Goal: Task Accomplishment & Management: Manage account settings

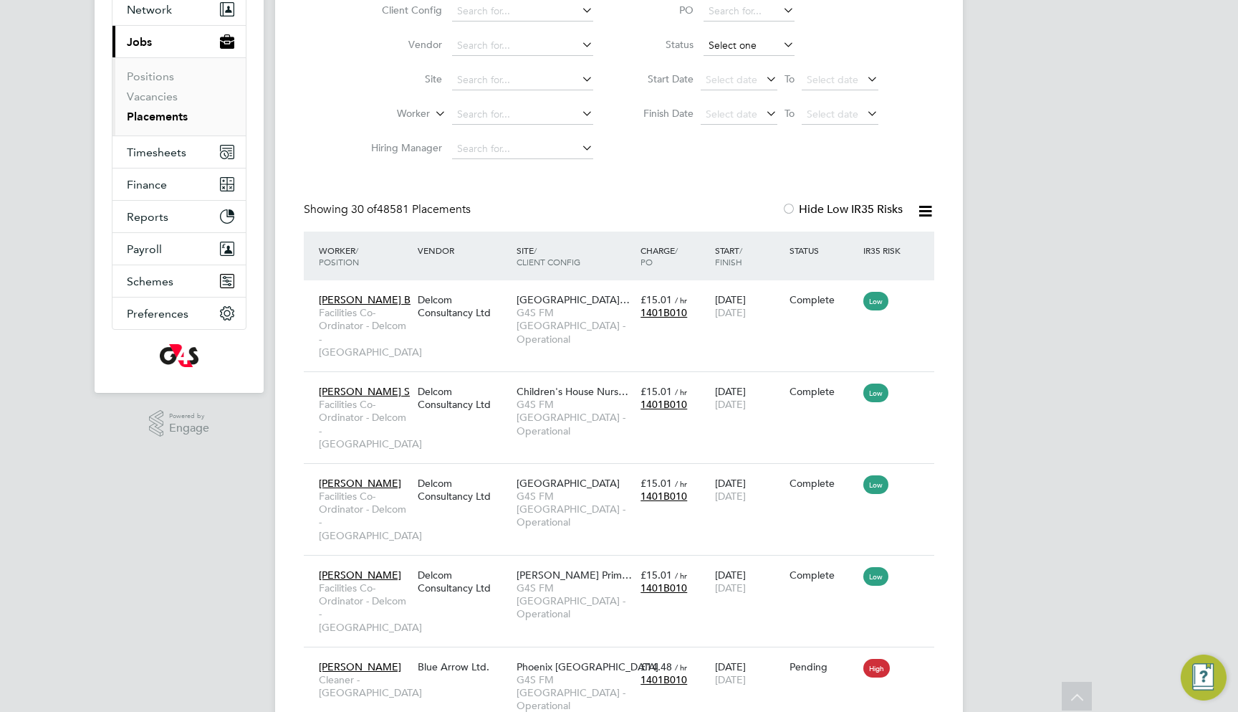
click at [759, 42] on input at bounding box center [749, 46] width 91 height 20
click at [747, 117] on li "In Progress" at bounding box center [749, 121] width 92 height 19
type input "In Progress"
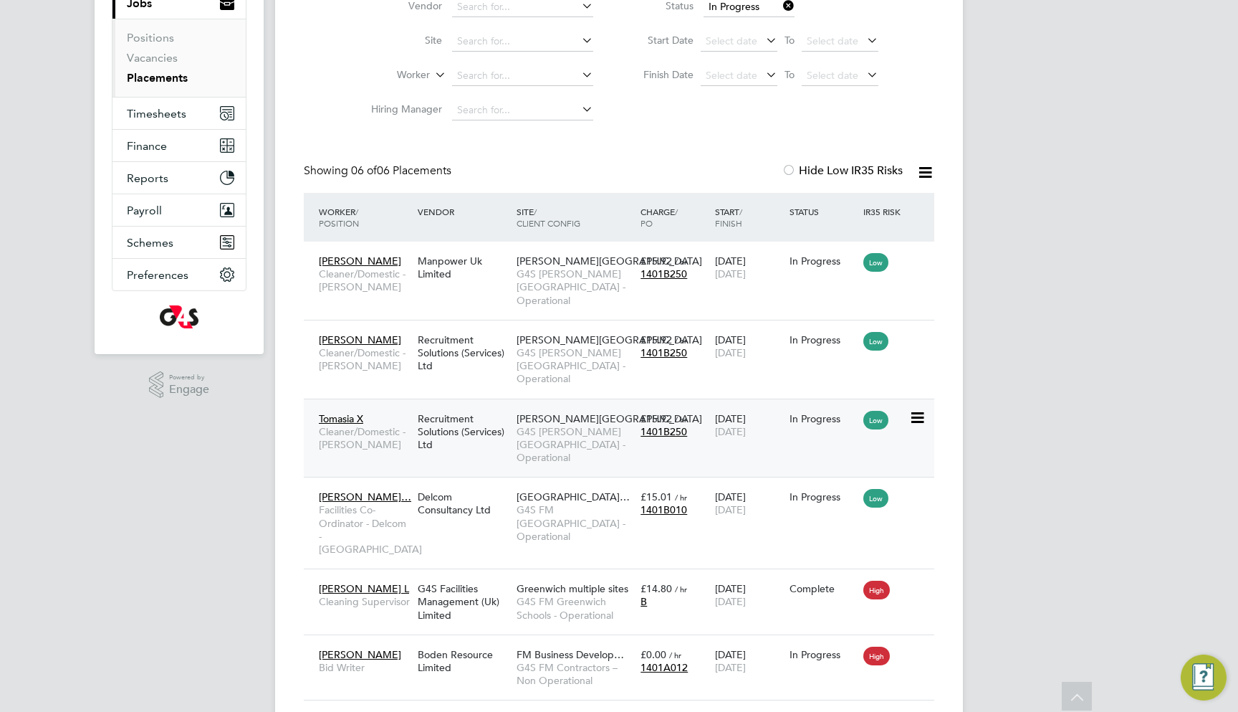
click at [699, 405] on div "£15.92 / hr 1401B250" at bounding box center [674, 425] width 75 height 40
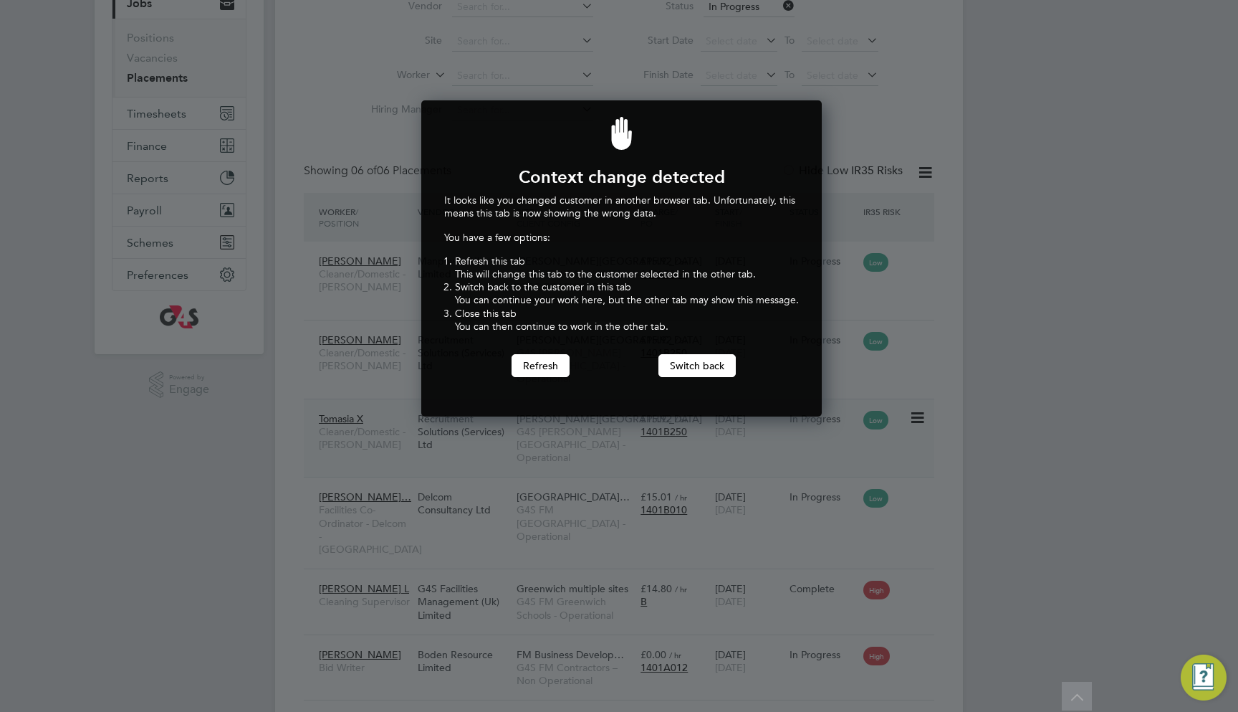
scroll to position [315, 396]
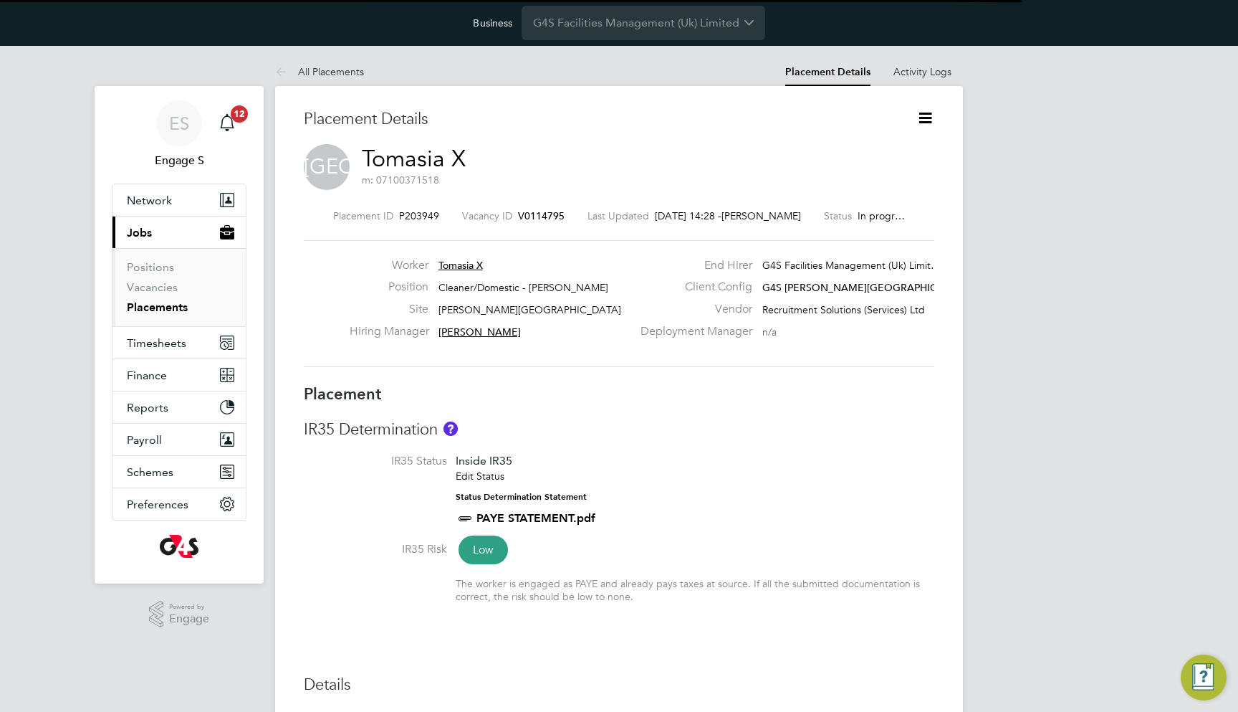
scroll to position [7, 7]
drag, startPoint x: 765, startPoint y: 304, endPoint x: 842, endPoint y: 302, distance: 76.7
click at [842, 303] on span "Recruitment Solutions (Services) Ltd" at bounding box center [844, 309] width 163 height 13
drag, startPoint x: 861, startPoint y: 302, endPoint x: 767, endPoint y: 302, distance: 93.9
click at [767, 303] on span "Recruitment Solutions (Services) Ltd" at bounding box center [844, 309] width 163 height 13
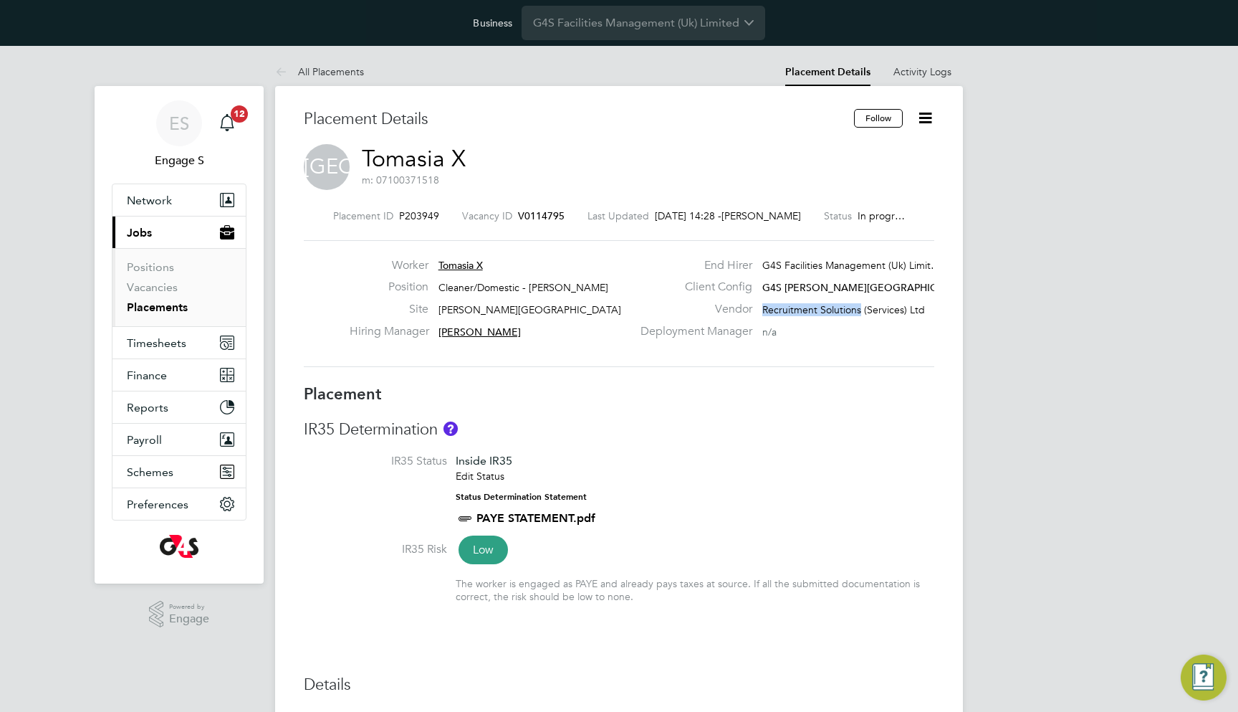
click at [765, 305] on span "Recruitment Solutions (Services) Ltd" at bounding box center [844, 309] width 163 height 13
copy div "Recruitment Solutions"
click at [755, 201] on div "Placement ID P203949 Vacancy ID V0114795 Last Updated 09 Sep 2025, 14:28 - Cher…" at bounding box center [619, 288] width 631 height 192
drag, startPoint x: 767, startPoint y: 307, endPoint x: 837, endPoint y: 306, distance: 70.2
click at [838, 307] on span "Recruitment Solutions (Services) Ltd" at bounding box center [844, 309] width 163 height 13
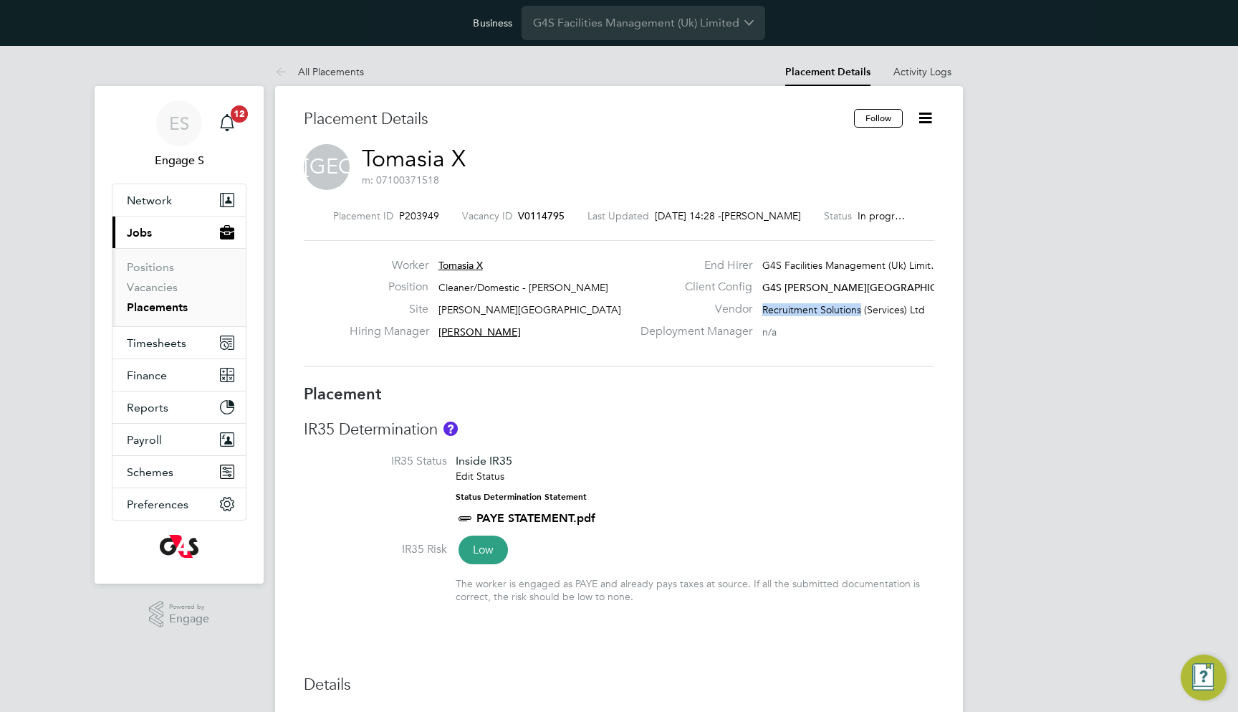
drag, startPoint x: 764, startPoint y: 305, endPoint x: 859, endPoint y: 306, distance: 95.3
click at [859, 306] on span "Recruitment Solutions (Services) Ltd" at bounding box center [844, 309] width 163 height 13
copy div "Recruitment Solutions"
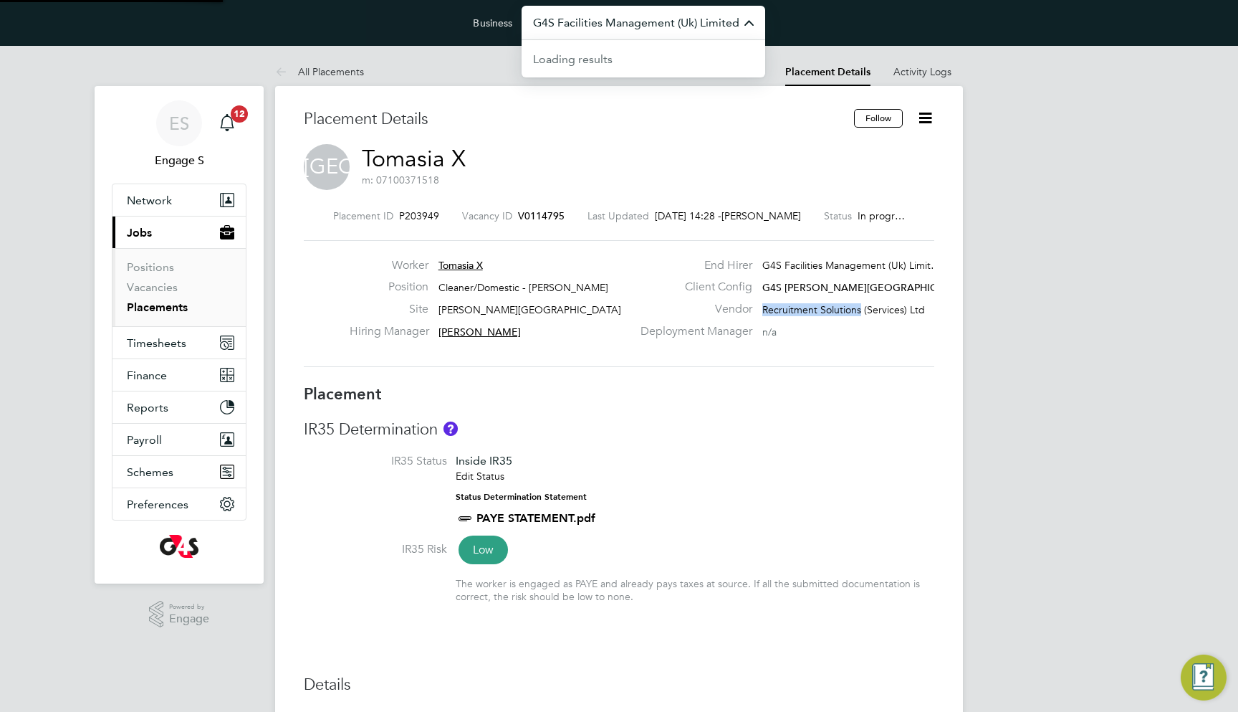
click at [655, 24] on input "G4S Facilities Management (Uk) Limited" at bounding box center [644, 23] width 244 height 34
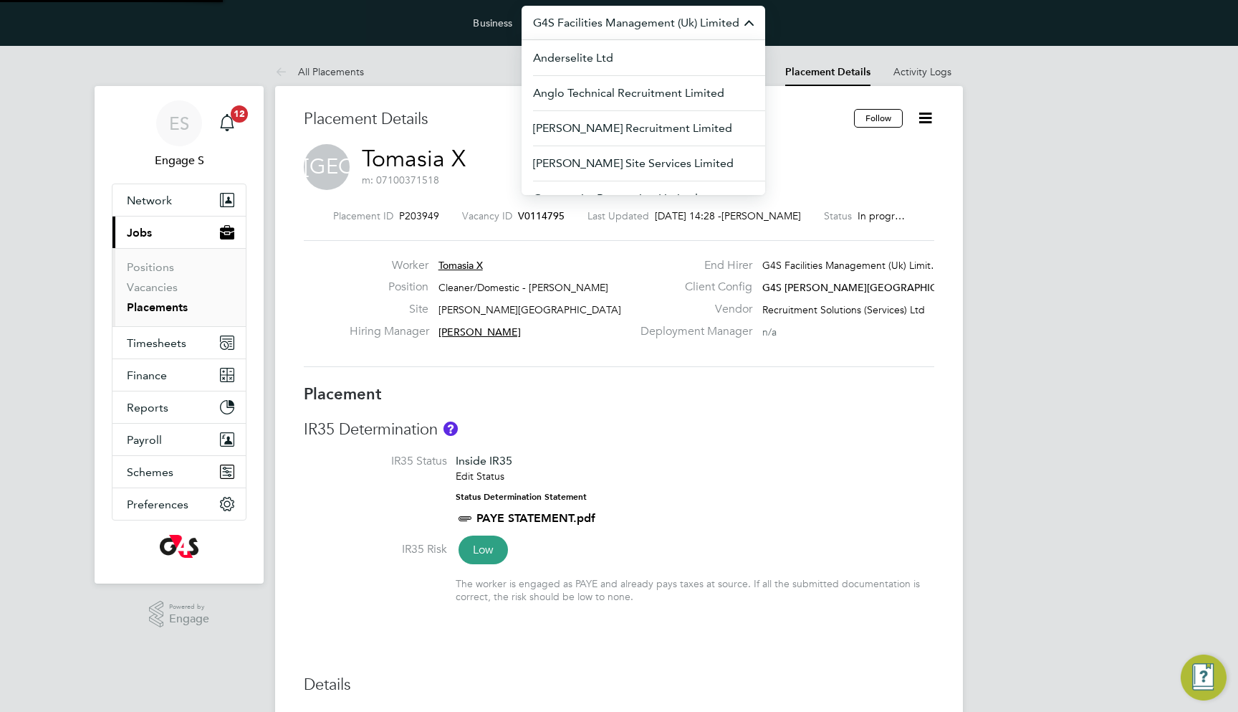
paste input "Recruitment Solutions"
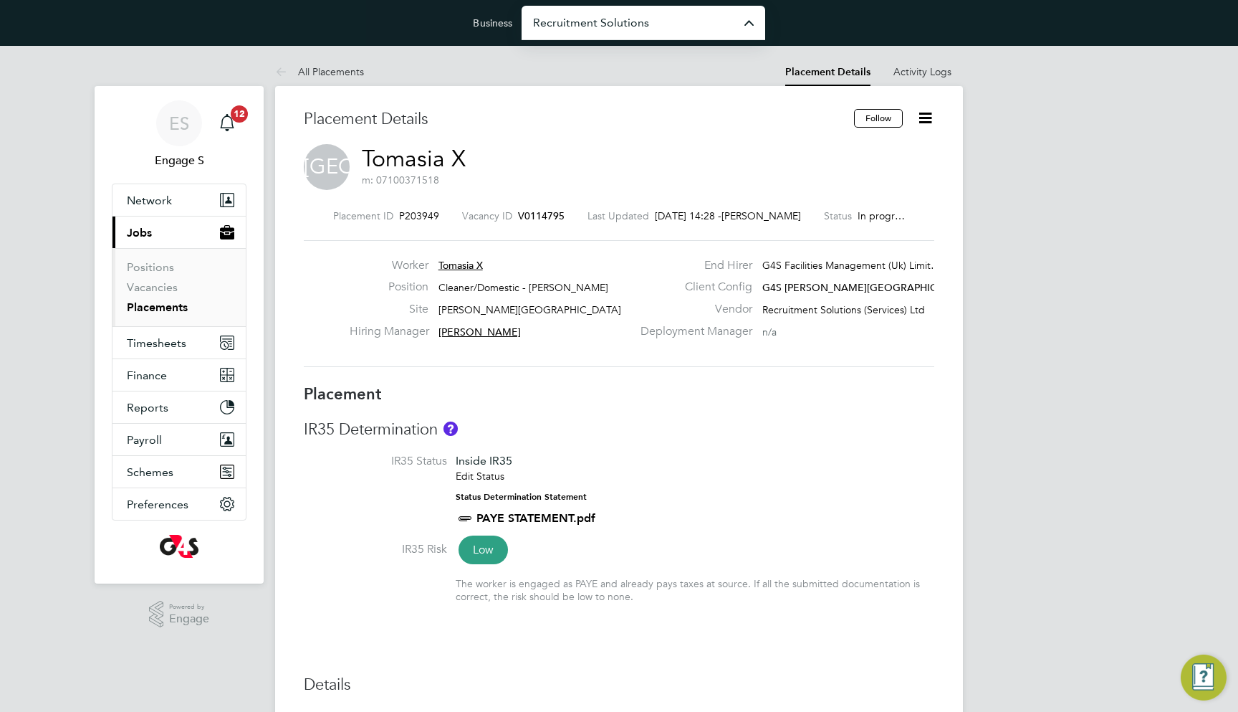
type input "Recruitment Solutions (Services) Ltd"
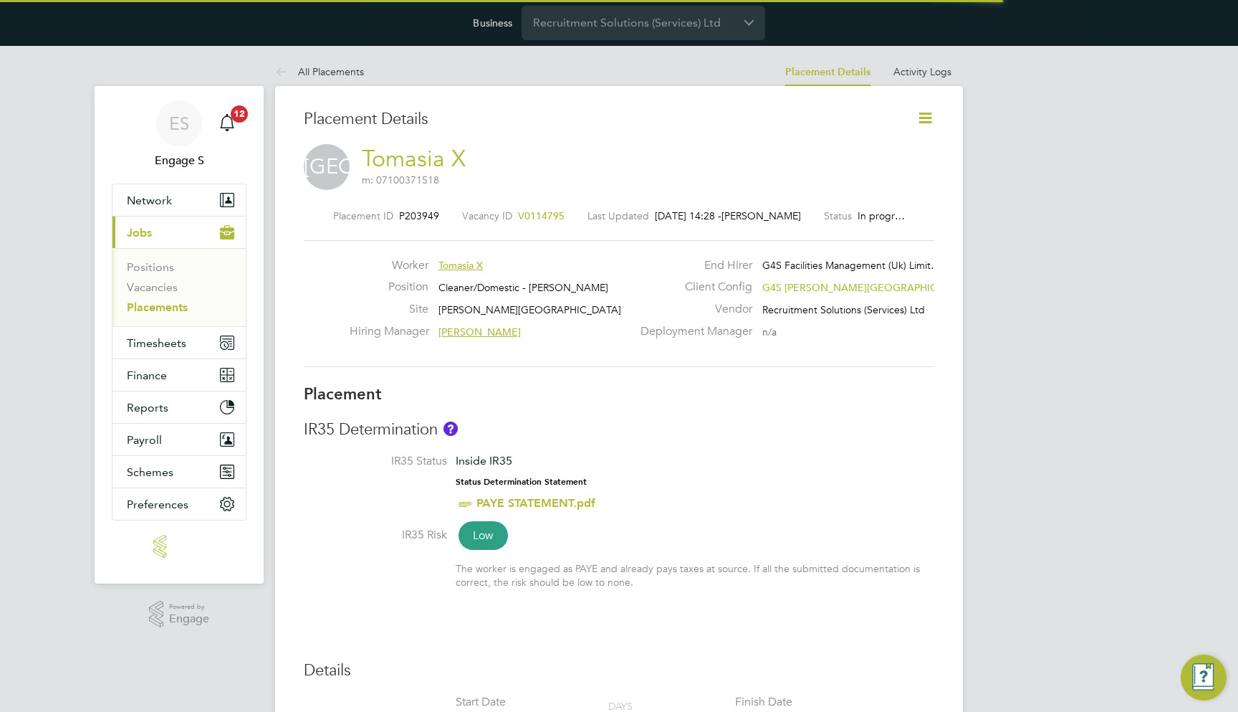
scroll to position [32, 631]
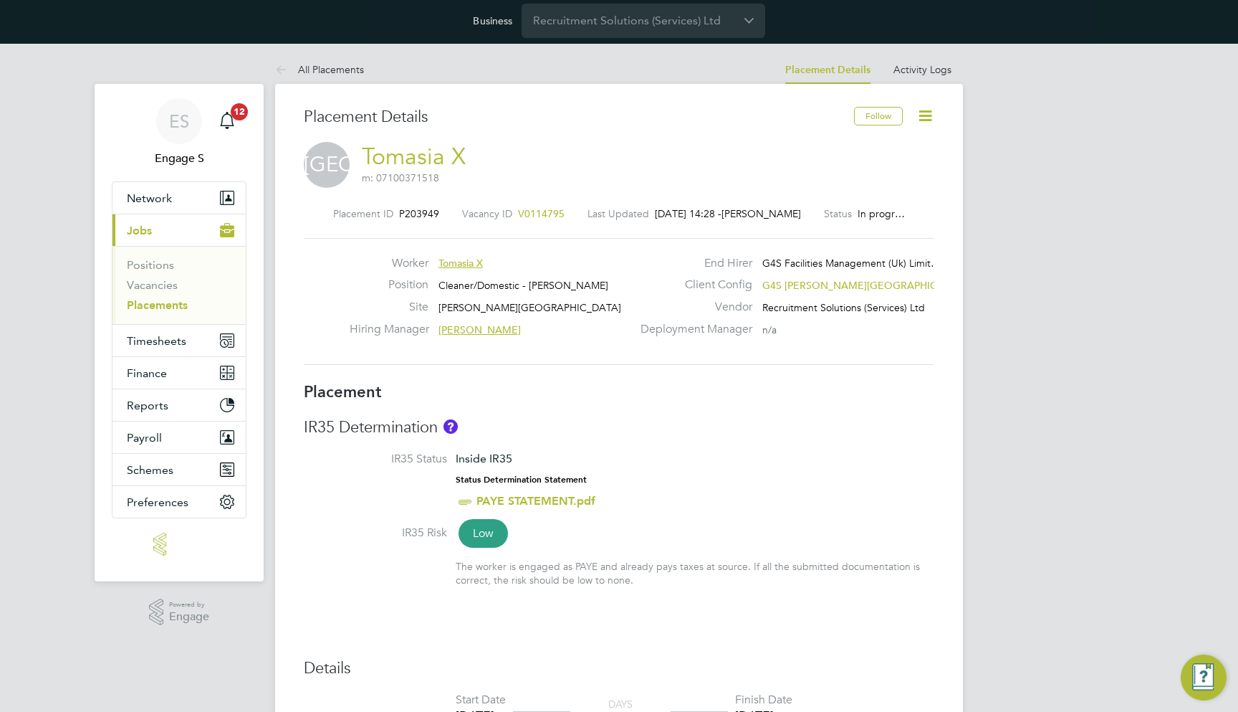
click at [929, 112] on icon at bounding box center [926, 116] width 18 height 18
click at [899, 371] on div "Placement ID P203949 Vacancy ID V0114795 Last Updated 09 Sep 2025, 14:28 - Cher…" at bounding box center [619, 286] width 631 height 192
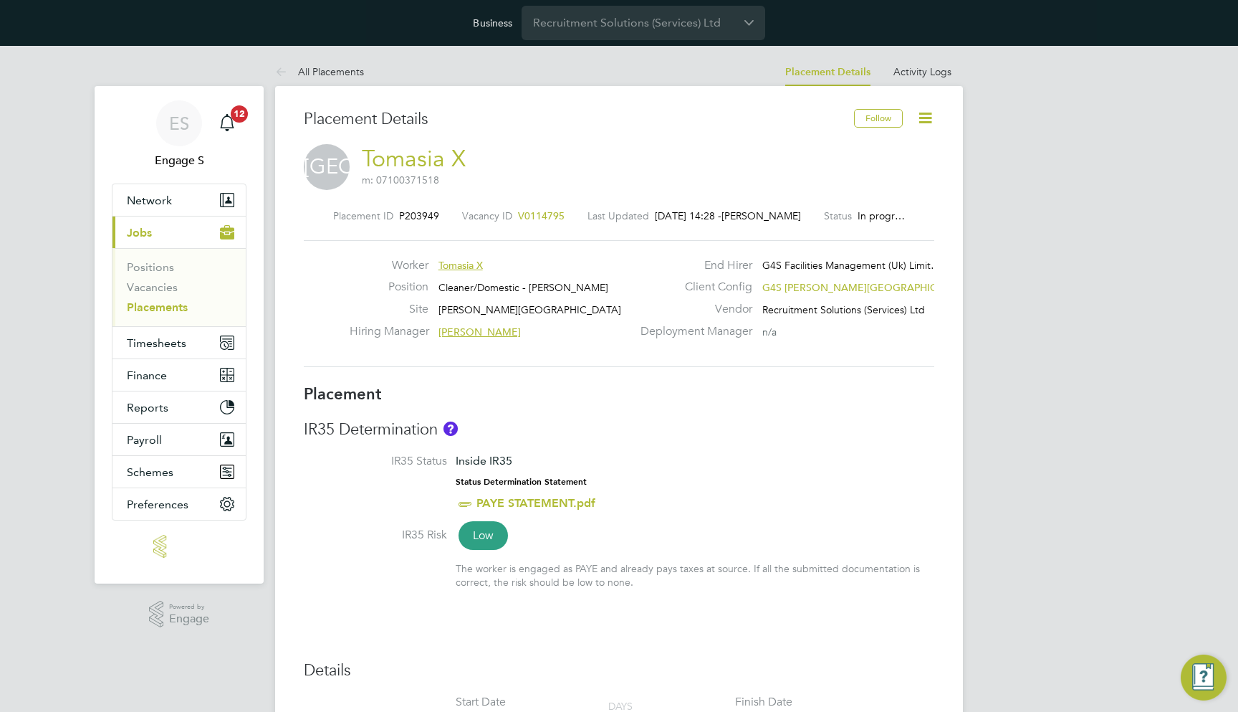
click at [927, 113] on icon at bounding box center [926, 118] width 18 height 18
click at [290, 70] on icon at bounding box center [284, 73] width 18 height 18
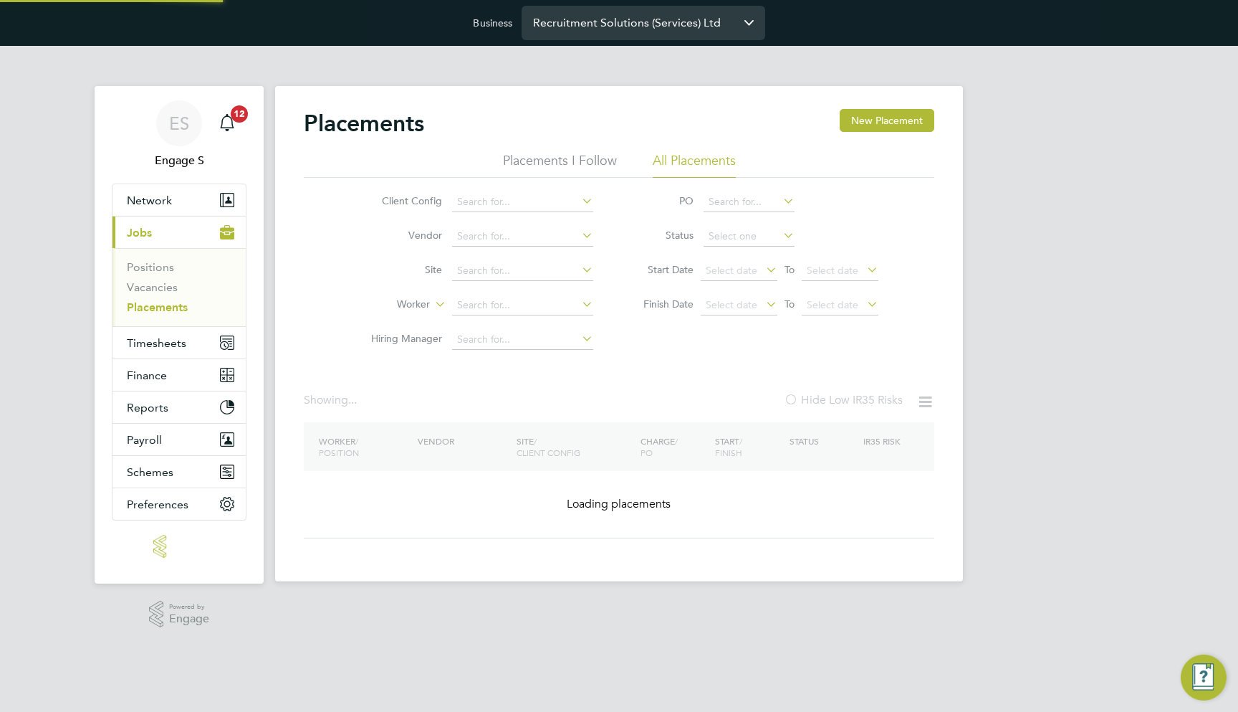
click at [604, 30] on input "Recruitment Solutions (Services) Ltd" at bounding box center [644, 23] width 244 height 34
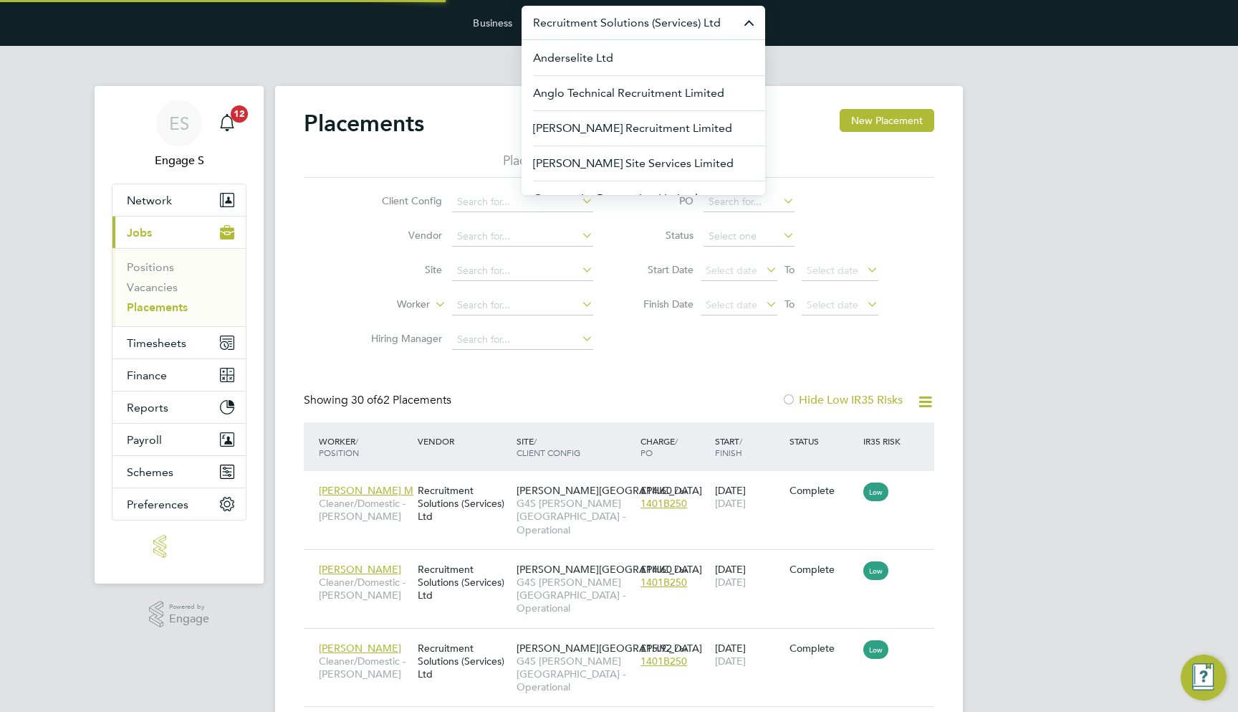
click at [604, 30] on input "Recruitment Solutions (Services) Ltd" at bounding box center [644, 23] width 244 height 34
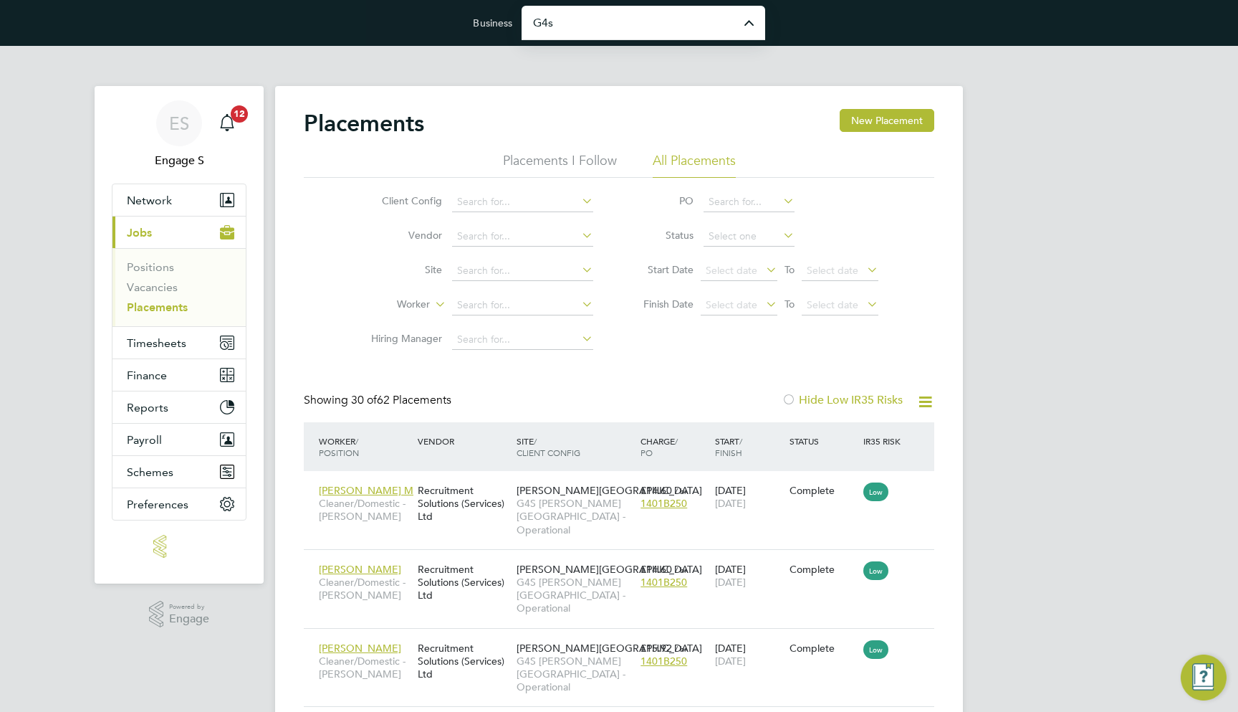
type input "G4S Facilities Management (Uk) Limited"
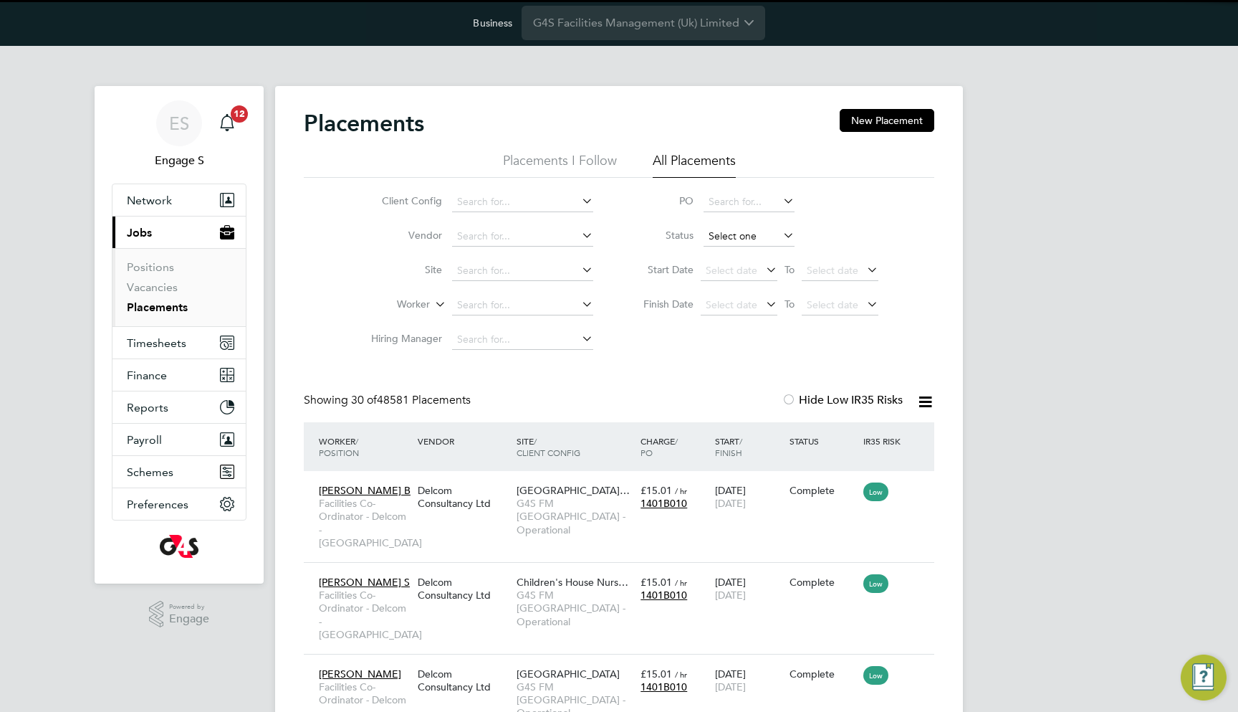
click at [725, 229] on input at bounding box center [749, 236] width 91 height 20
click at [746, 302] on li "In Progress" at bounding box center [749, 311] width 92 height 19
type input "In Progress"
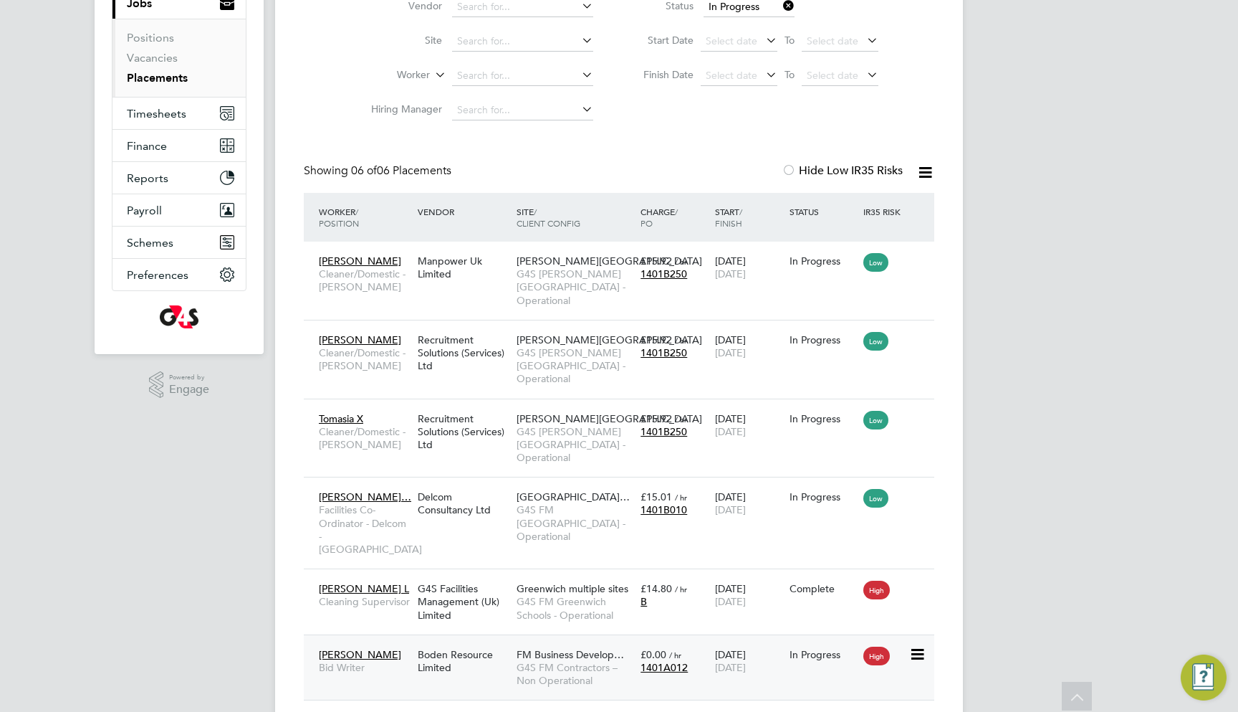
click at [579, 648] on span "FM Business Develop…" at bounding box center [570, 654] width 107 height 13
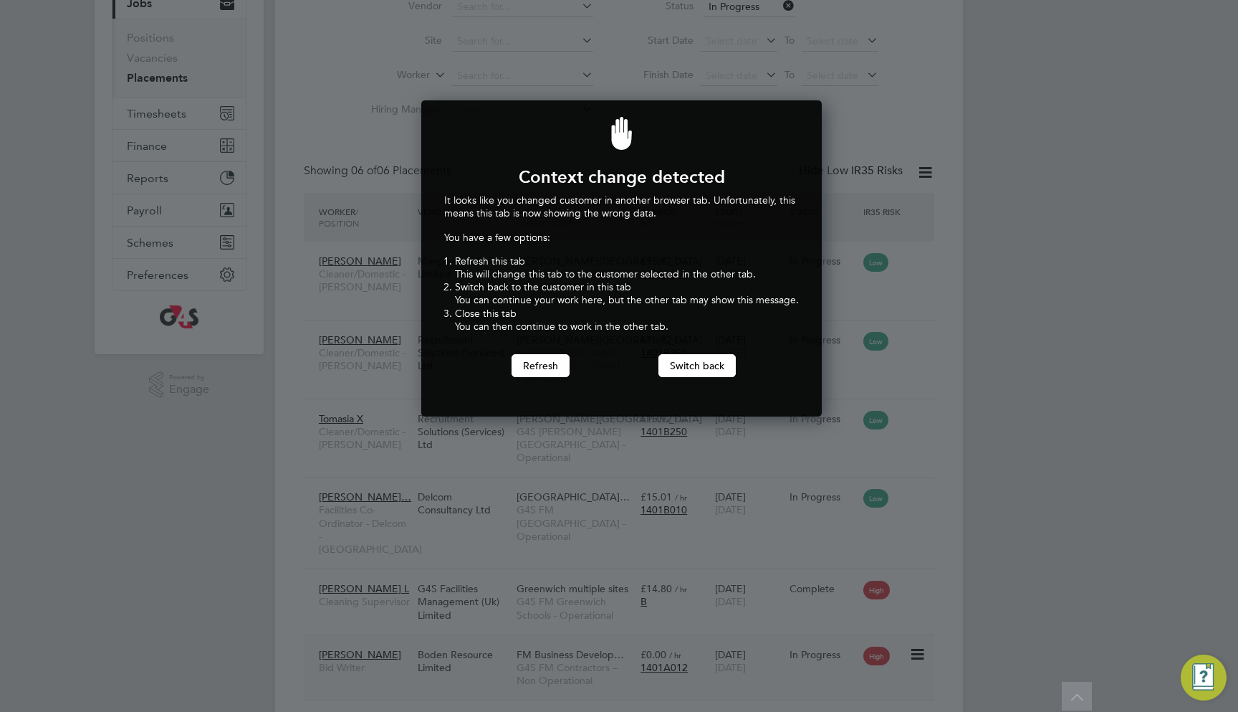
scroll to position [315, 396]
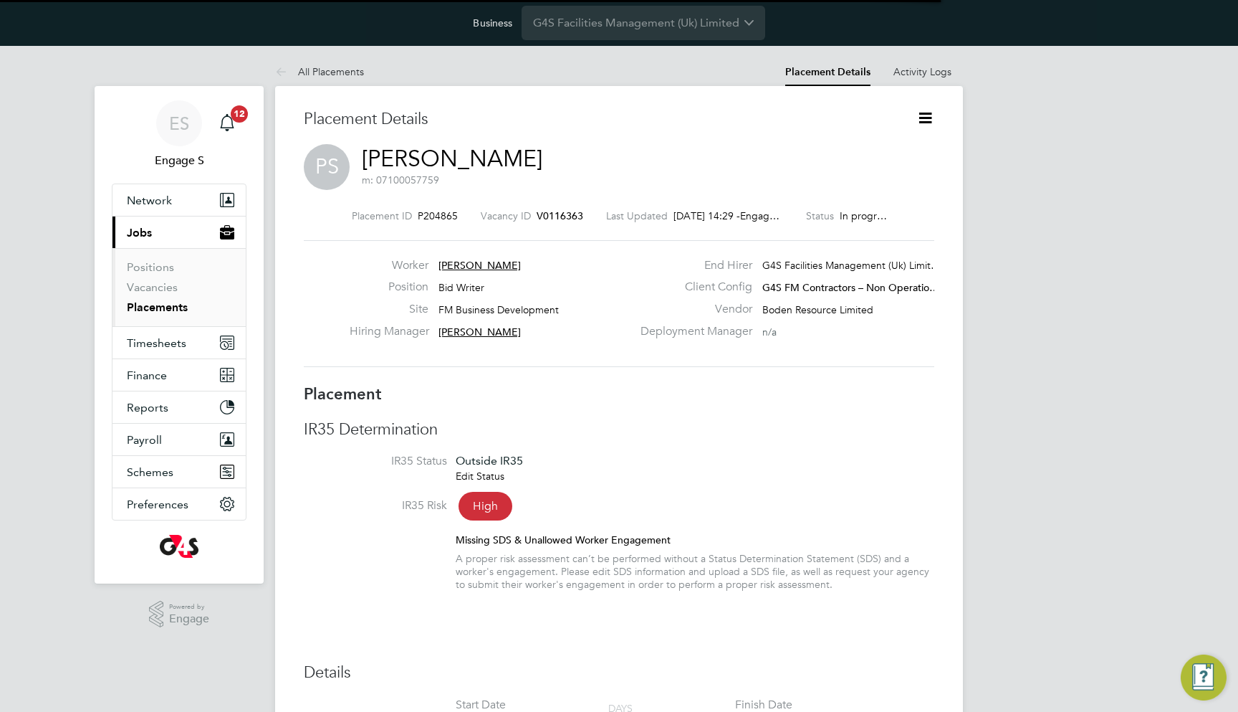
scroll to position [7, 7]
click at [792, 281] on span "G4S FM Contractors – Non Operatio…" at bounding box center [851, 287] width 177 height 13
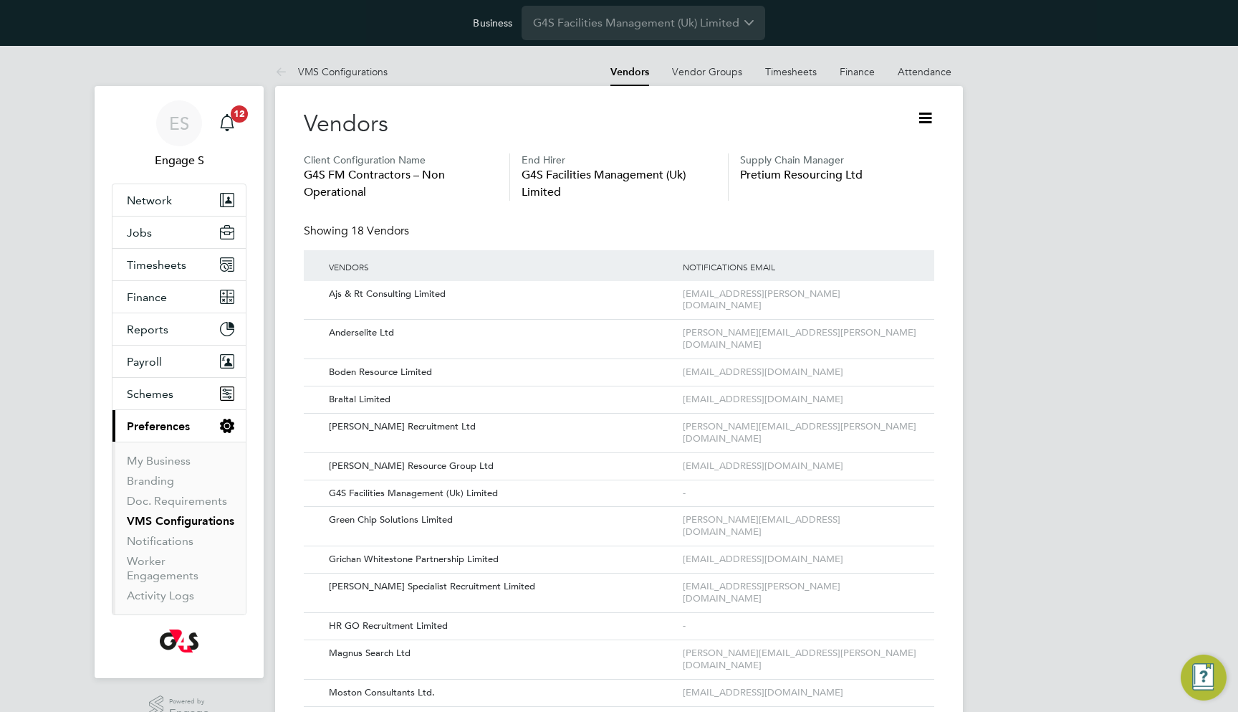
click at [930, 112] on icon at bounding box center [926, 118] width 18 height 18
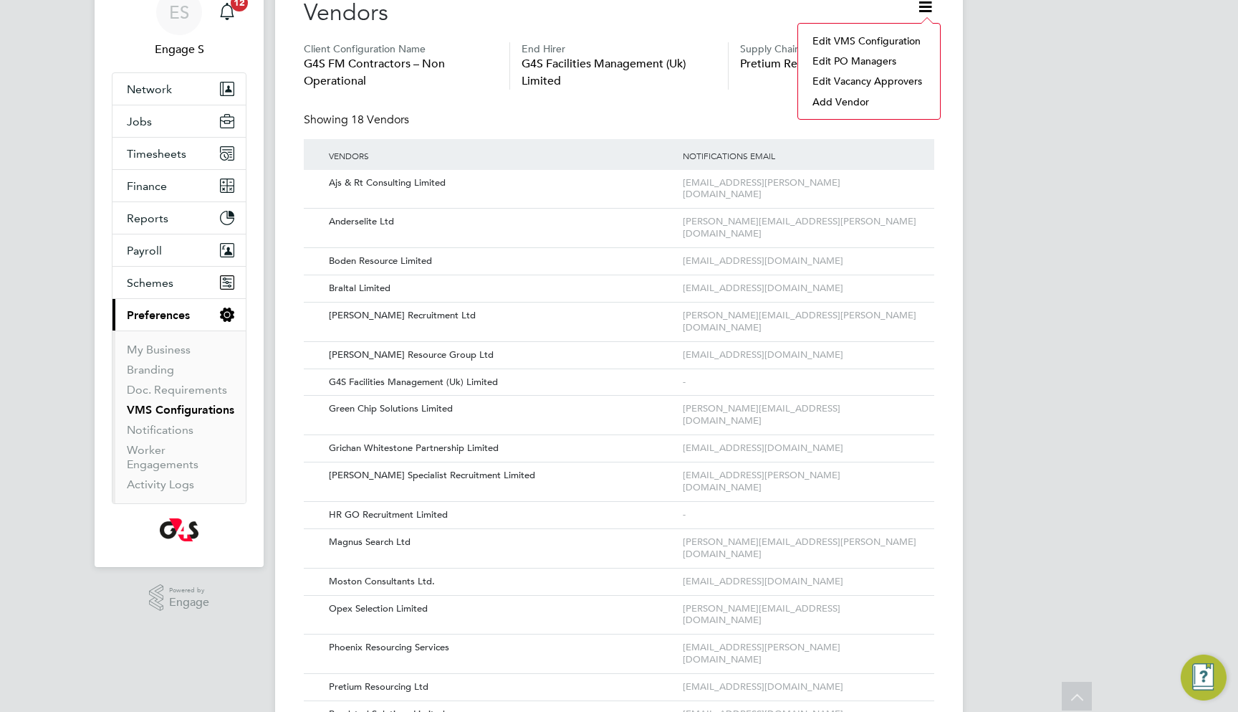
click at [975, 363] on div "ES Engage S Notifications 12 Applications: Network Team Members Businesses Site…" at bounding box center [619, 384] width 1238 height 899
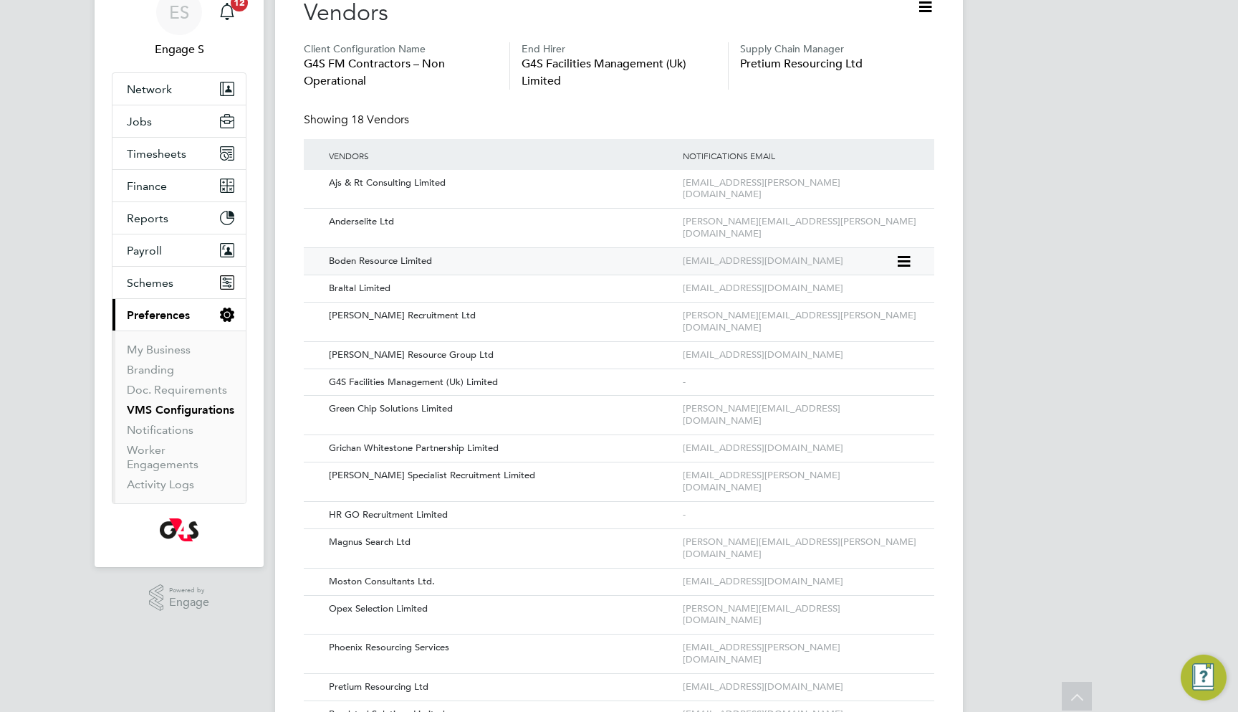
click at [899, 253] on icon at bounding box center [903, 261] width 14 height 17
click at [855, 264] on li "Edit Vendor" at bounding box center [865, 268] width 92 height 20
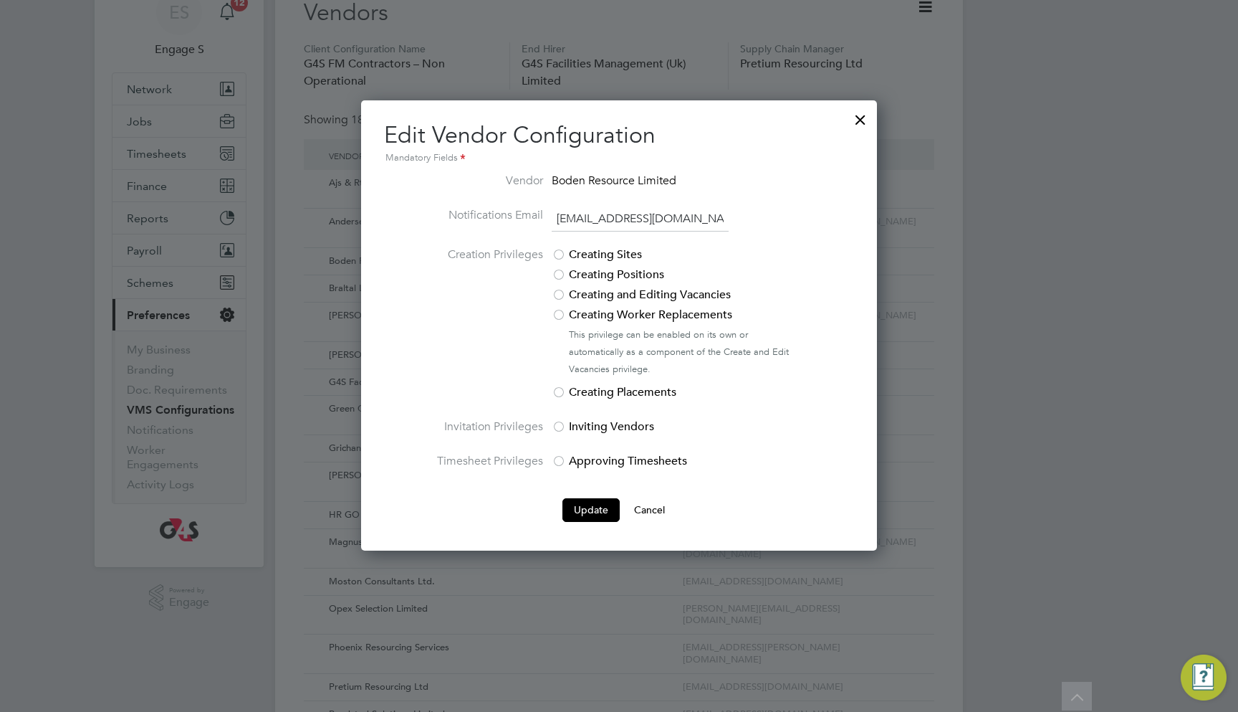
click at [600, 314] on label "Creating Worker Replacements" at bounding box center [672, 314] width 240 height 17
click at [587, 293] on label "Creating and Editing Vacancies" at bounding box center [672, 294] width 240 height 17
click at [596, 508] on button "Update" at bounding box center [591, 509] width 57 height 23
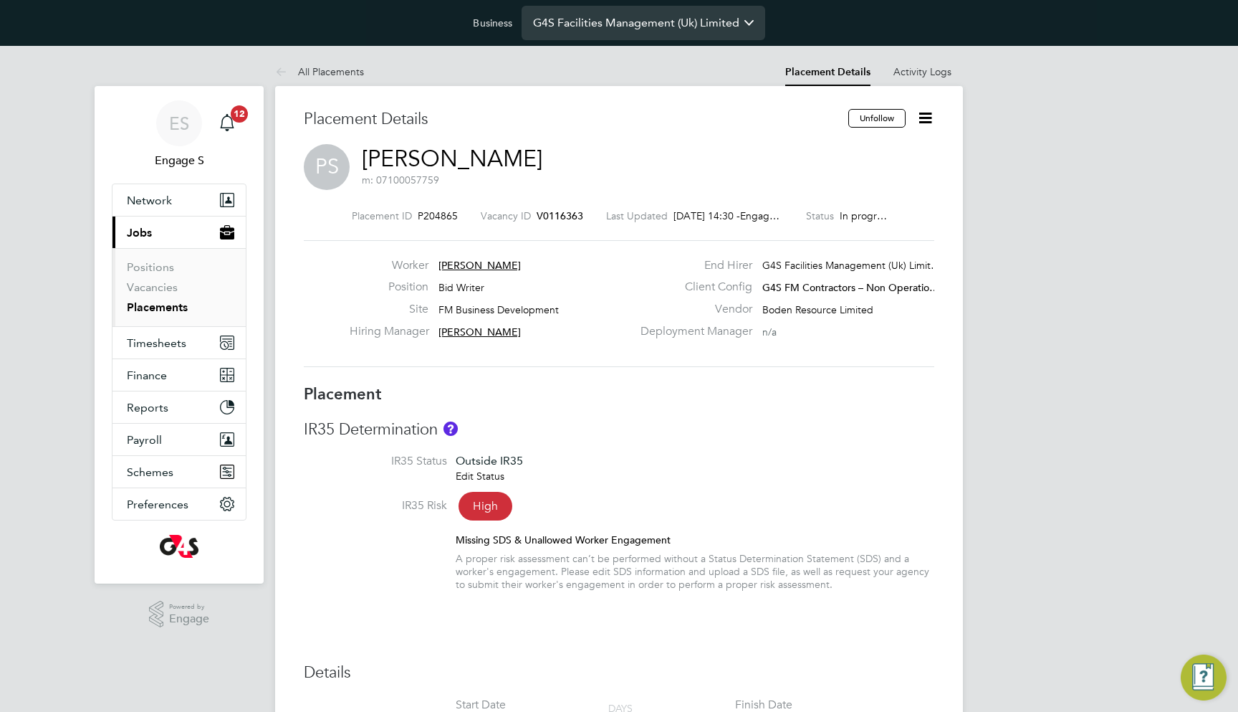
click at [650, 33] on input "G4S Facilities Management (Uk) Limited" at bounding box center [644, 23] width 244 height 34
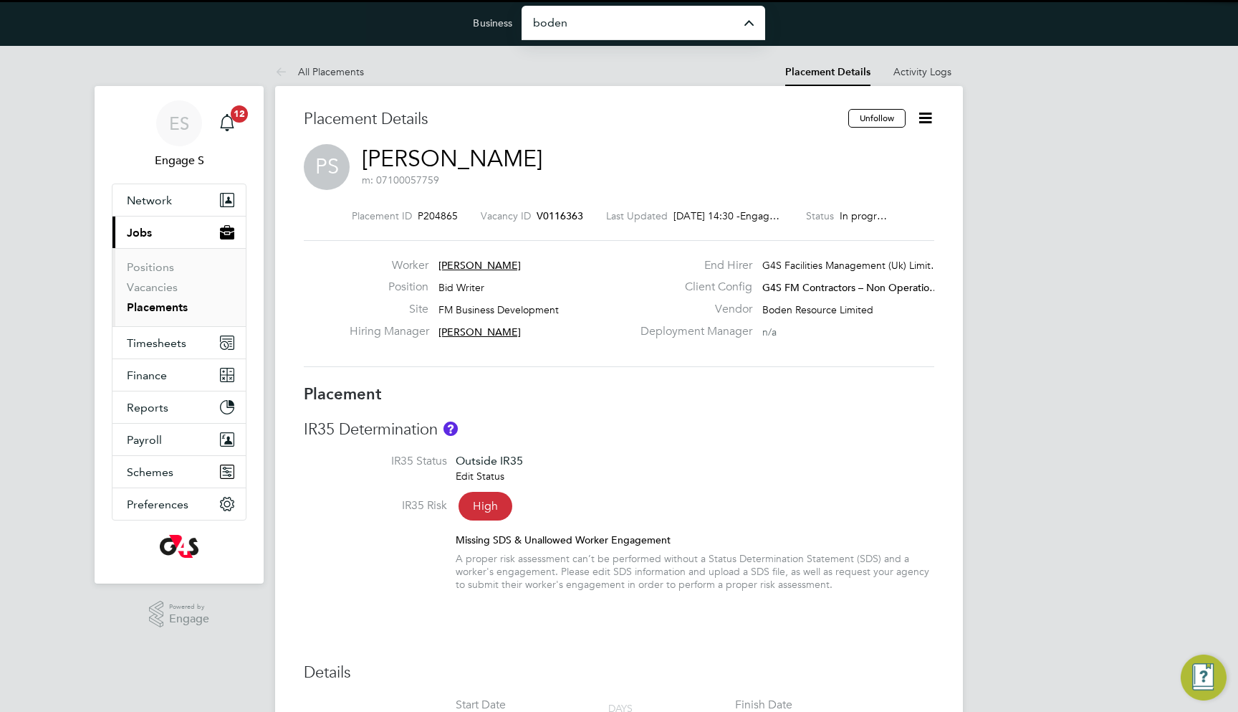
type input "Boden Resource Limited"
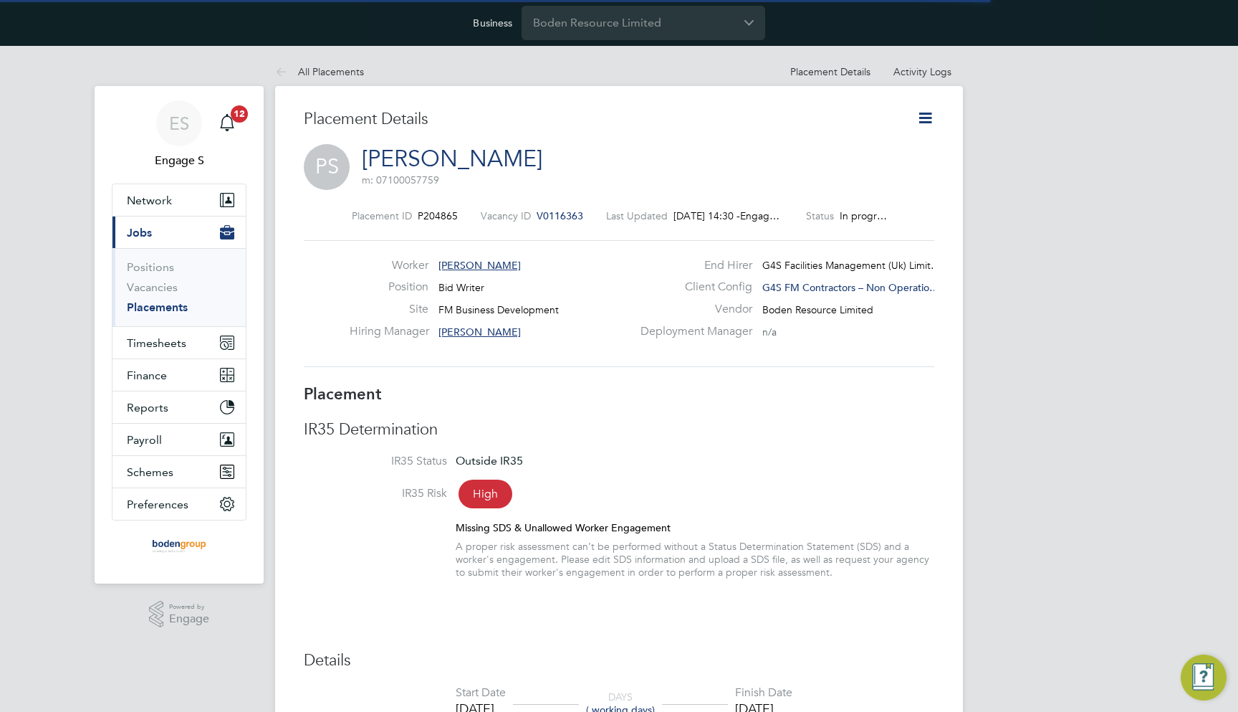
scroll to position [7, 7]
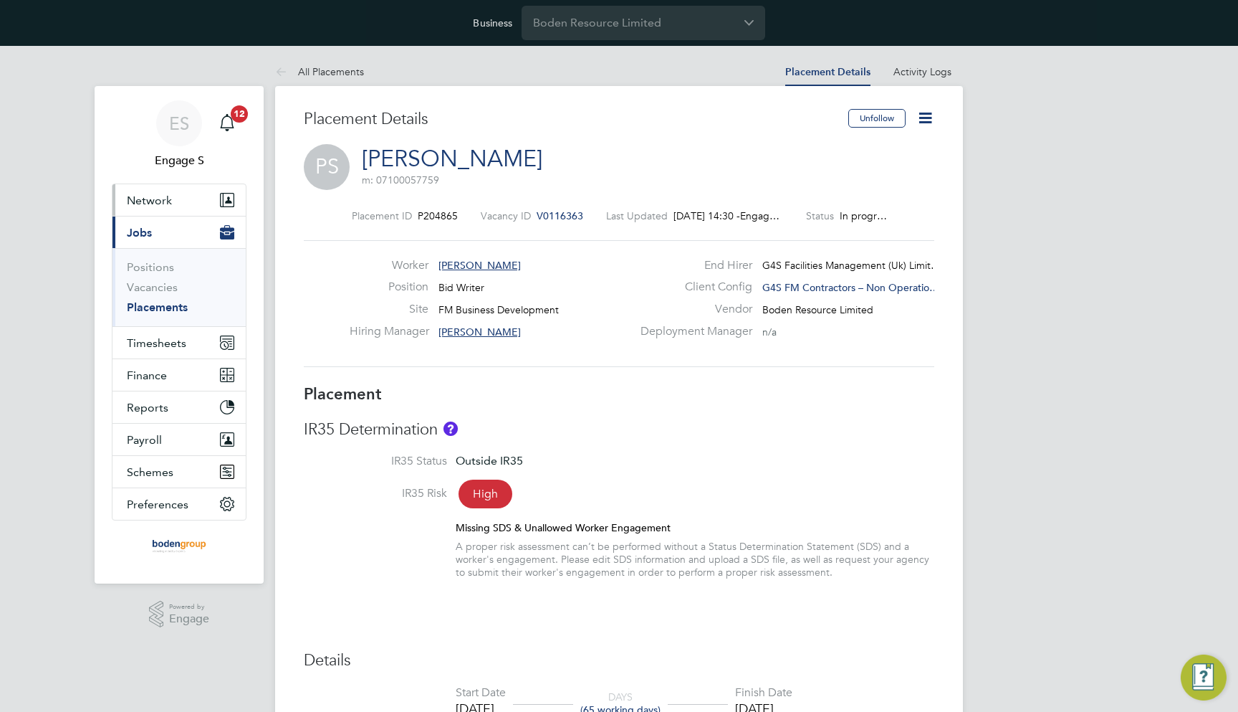
click at [188, 212] on button "Network" at bounding box center [179, 200] width 133 height 32
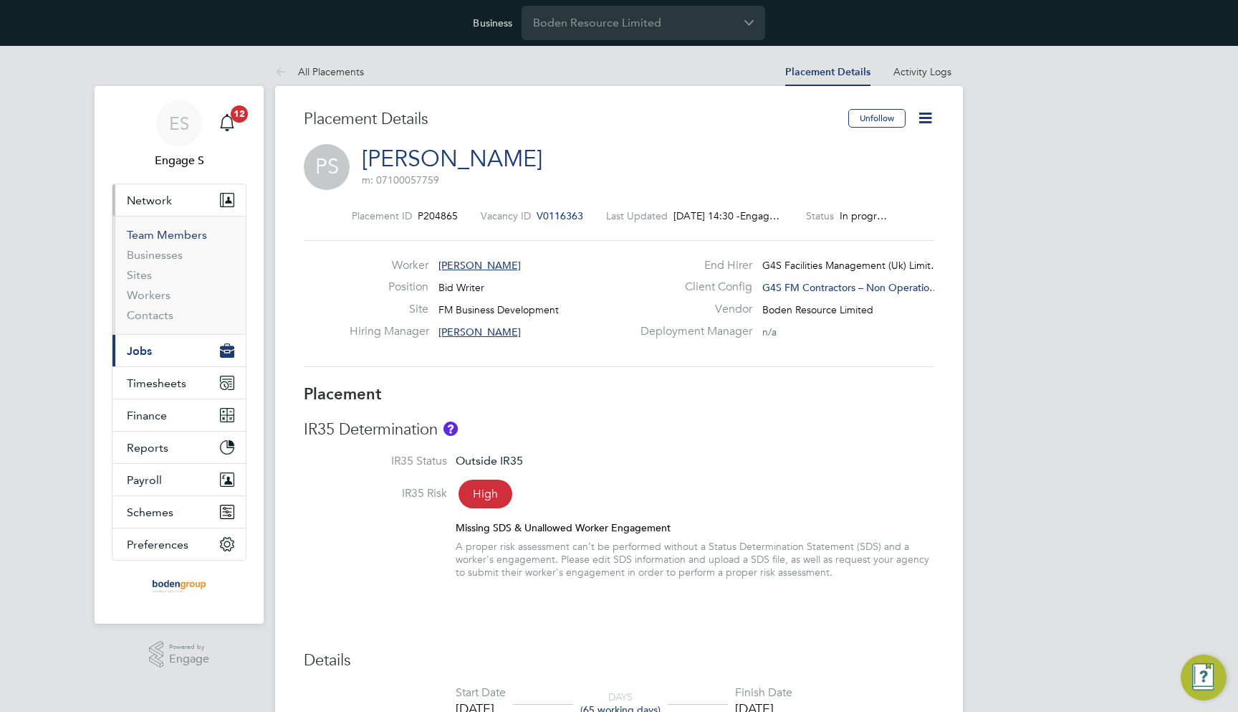
click at [184, 229] on link "Team Members" at bounding box center [167, 235] width 80 height 14
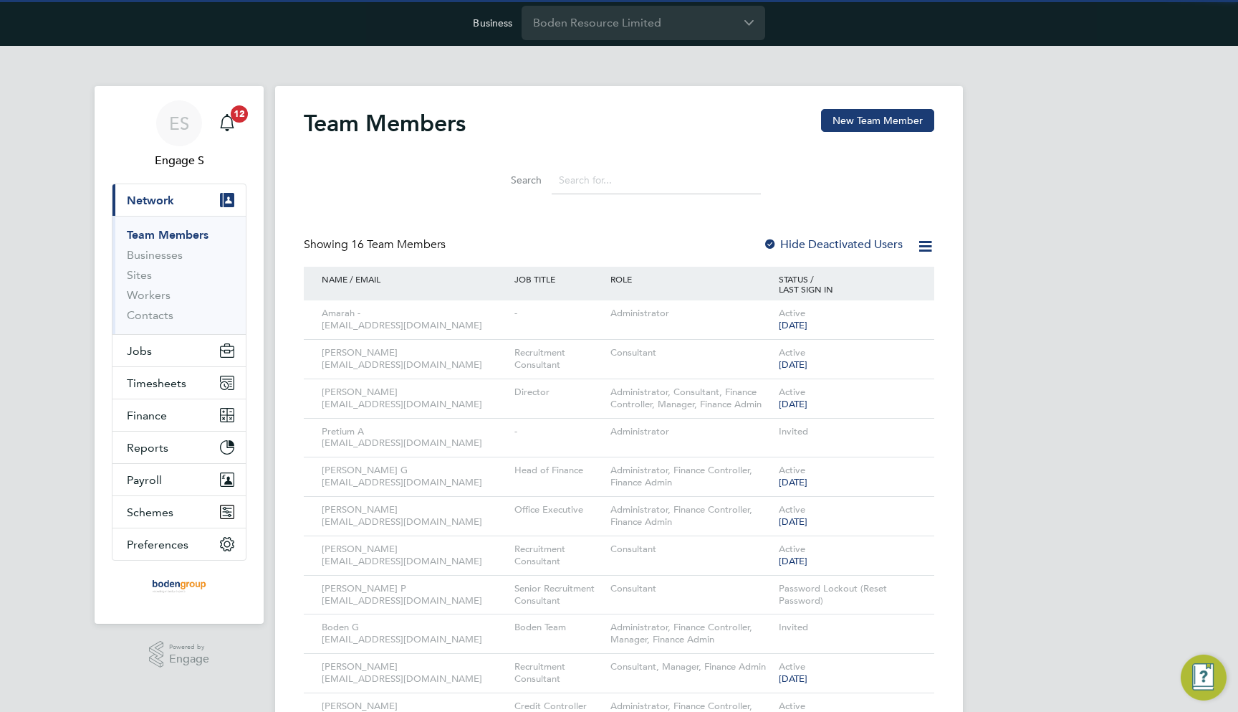
click at [605, 189] on input at bounding box center [656, 180] width 209 height 28
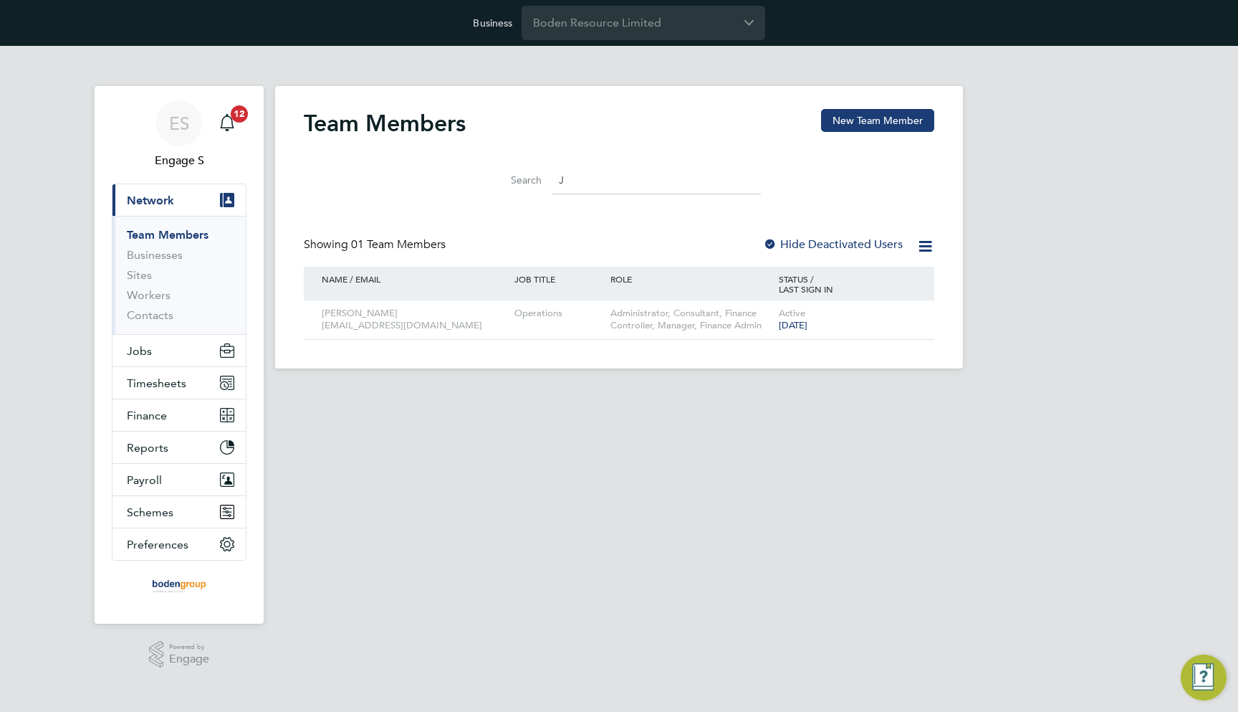
type input "Jo"
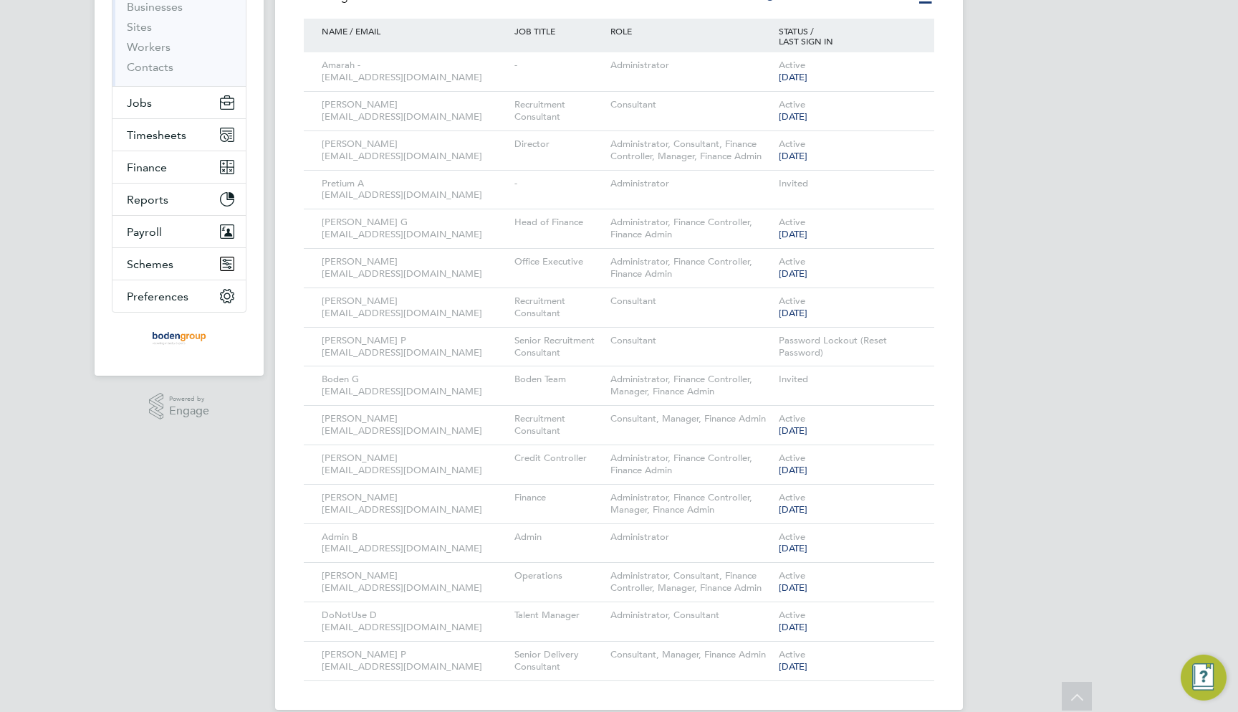
scroll to position [248, 0]
click at [899, 568] on icon at bounding box center [903, 576] width 14 height 17
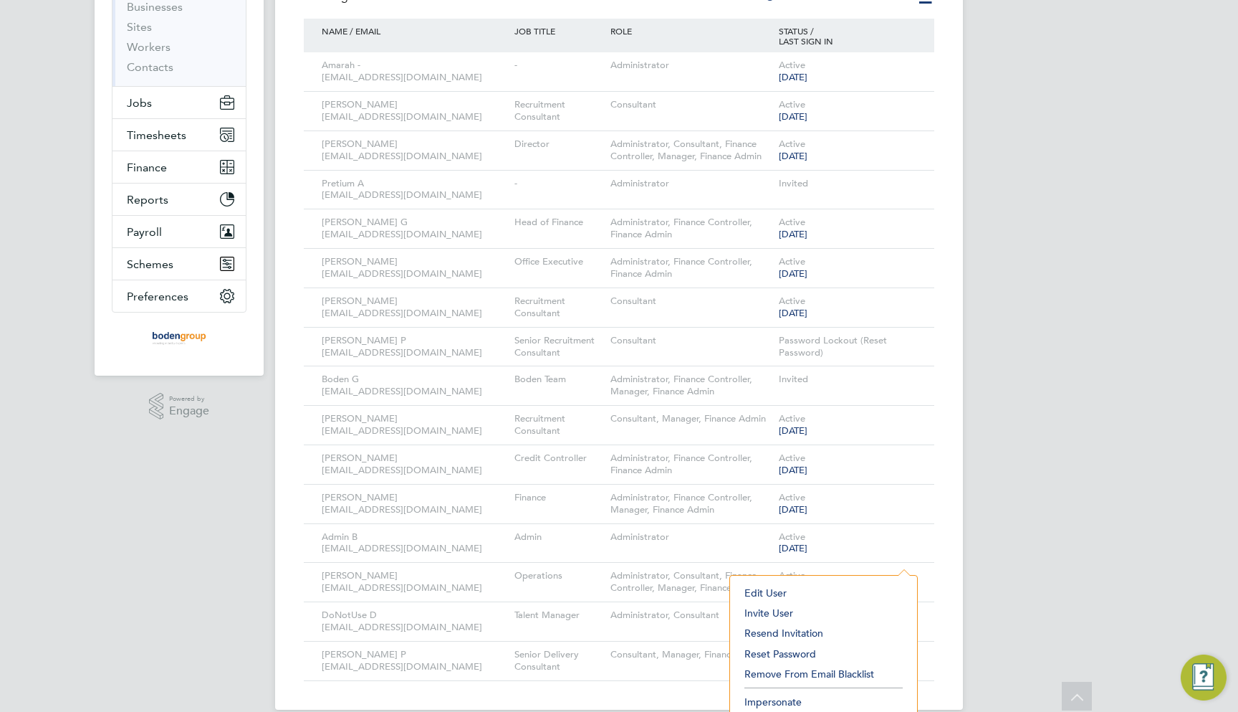
click at [775, 699] on li "Impersonate" at bounding box center [823, 702] width 173 height 20
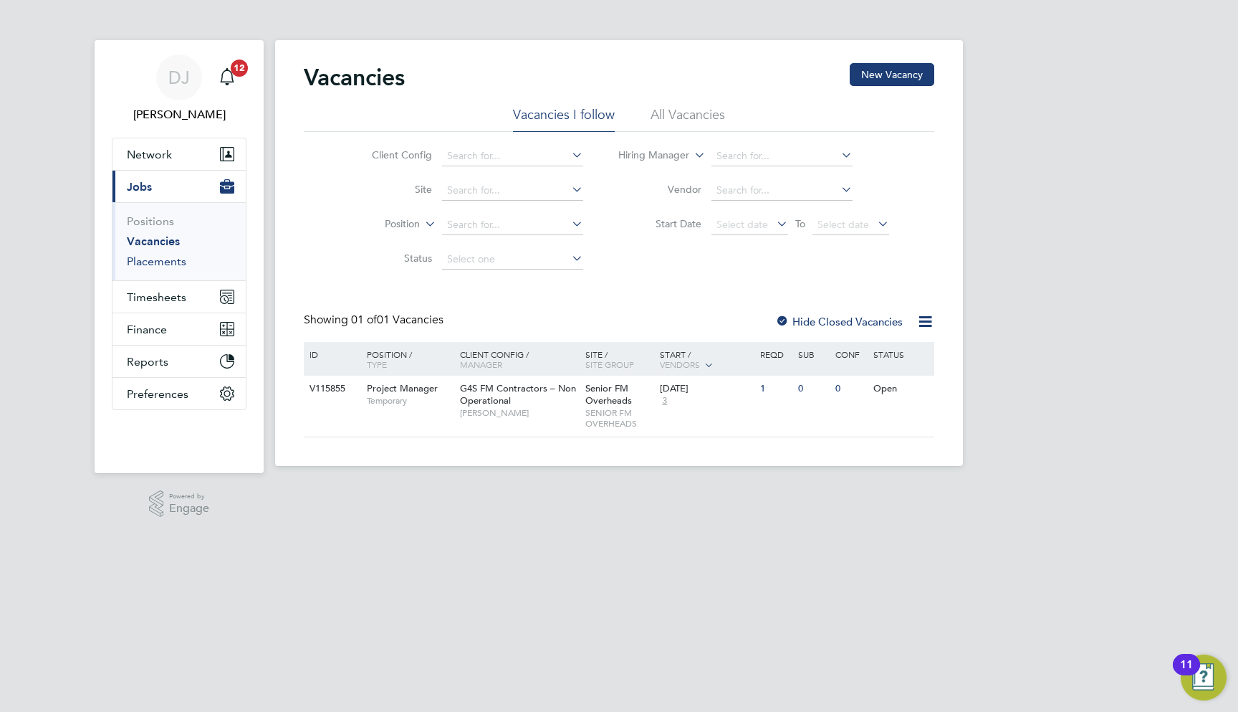
click at [165, 262] on link "Placements" at bounding box center [156, 261] width 59 height 14
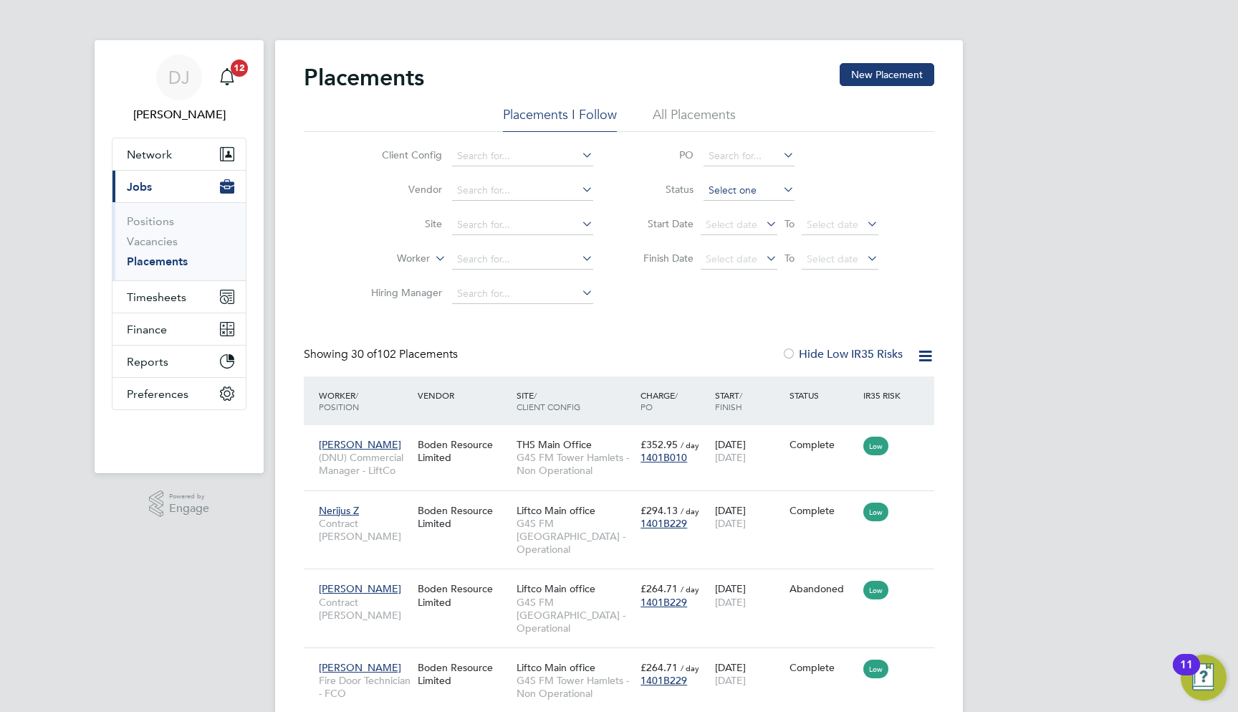
click at [728, 191] on input at bounding box center [749, 191] width 91 height 20
click at [732, 269] on li "In Progress" at bounding box center [749, 266] width 92 height 19
type input "In Progress"
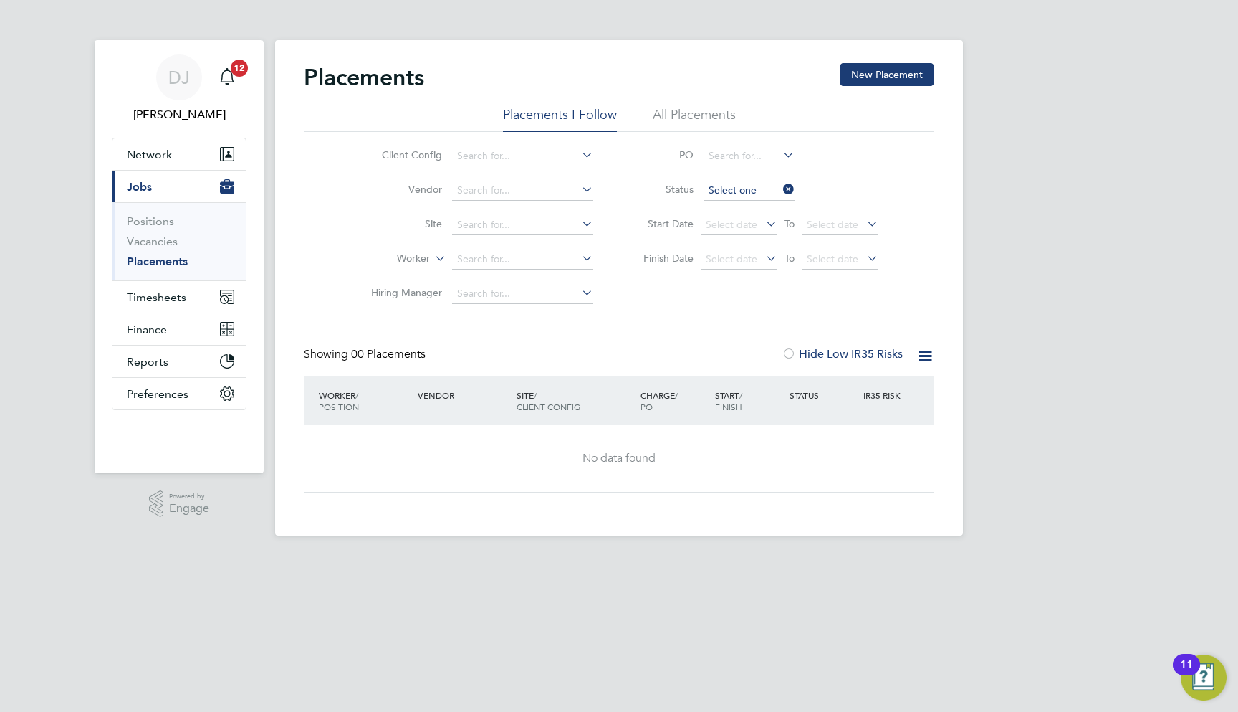
click at [775, 197] on input at bounding box center [749, 191] width 91 height 20
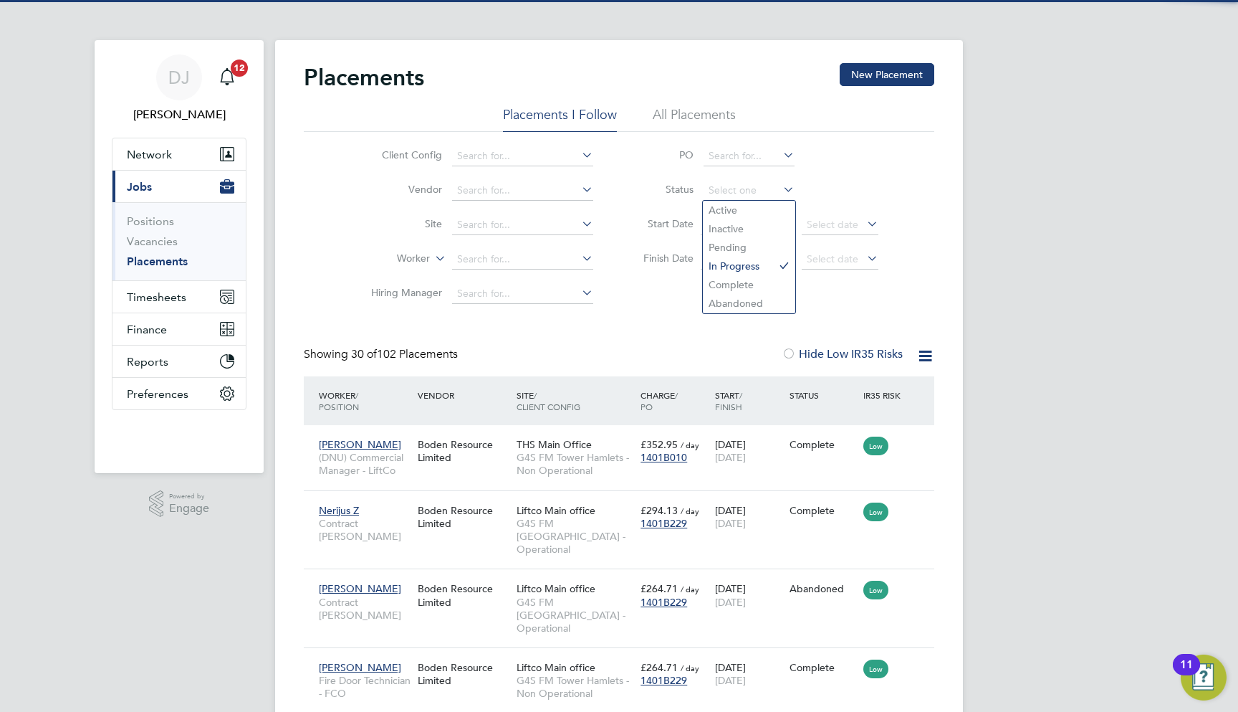
click at [724, 348] on div "Showing 30 of 102 Placements Hide Low IR35 Risks" at bounding box center [619, 361] width 631 height 29
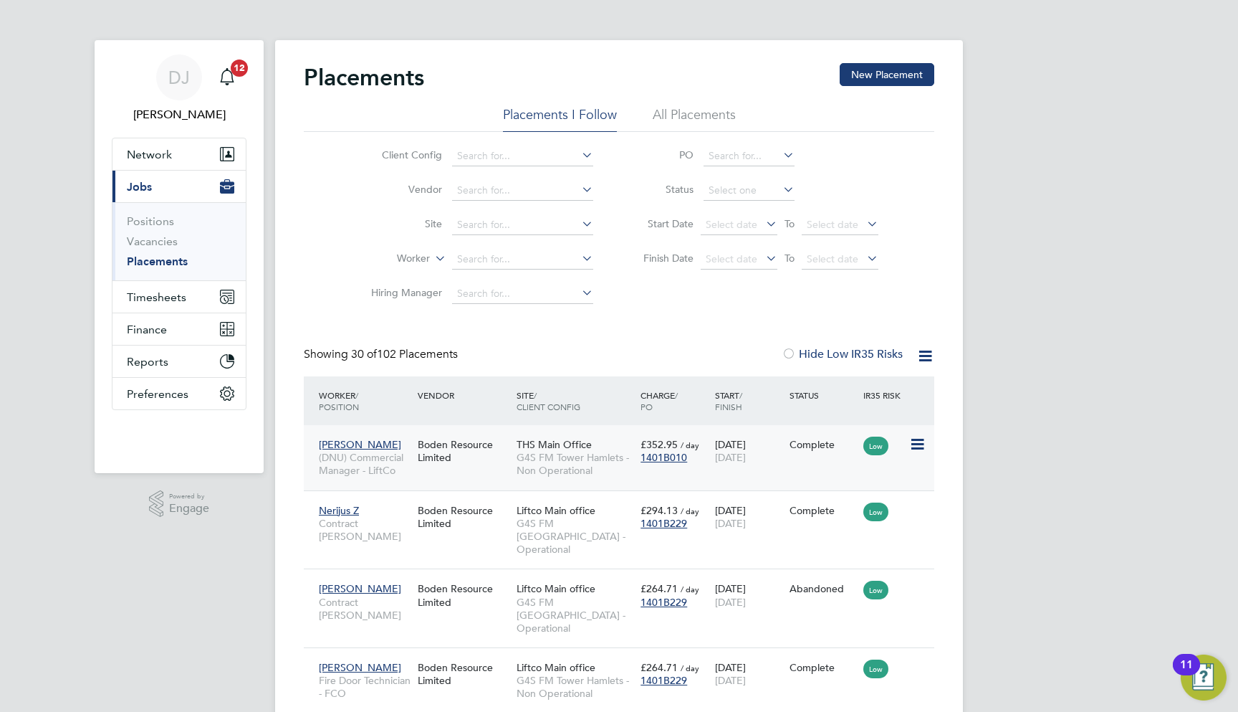
click at [783, 461] on div "10 Jun 2023 13 Aug 2023" at bounding box center [749, 451] width 75 height 40
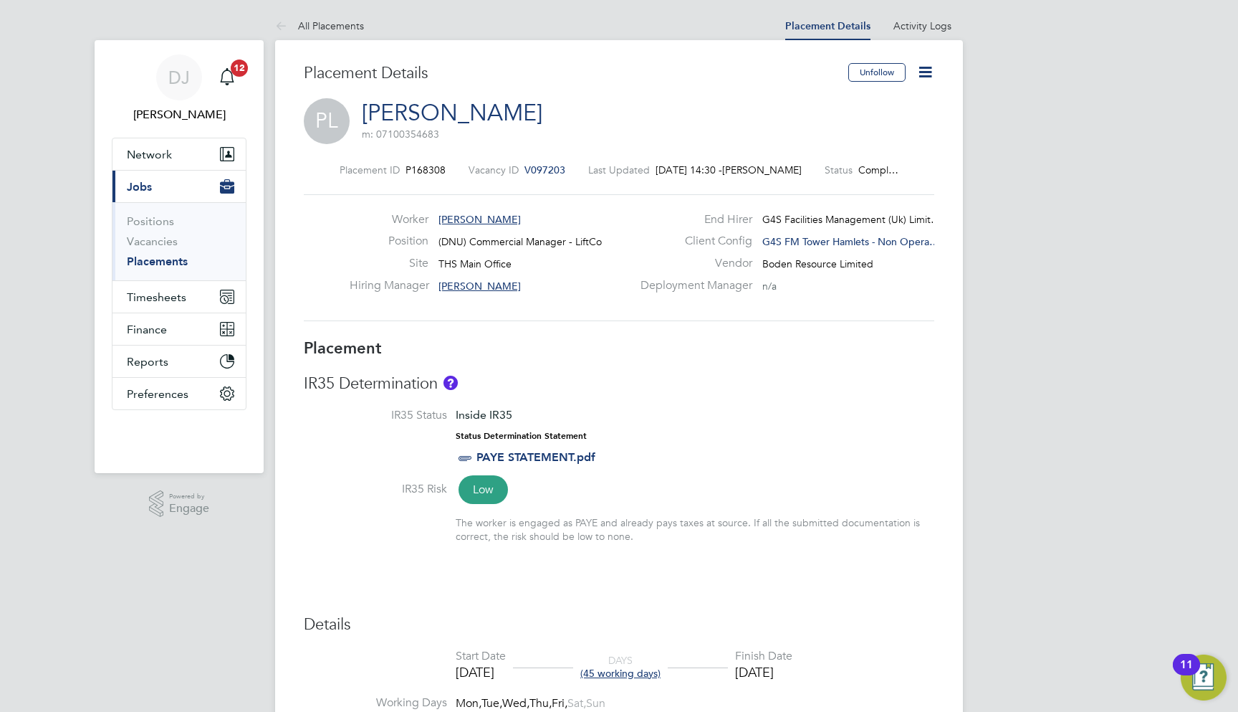
click at [922, 70] on icon at bounding box center [926, 72] width 18 height 18
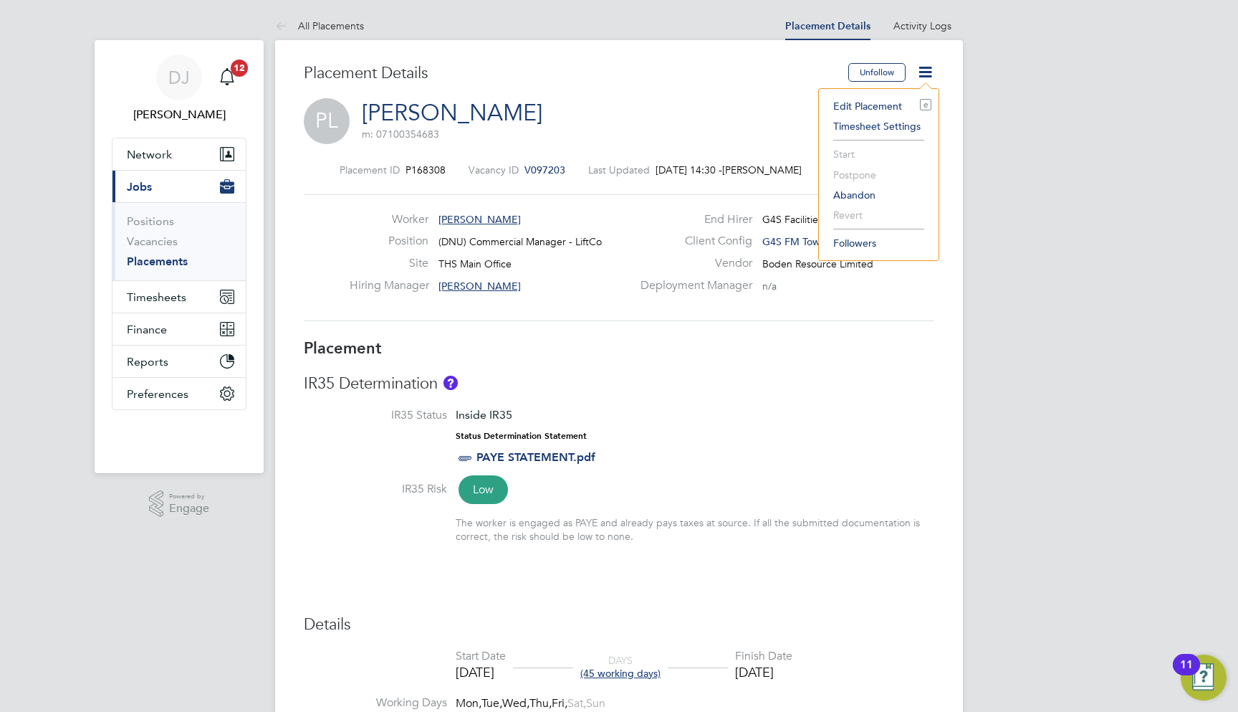
click at [864, 107] on li "Edit Placement e" at bounding box center [878, 106] width 105 height 20
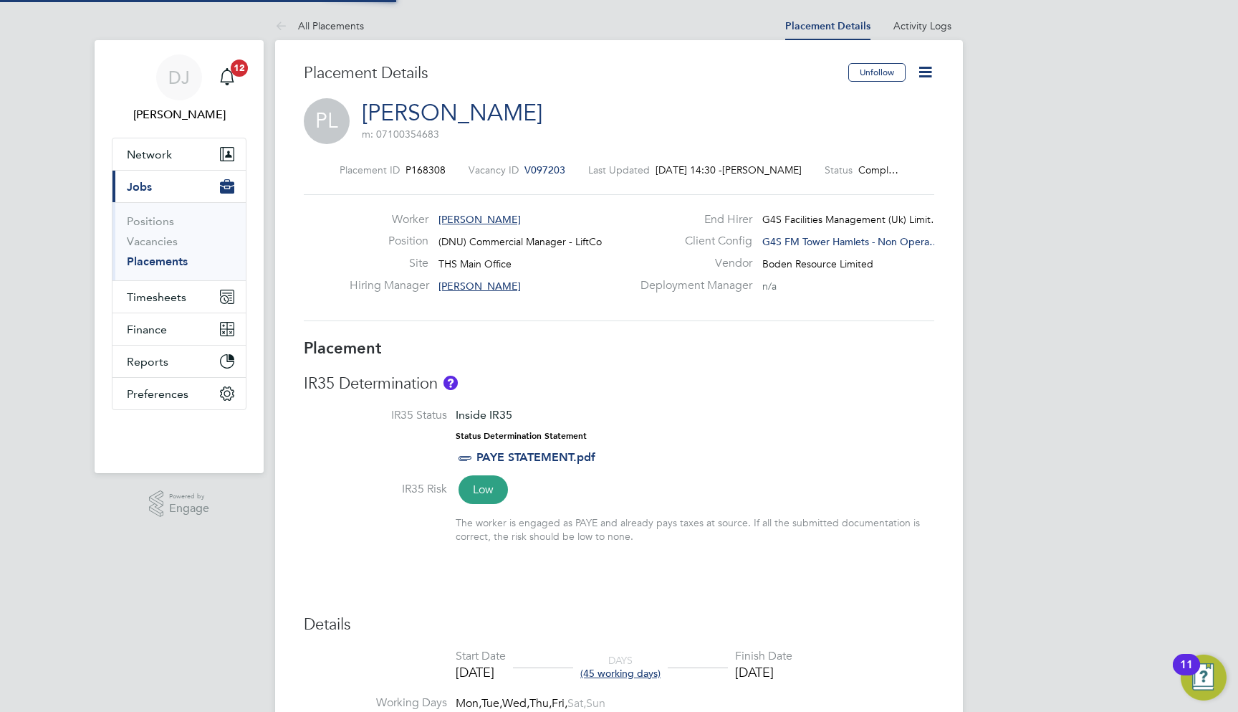
type input "[PERSON_NAME]"
type input "[DATE]"
type input "09:00"
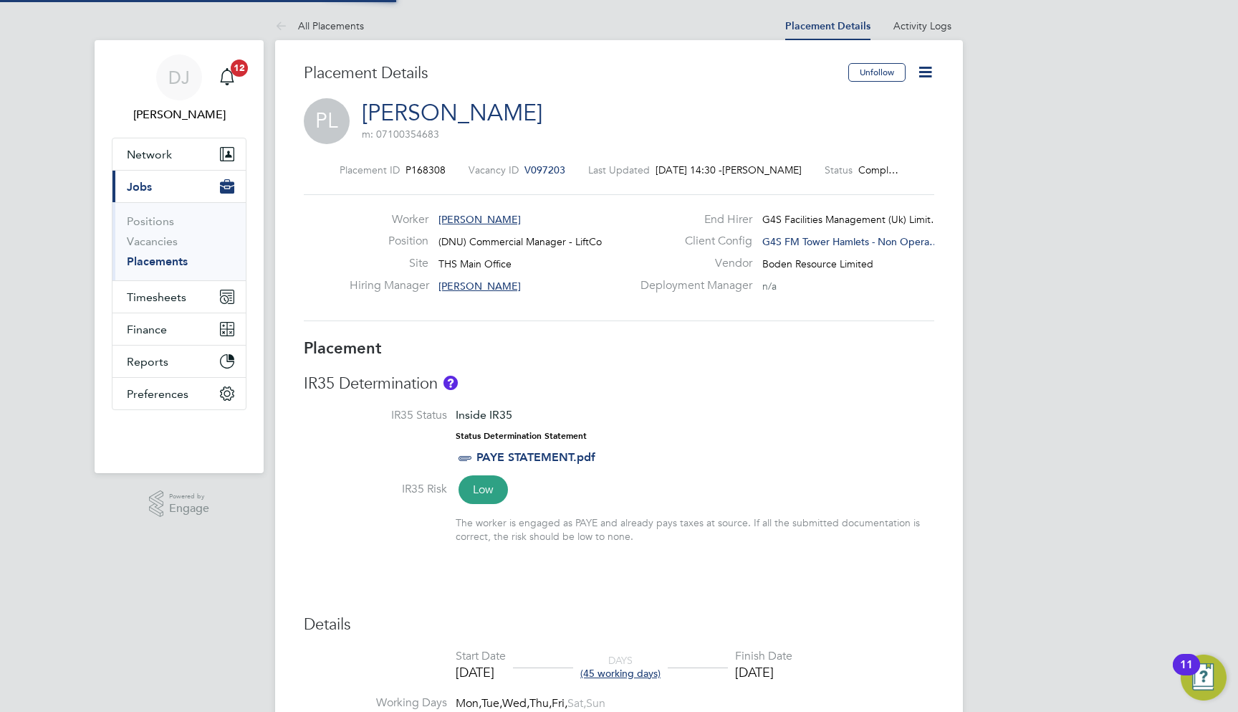
type input "17:00"
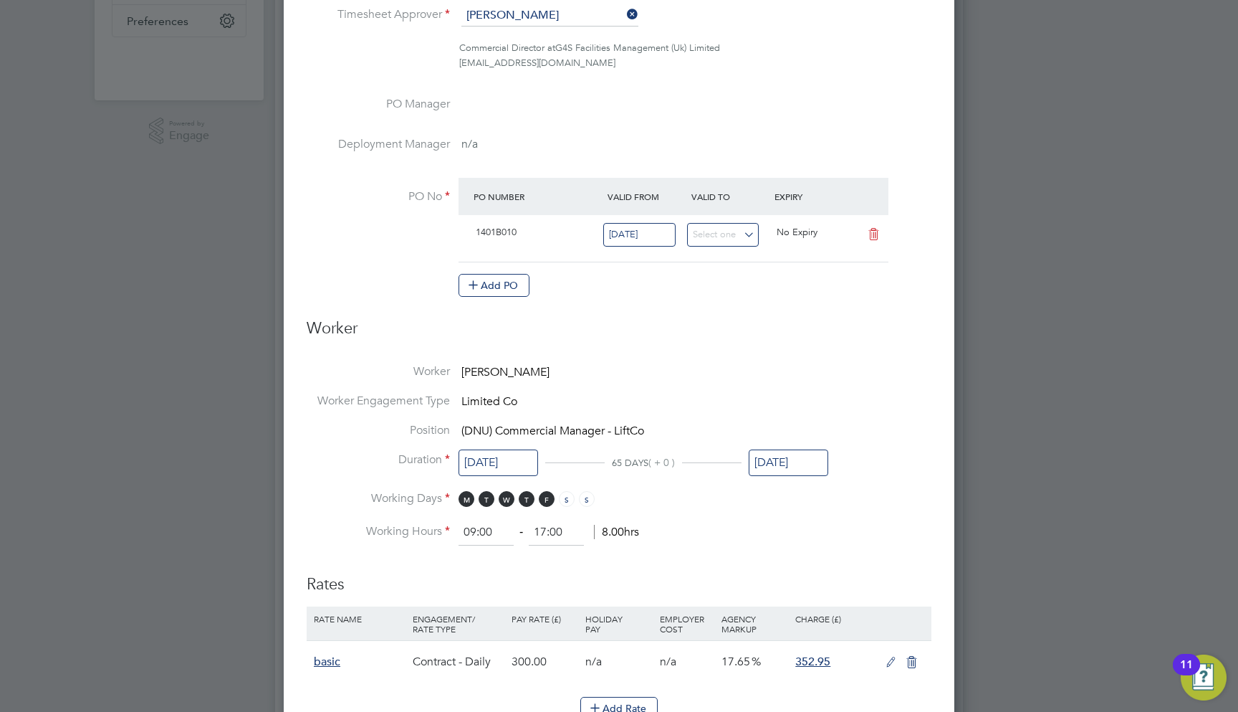
click at [774, 449] on input "[DATE]" at bounding box center [789, 462] width 80 height 27
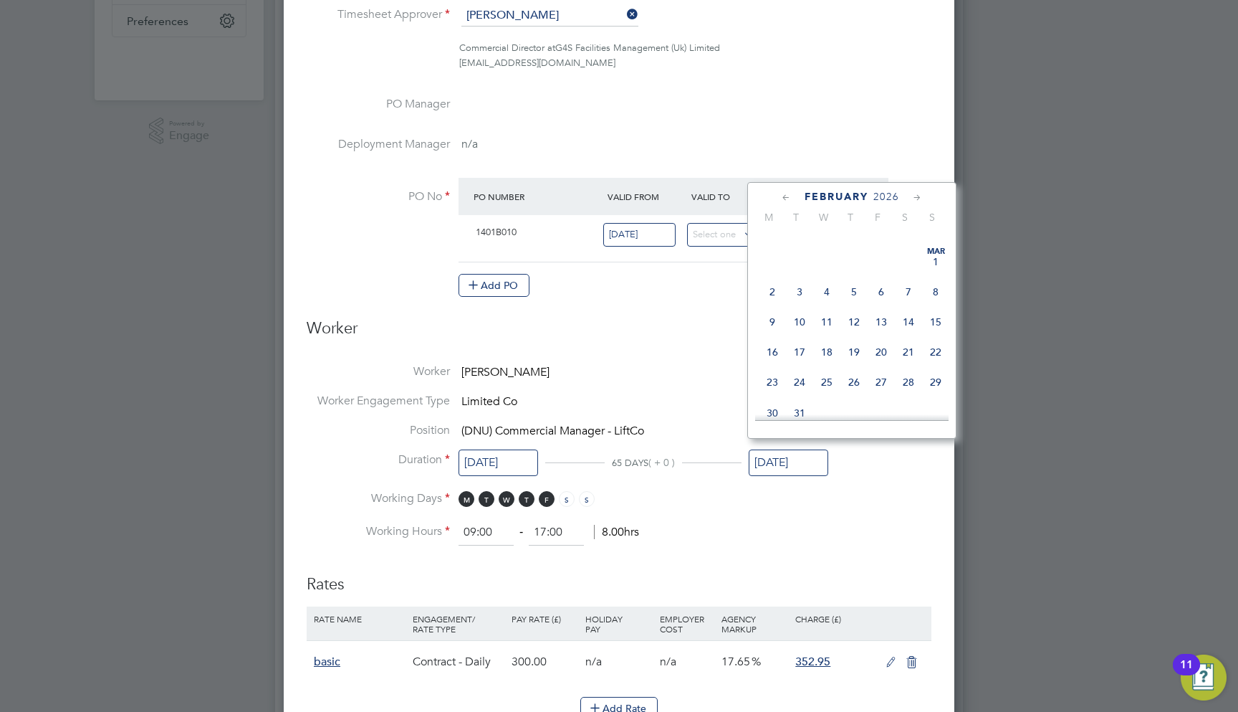
click at [914, 275] on span at bounding box center [908, 261] width 27 height 27
click at [917, 244] on span "28" at bounding box center [908, 230] width 27 height 27
type input "[DATE]"
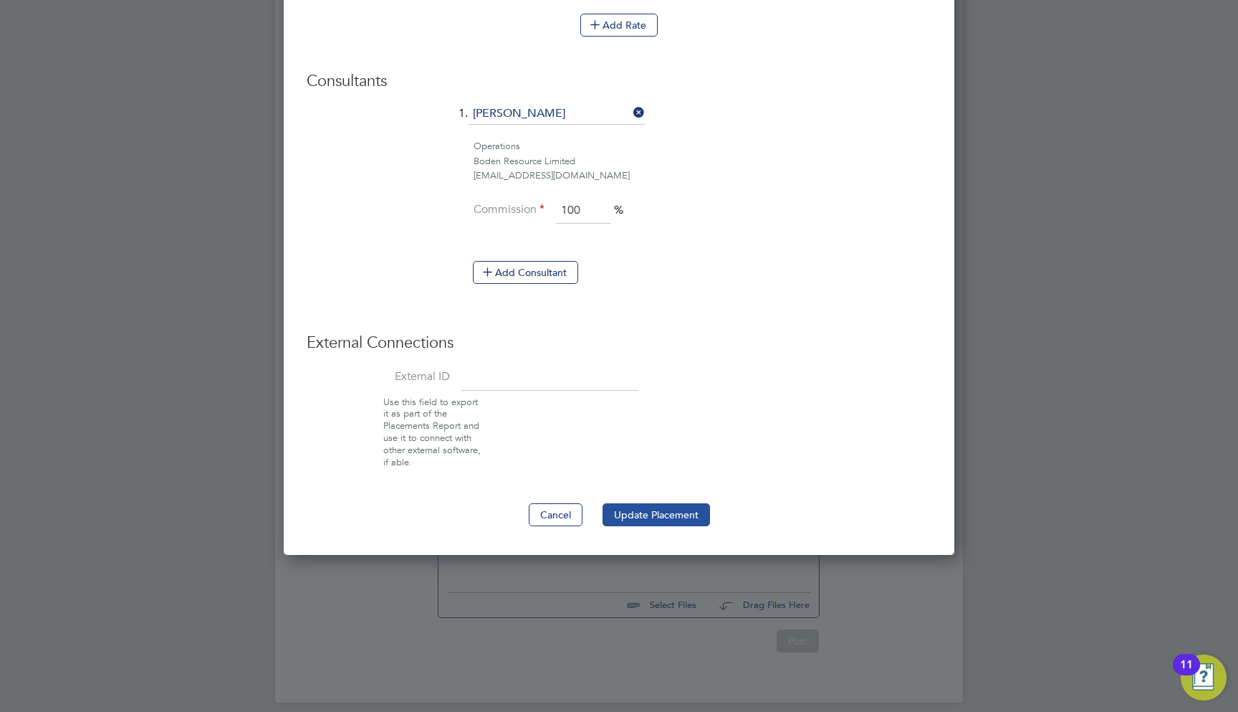
click at [700, 503] on button "Update Placement" at bounding box center [656, 514] width 107 height 23
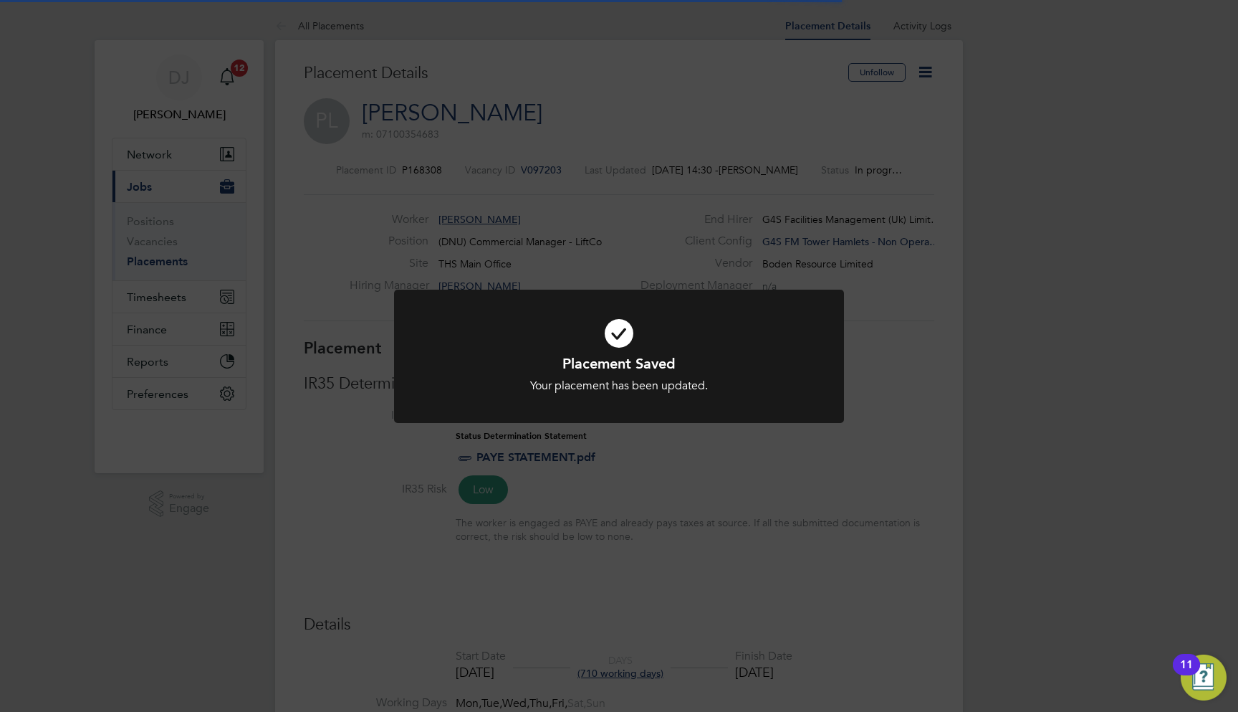
click at [700, 500] on div "Placement Saved Your placement has been updated. Cancel Okay" at bounding box center [619, 356] width 1238 height 712
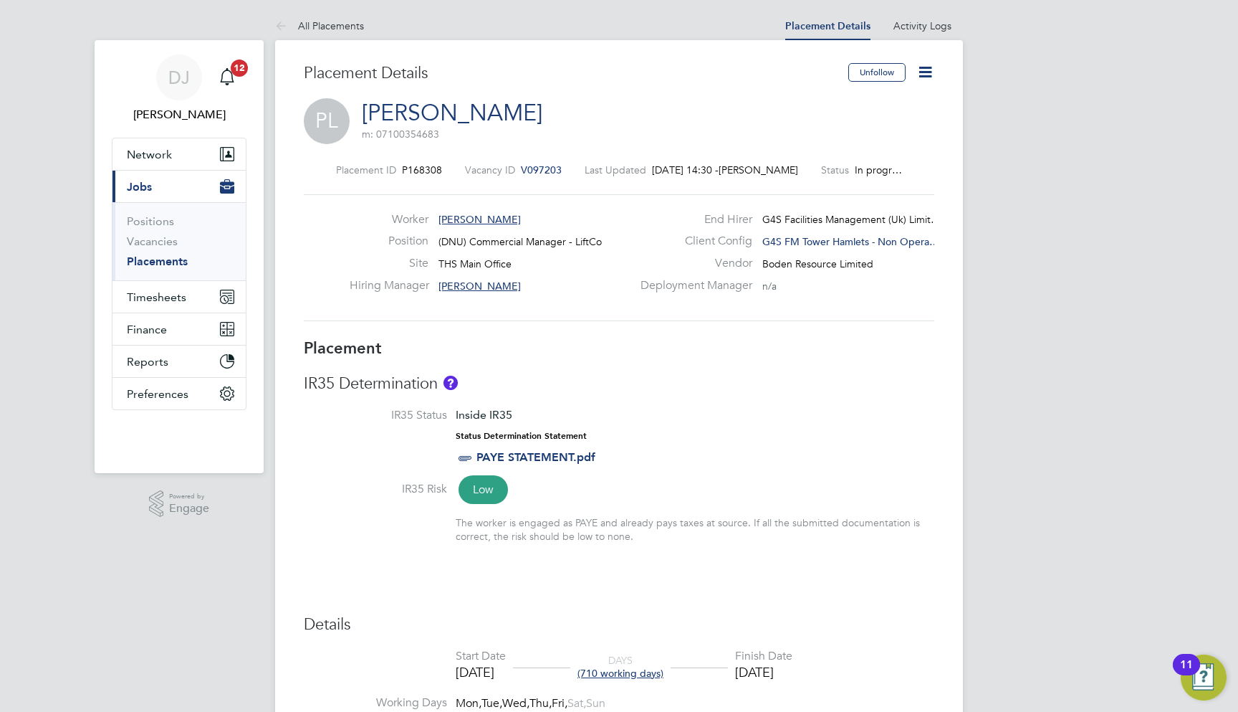
click at [917, 77] on icon at bounding box center [926, 72] width 18 height 18
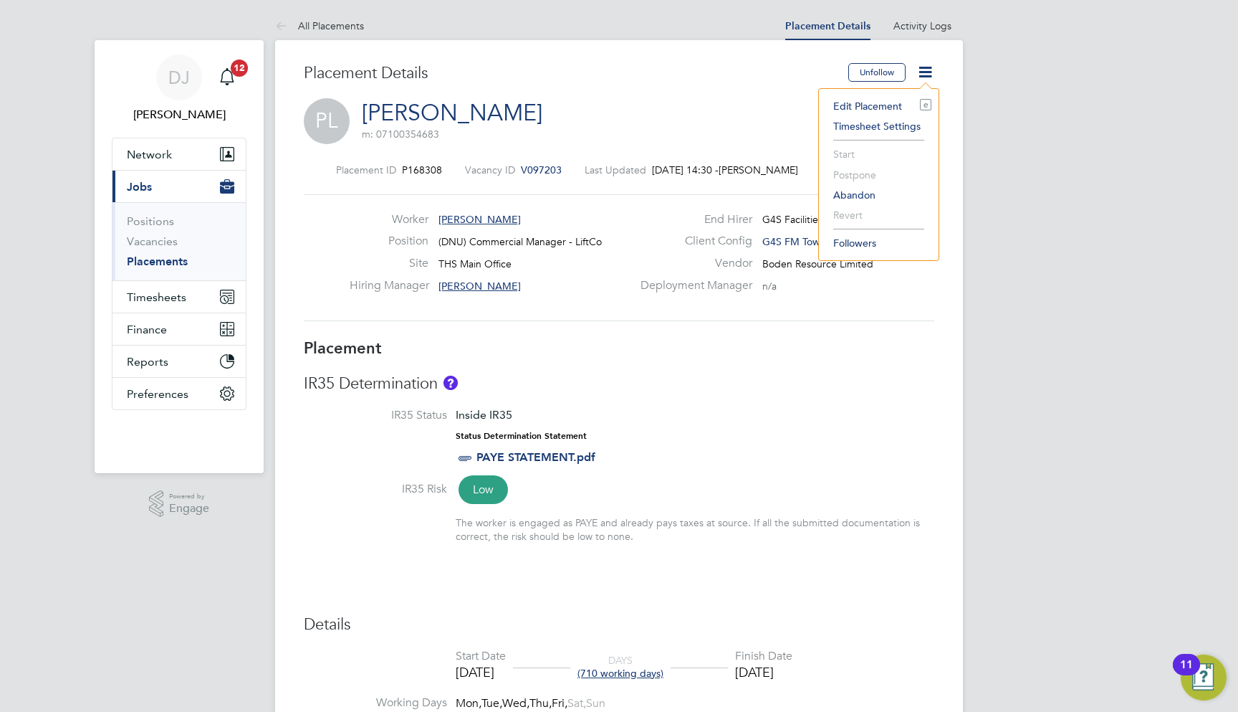
click at [735, 111] on div "PL Peter L m: 07100354683" at bounding box center [619, 122] width 631 height 49
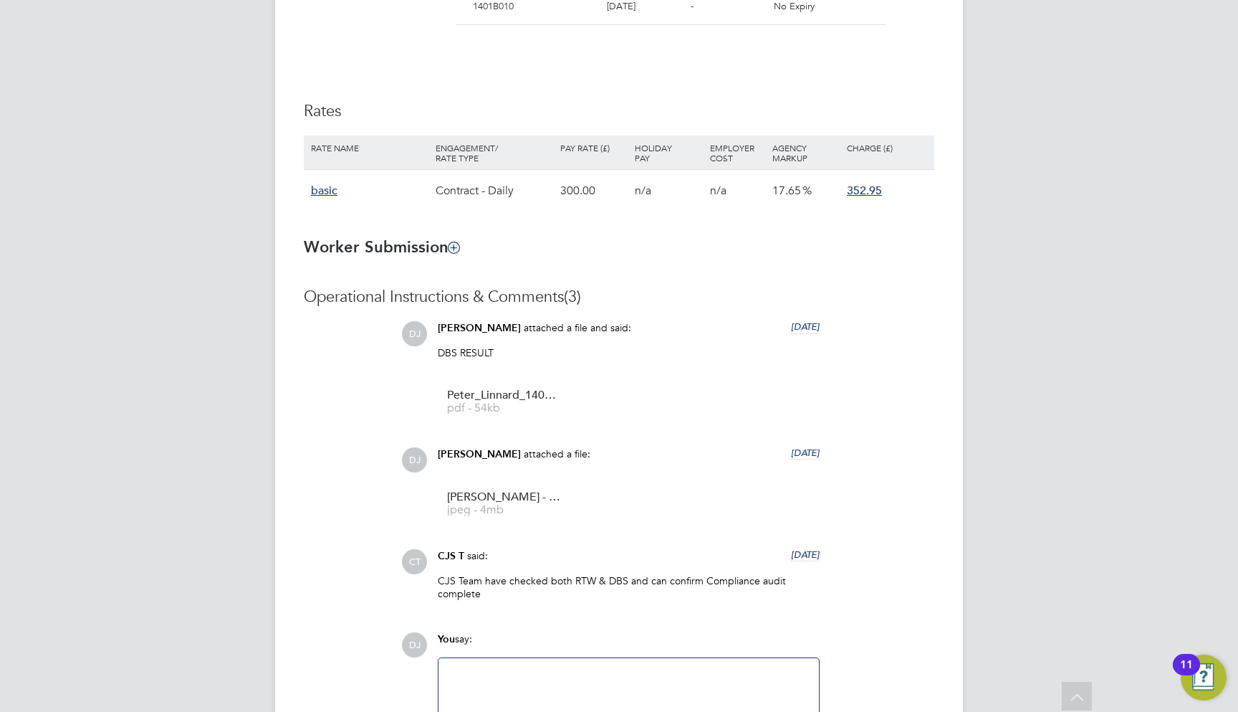
scroll to position [972, 0]
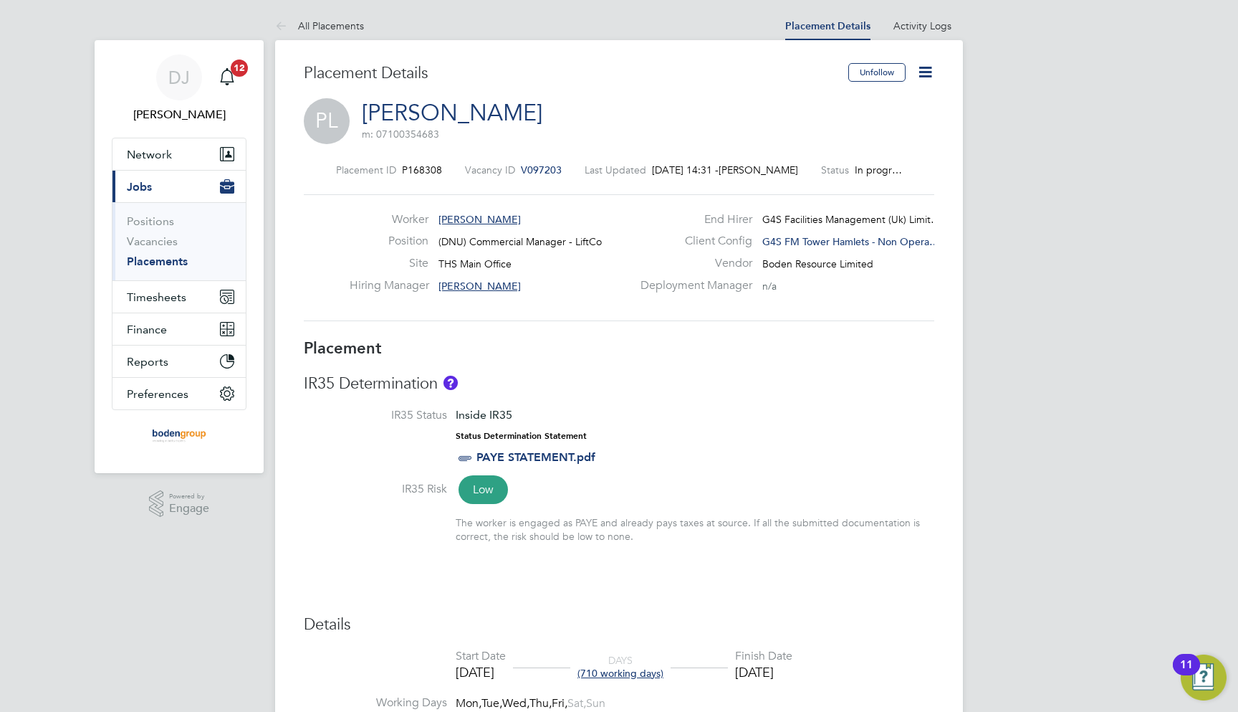
click at [932, 63] on icon at bounding box center [926, 72] width 18 height 18
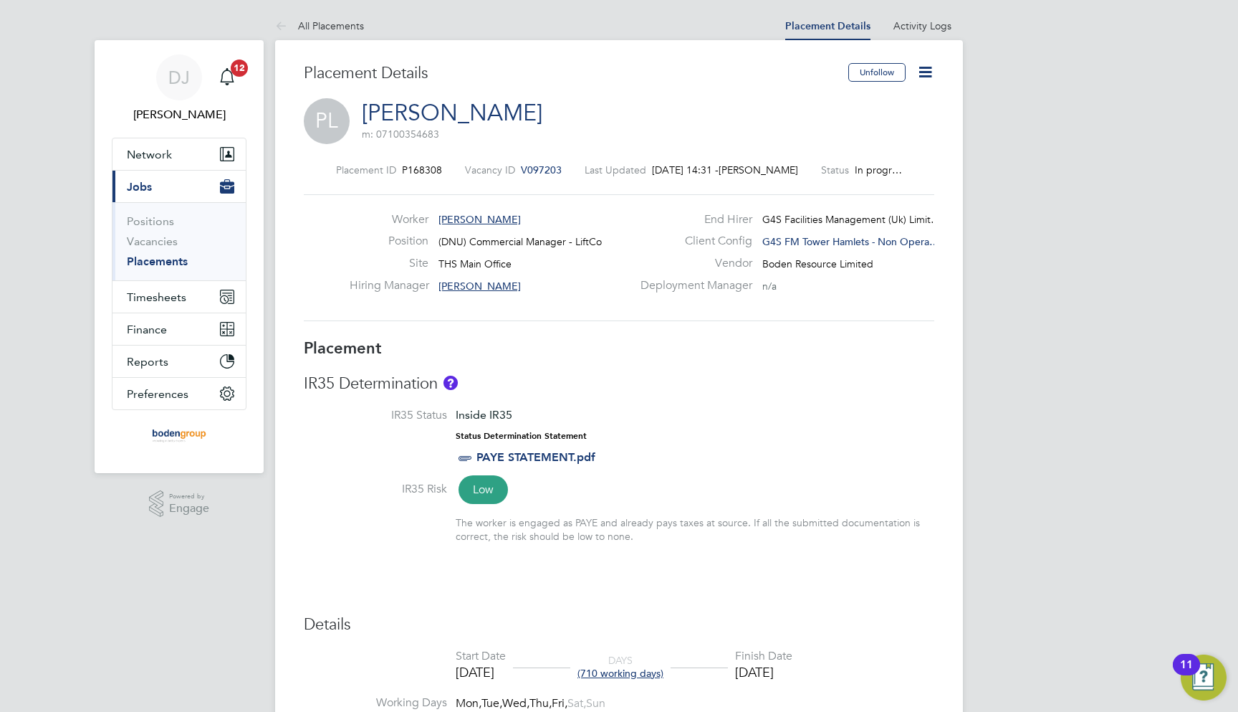
click at [790, 239] on span "G4S FM Tower Hamlets - Non Opera…" at bounding box center [851, 241] width 177 height 13
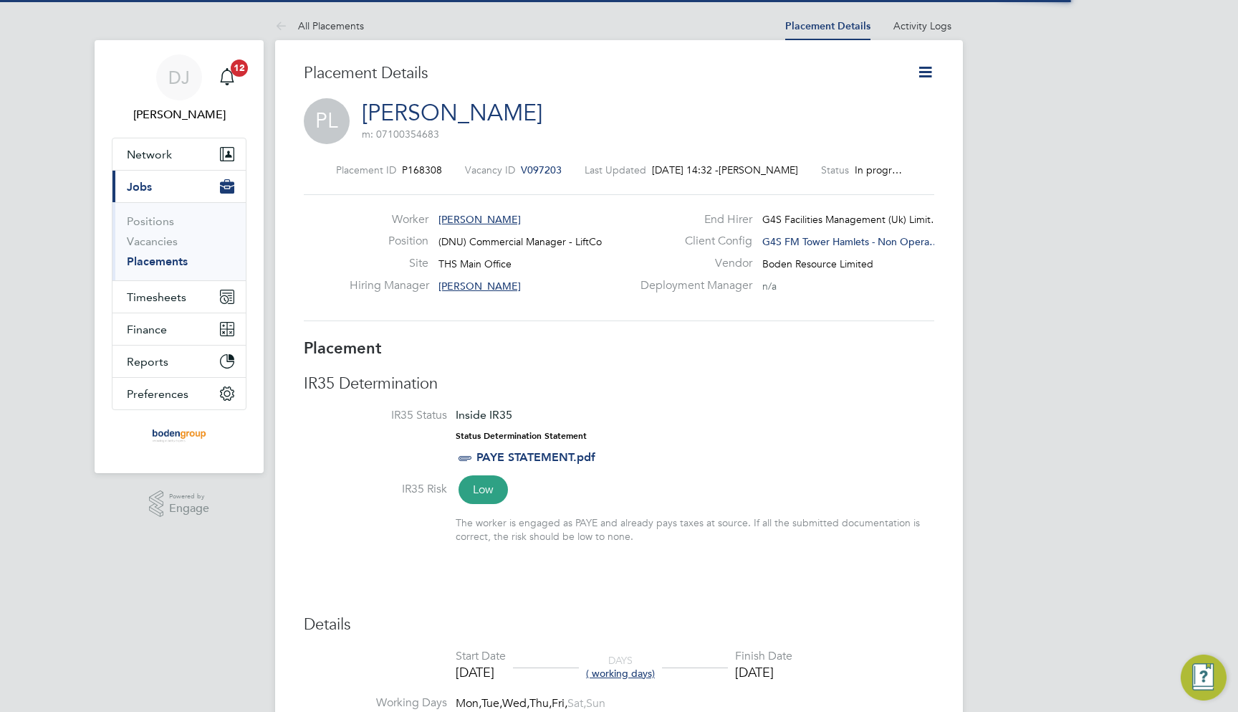
scroll to position [22, 283]
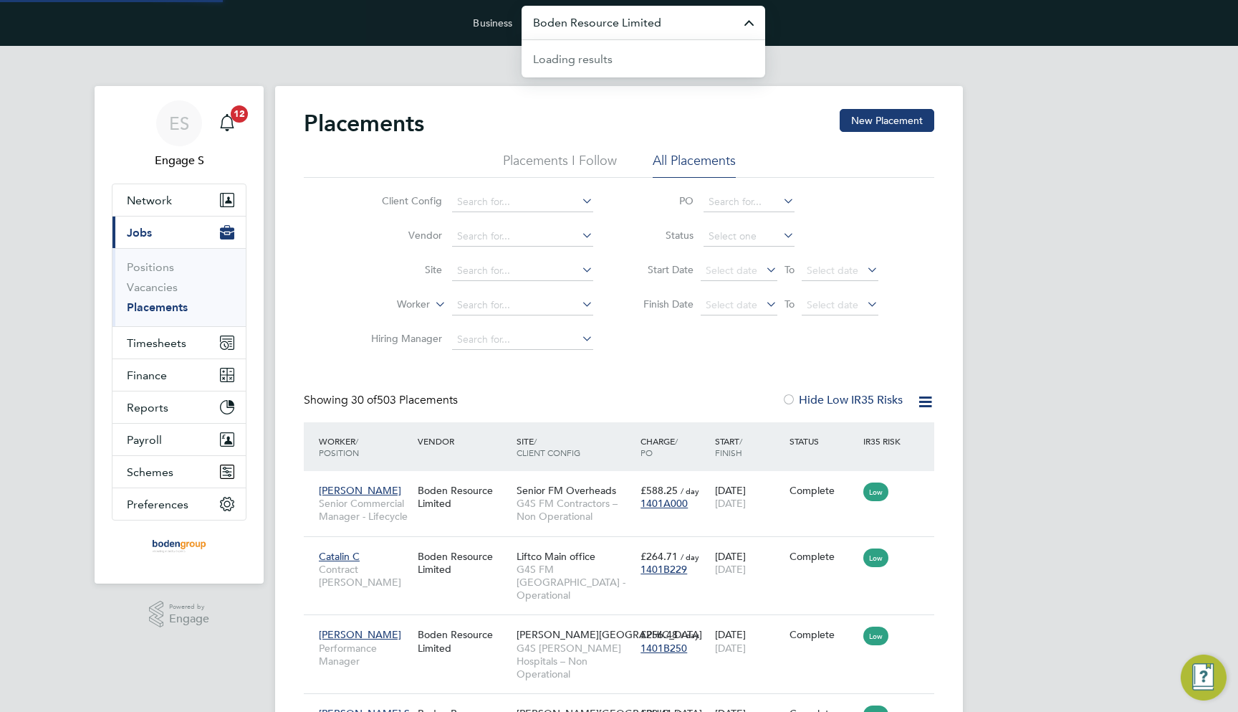
click at [660, 34] on input "Boden Resource Limited" at bounding box center [644, 23] width 244 height 34
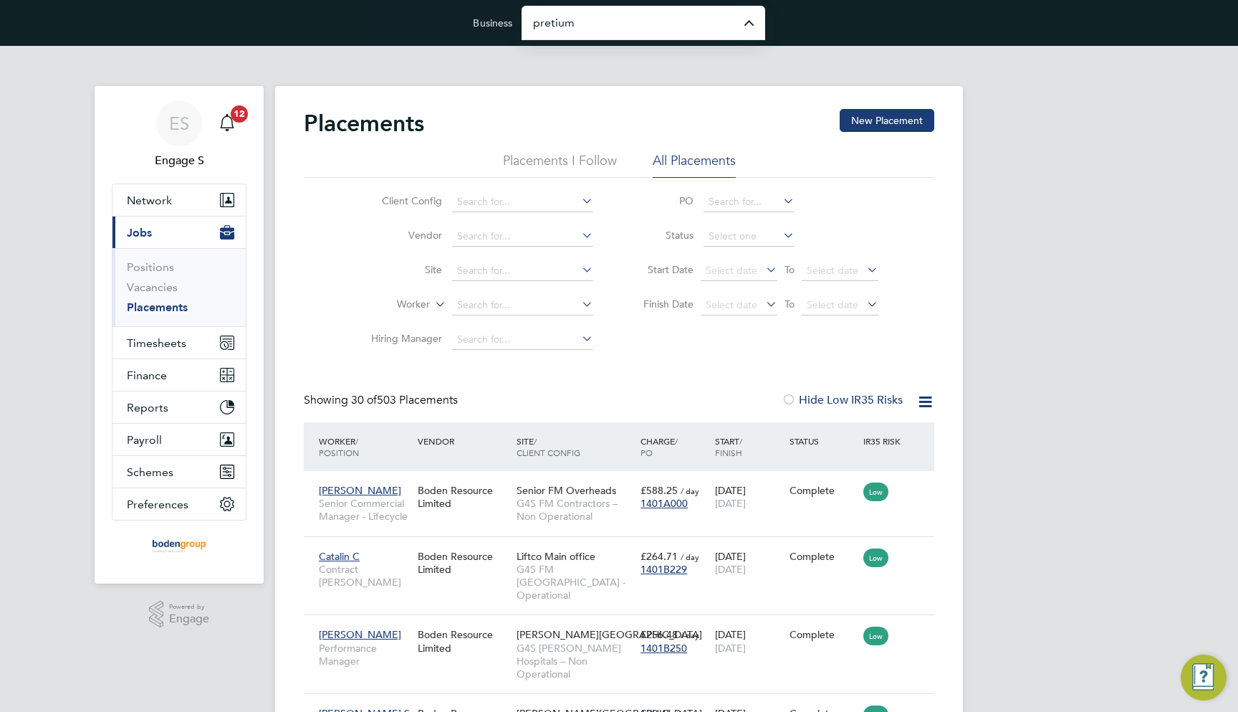
type input "Pretium Resourcing Ltd"
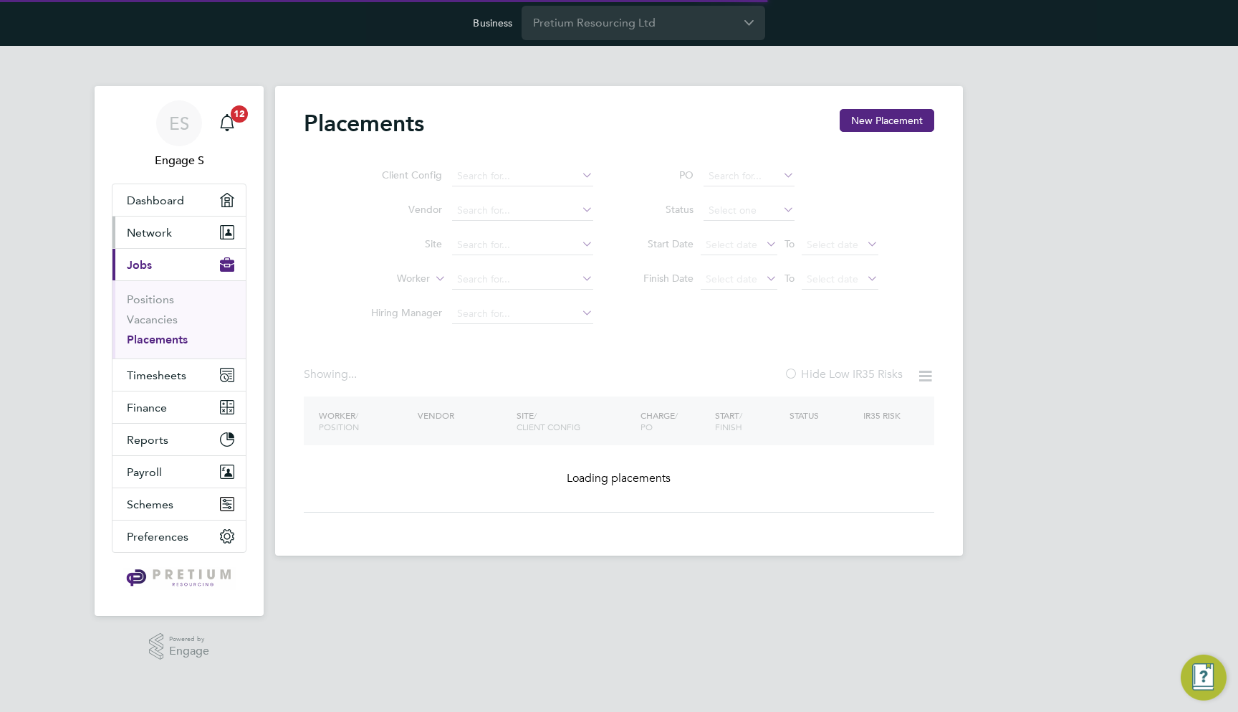
click at [193, 247] on button "Network" at bounding box center [179, 232] width 133 height 32
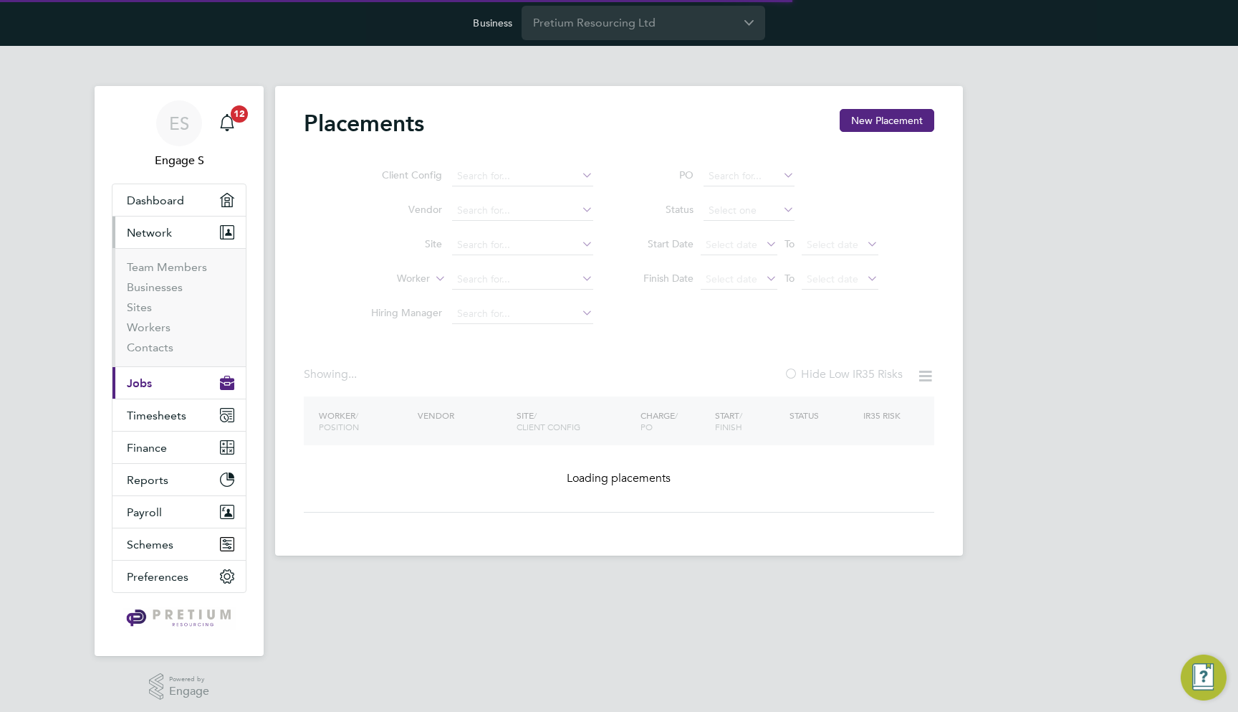
click at [181, 276] on li "Team Members" at bounding box center [180, 270] width 107 height 20
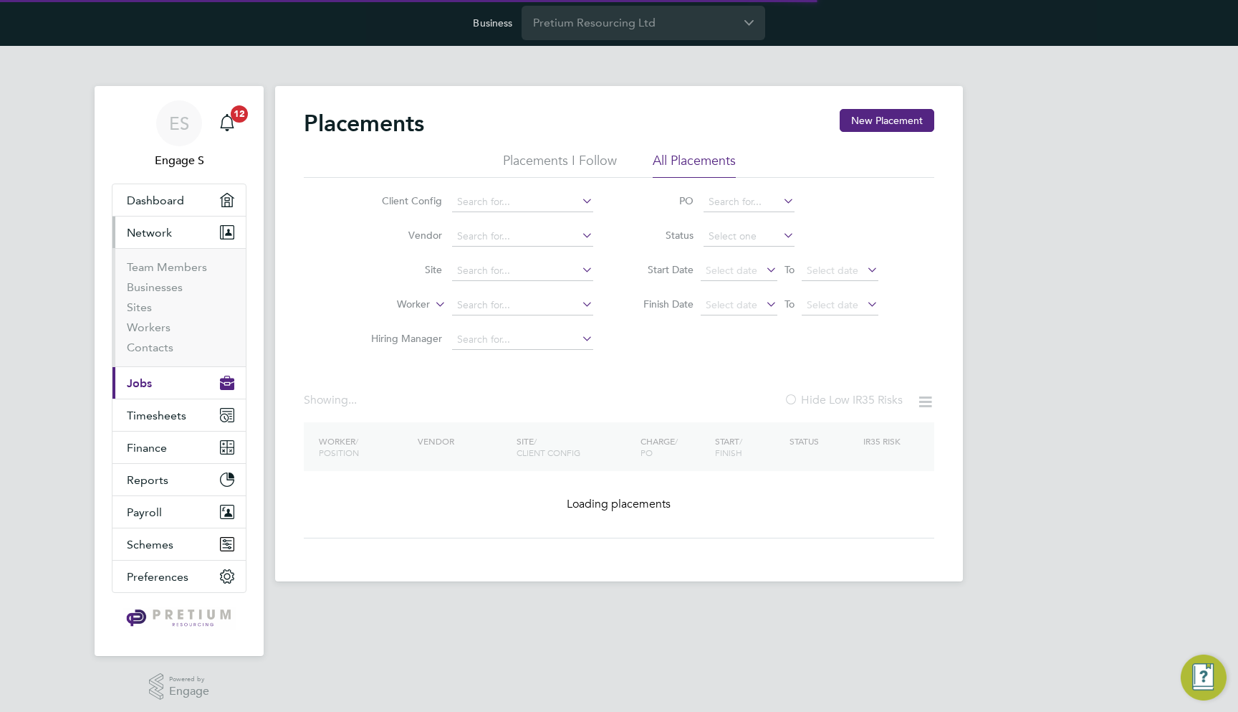
click at [171, 295] on li "Businesses" at bounding box center [180, 290] width 107 height 20
click at [172, 293] on link "Businesses" at bounding box center [155, 287] width 56 height 14
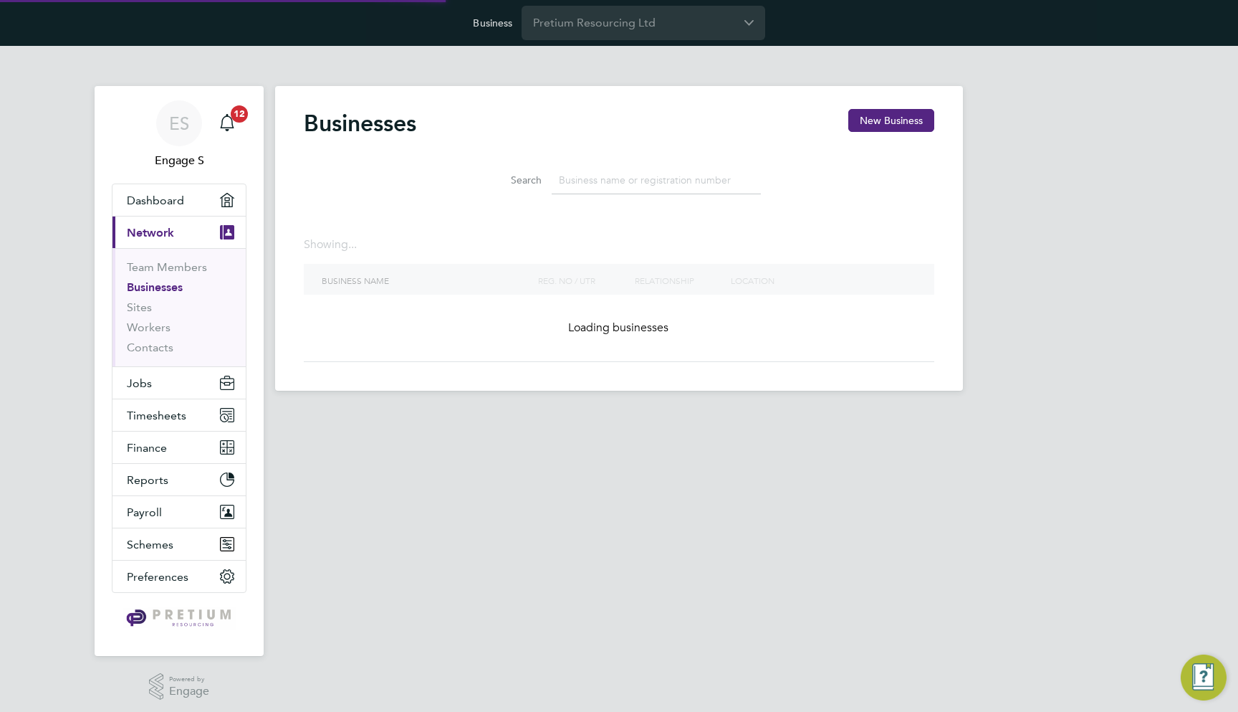
click at [172, 289] on link "Businesses" at bounding box center [155, 287] width 56 height 14
click at [578, 197] on li "Search" at bounding box center [619, 180] width 320 height 42
click at [588, 185] on input at bounding box center [656, 180] width 209 height 28
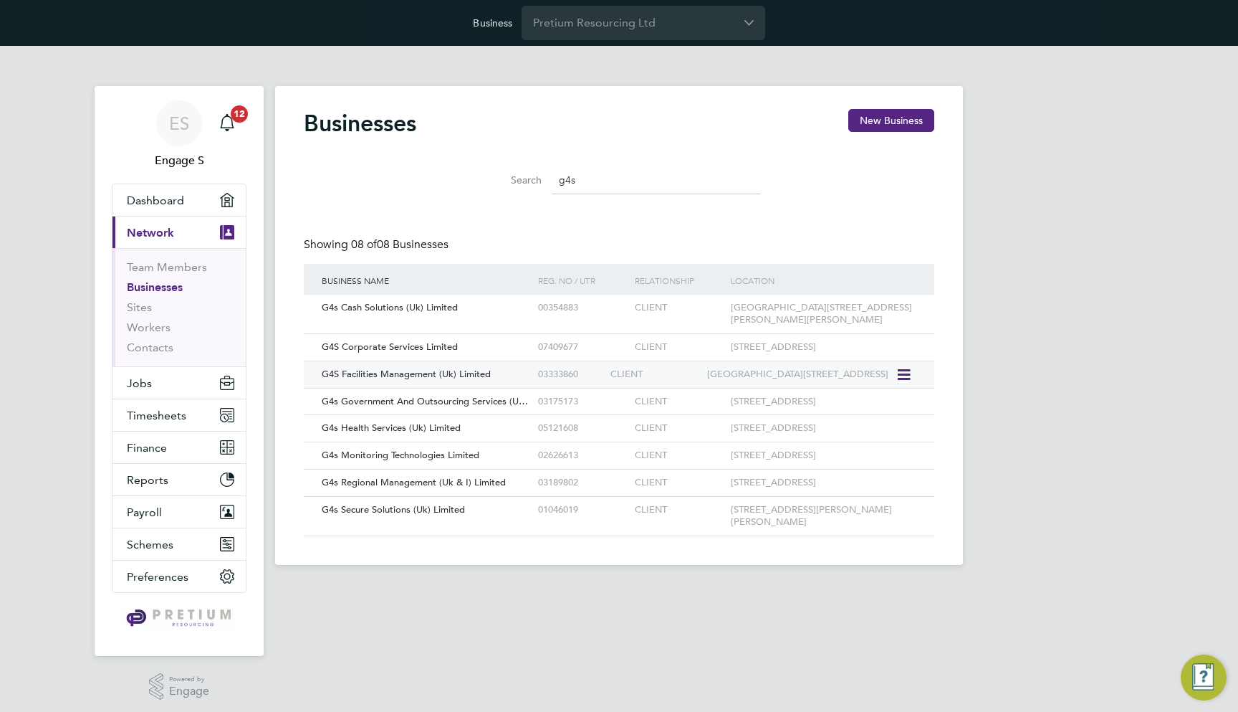
type input "g4s"
click at [486, 388] on div "G4S Facilities Management (Uk) Limited 03333860 CLIENT 5th Floor Southside 105 …" at bounding box center [619, 373] width 631 height 27
click at [588, 387] on div "G4S Facilities Management (Uk) Limited 03333860 CLIENT 5th Floor Southside 105 …" at bounding box center [619, 373] width 631 height 27
click at [448, 378] on div "G4S Facilities Management (Uk) Limited" at bounding box center [426, 374] width 216 height 27
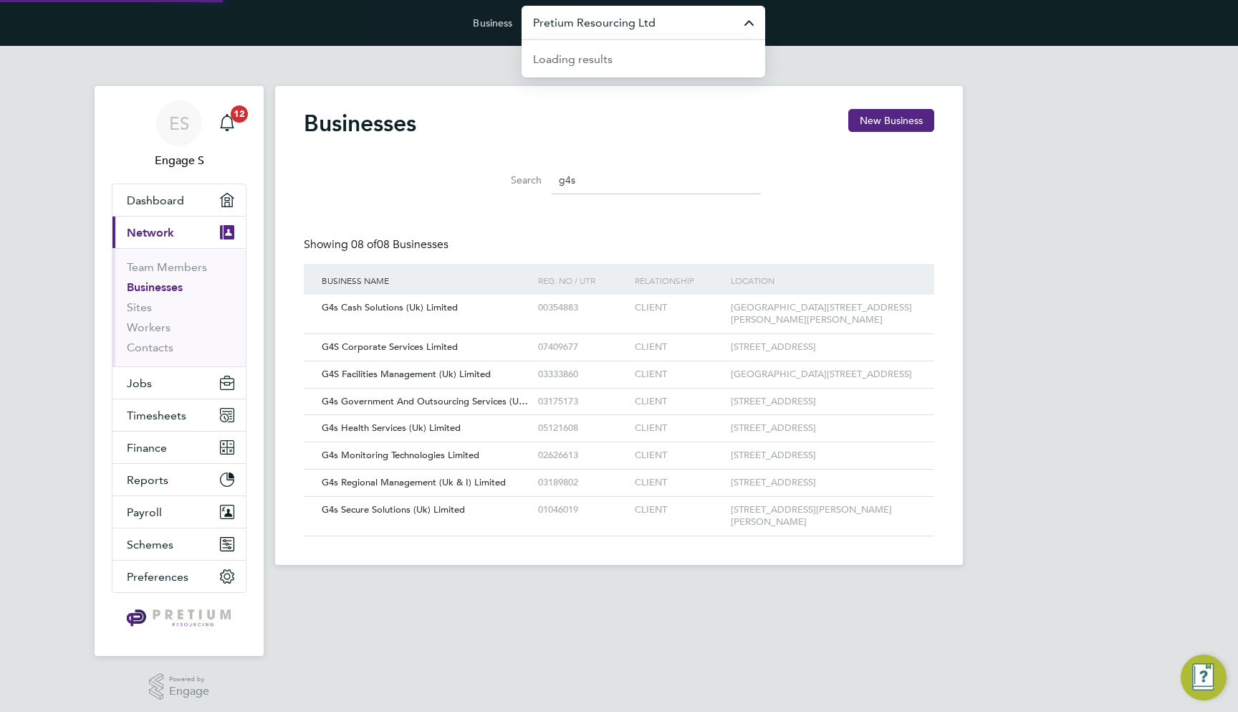
click at [594, 22] on input "Pretium Resourcing Ltd" at bounding box center [644, 23] width 244 height 34
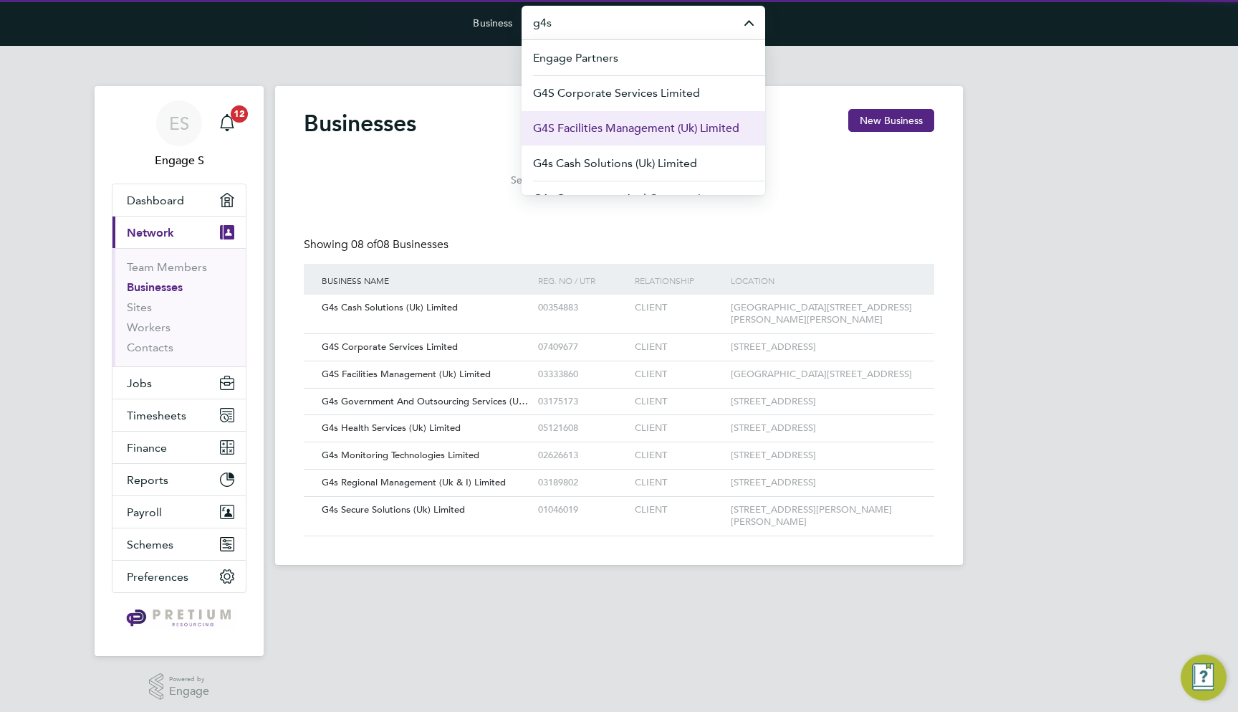
click at [608, 115] on li "G4S Facilities Management (Uk) Limited" at bounding box center [644, 127] width 244 height 35
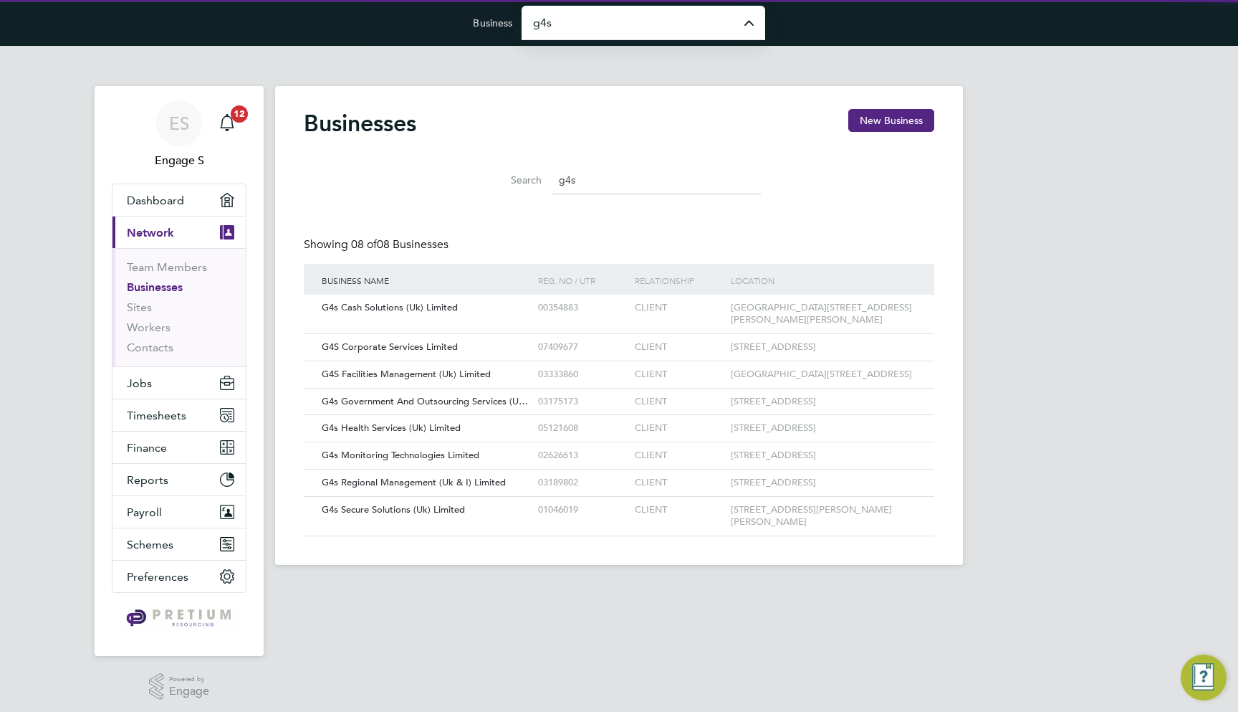
type input "G4S Facilities Management (Uk) Limited"
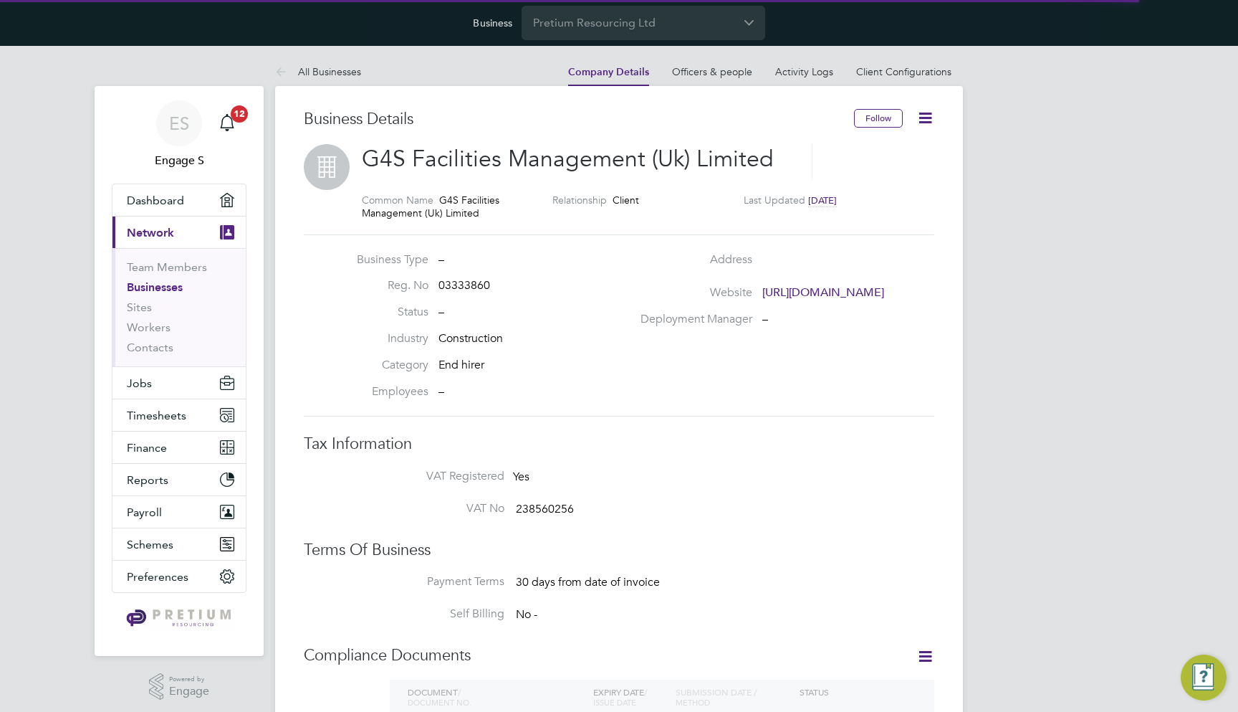
click at [928, 120] on icon at bounding box center [926, 118] width 18 height 18
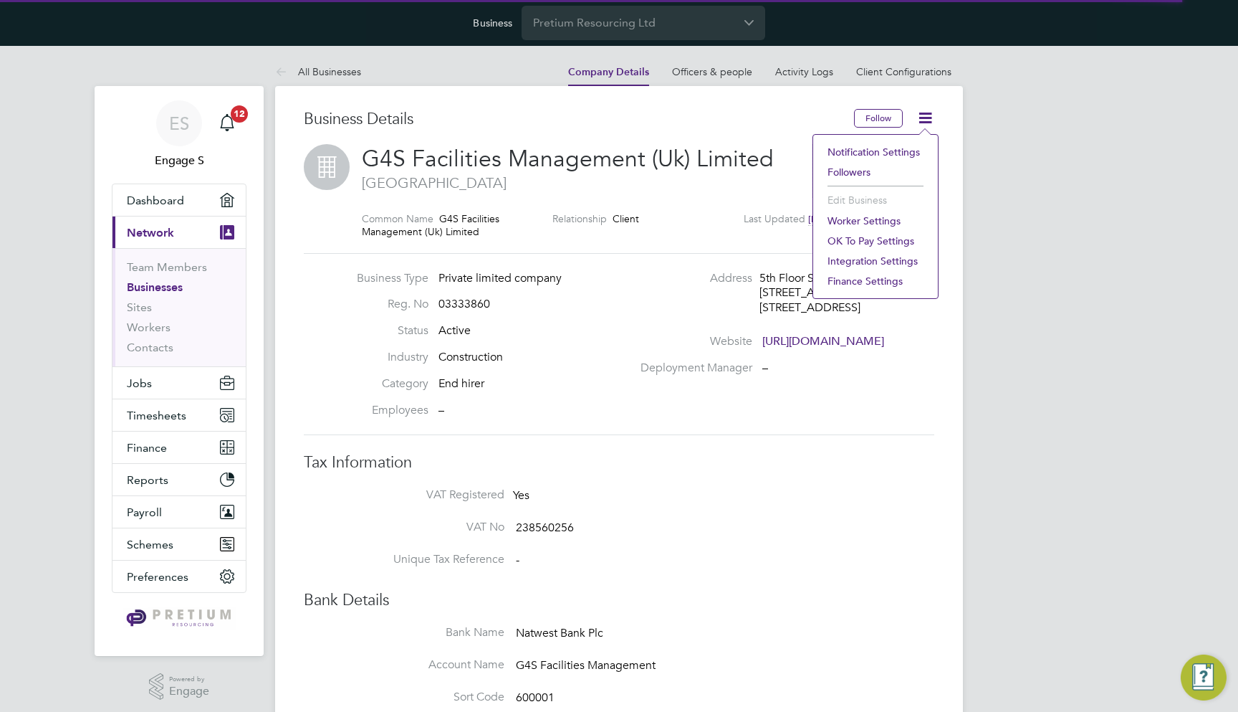
click at [731, 231] on div "Relationship Client" at bounding box center [648, 225] width 191 height 26
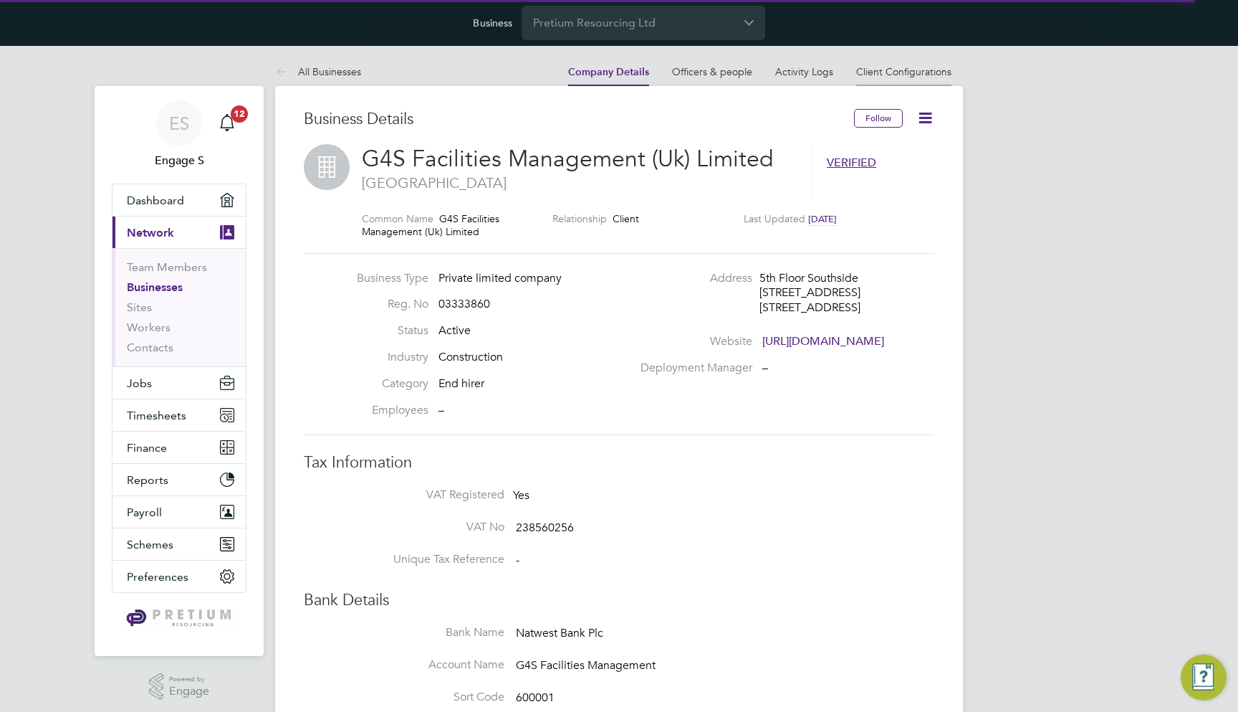
click at [909, 69] on link "Client Configurations" at bounding box center [903, 71] width 95 height 13
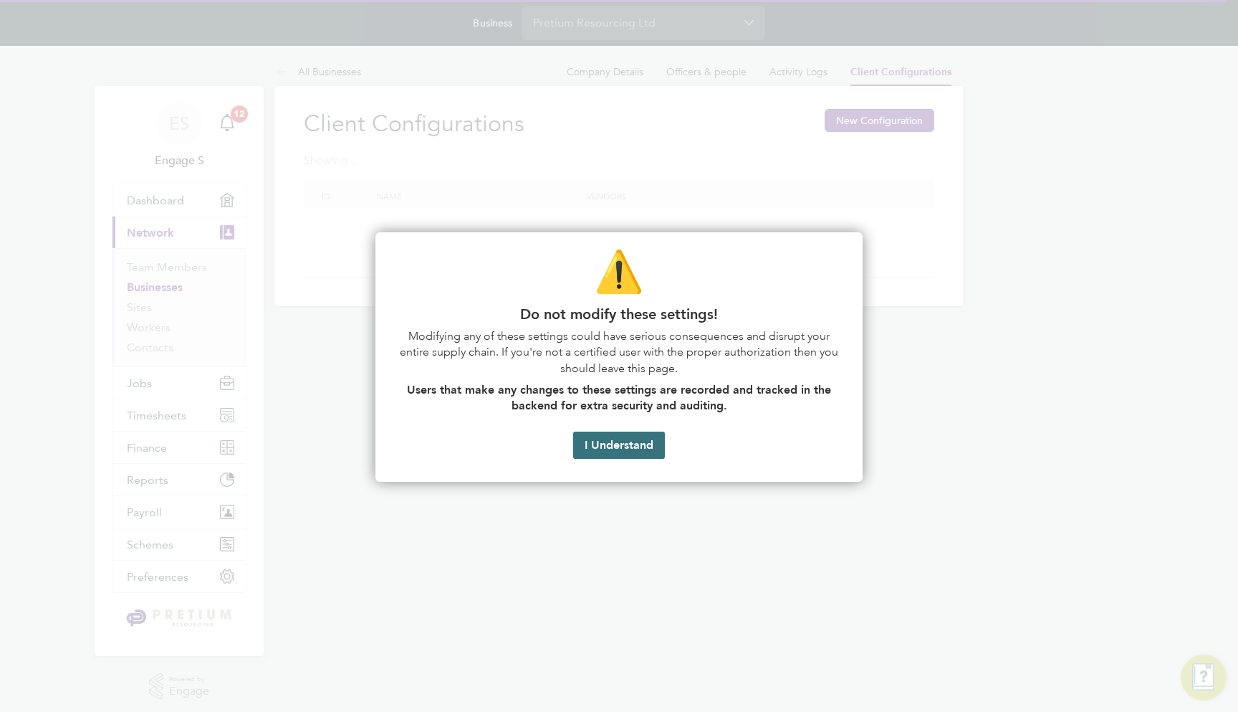
click at [611, 444] on button "I Understand" at bounding box center [619, 444] width 92 height 27
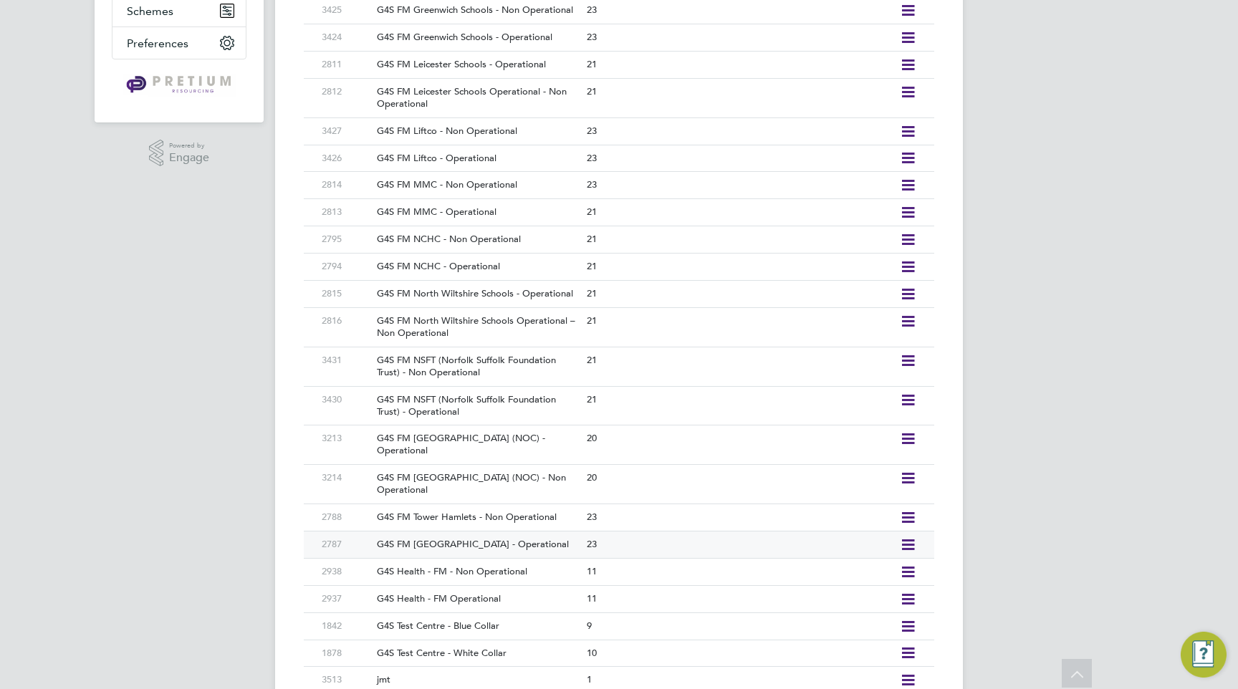
scroll to position [532, 0]
click at [503, 505] on div "G4S FM Tower Hamlets - Non Operational" at bounding box center [474, 518] width 216 height 27
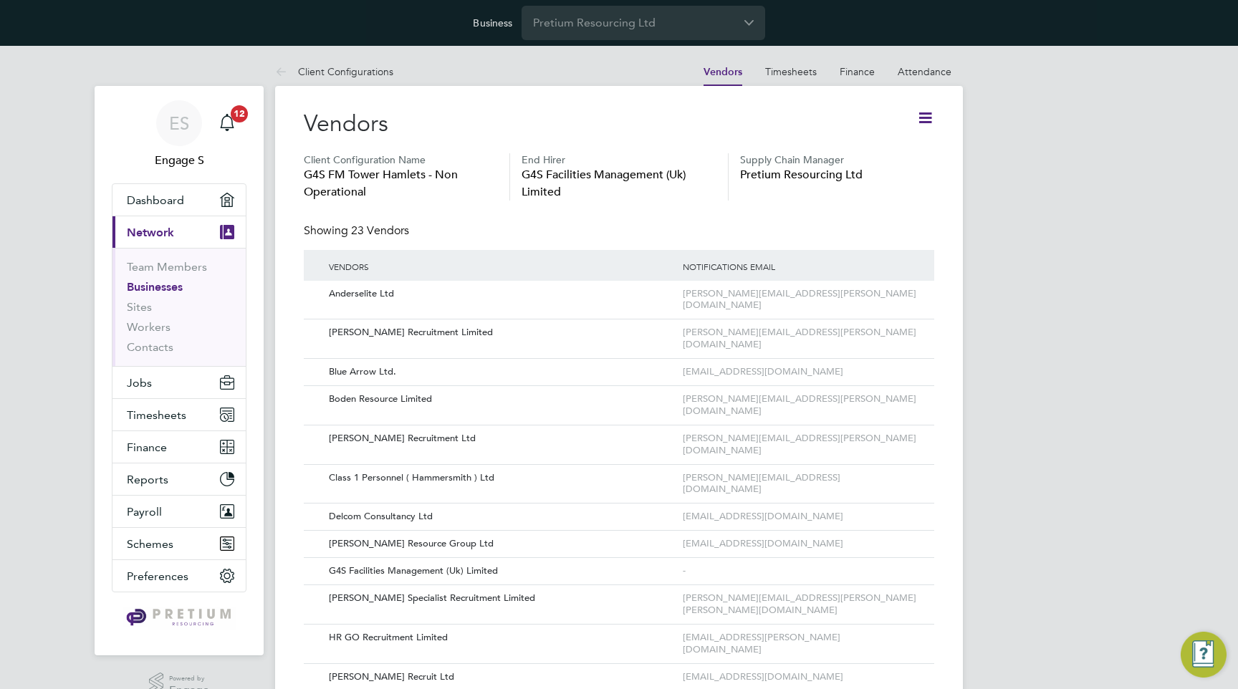
click at [921, 118] on icon at bounding box center [926, 118] width 18 height 18
click at [668, 253] on div "Vendors" at bounding box center [498, 266] width 361 height 33
click at [894, 386] on div "ryan@boden-group.co.uk" at bounding box center [787, 405] width 216 height 39
click at [907, 391] on icon at bounding box center [903, 399] width 14 height 17
click at [869, 404] on li "Edit Vendor" at bounding box center [865, 406] width 92 height 20
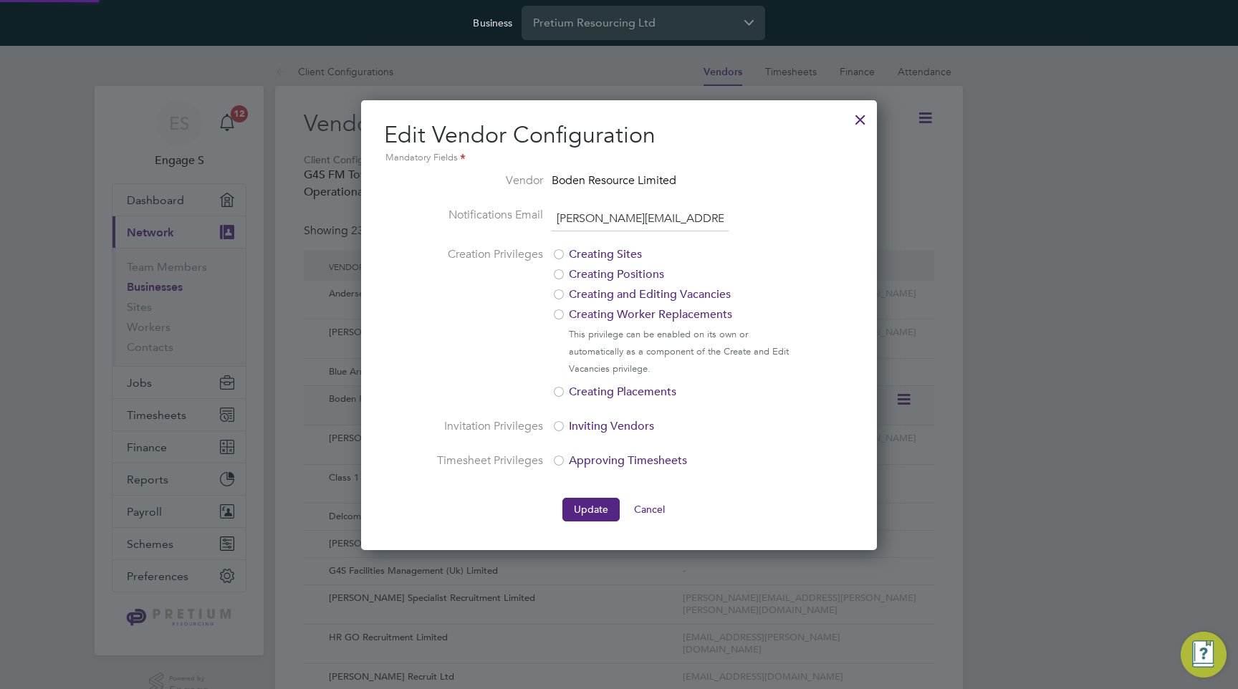
scroll to position [450, 517]
click at [627, 297] on label "Creating and Editing Vacancies" at bounding box center [672, 294] width 240 height 17
click at [587, 519] on button "Update" at bounding box center [591, 509] width 57 height 23
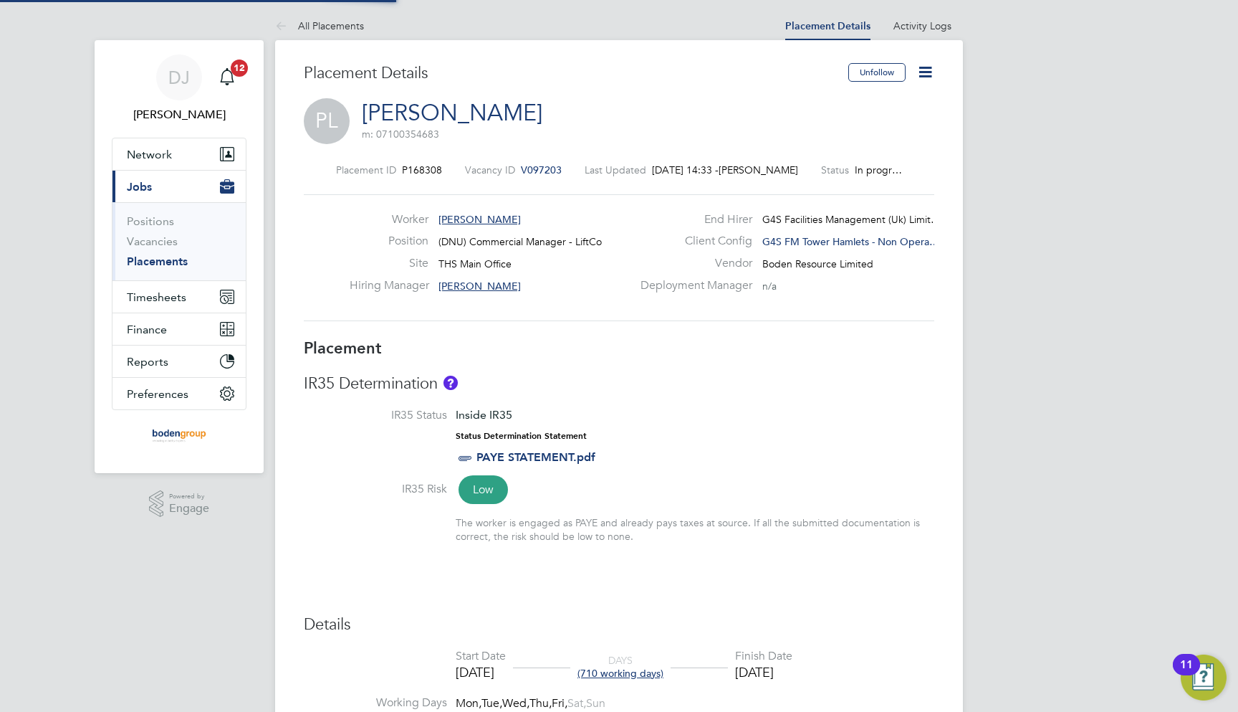
click at [923, 75] on icon at bounding box center [926, 72] width 18 height 18
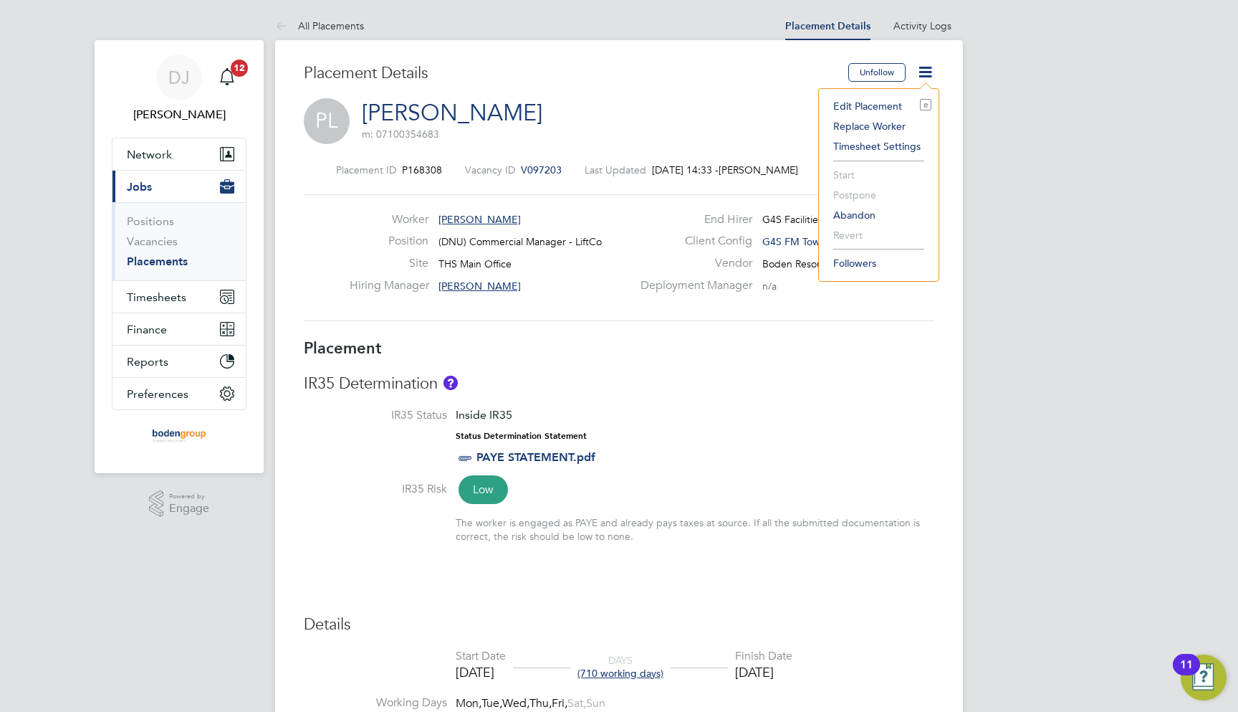
click at [875, 122] on li "Replace Worker" at bounding box center [878, 126] width 105 height 20
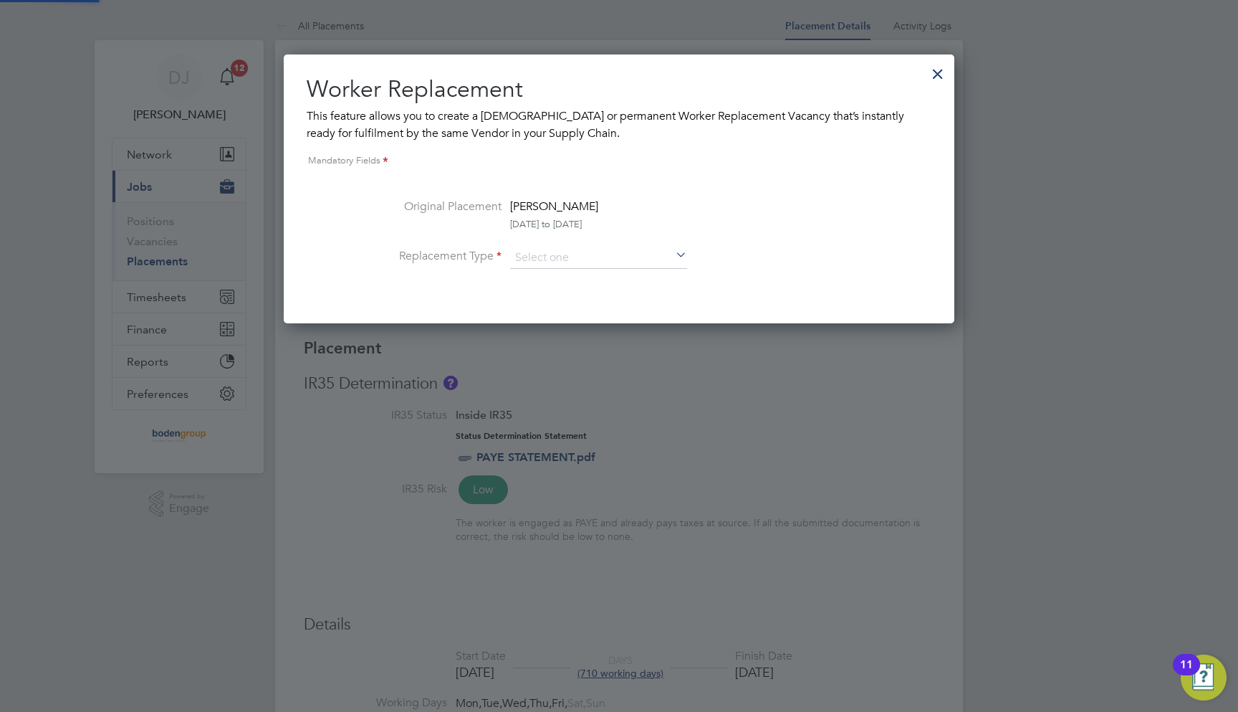
scroll to position [7, 7]
click at [647, 242] on li "Original Placement Peter L 10 Jun 2023 to 28 Feb 2026" at bounding box center [619, 222] width 522 height 49
click at [640, 249] on input at bounding box center [598, 257] width 177 height 21
click at [591, 281] on li "Temporary" at bounding box center [599, 277] width 178 height 19
type input "Temporary"
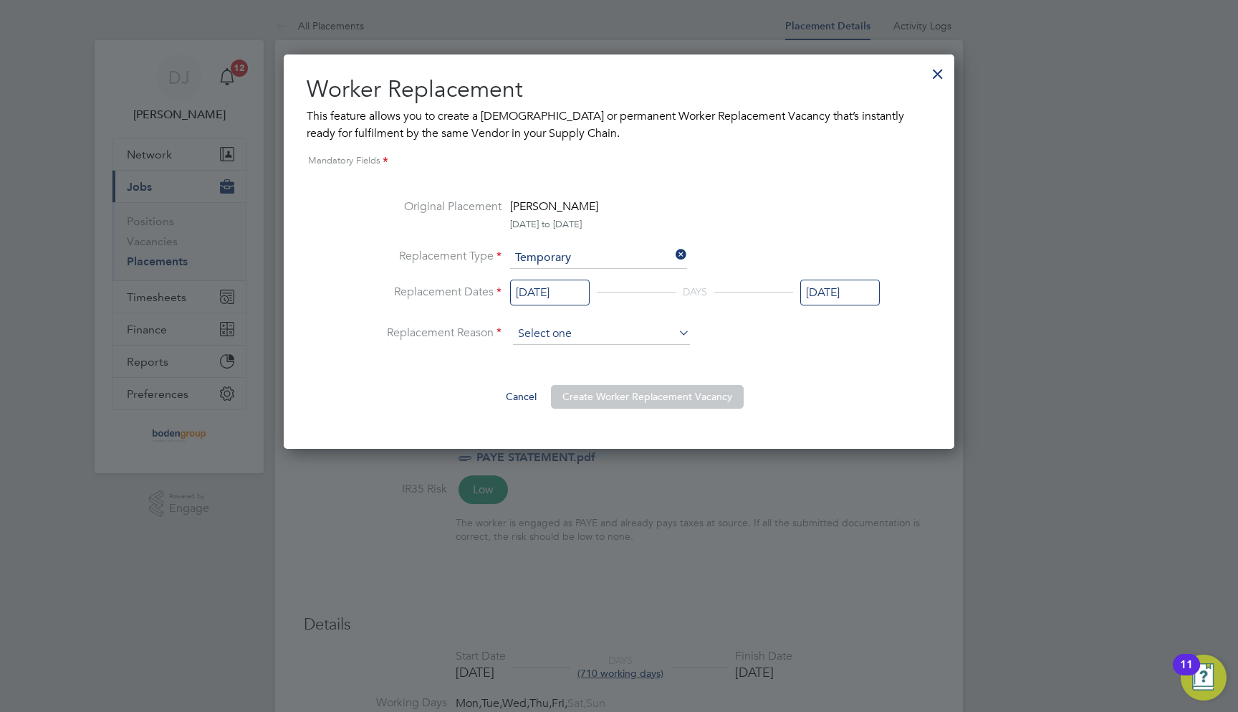
click at [605, 323] on input at bounding box center [601, 333] width 177 height 21
click at [605, 397] on li "Vacant Role" at bounding box center [601, 391] width 178 height 19
type input "Vacant Role"
click at [620, 403] on button "Create Worker Replacement Vacancy" at bounding box center [647, 396] width 193 height 23
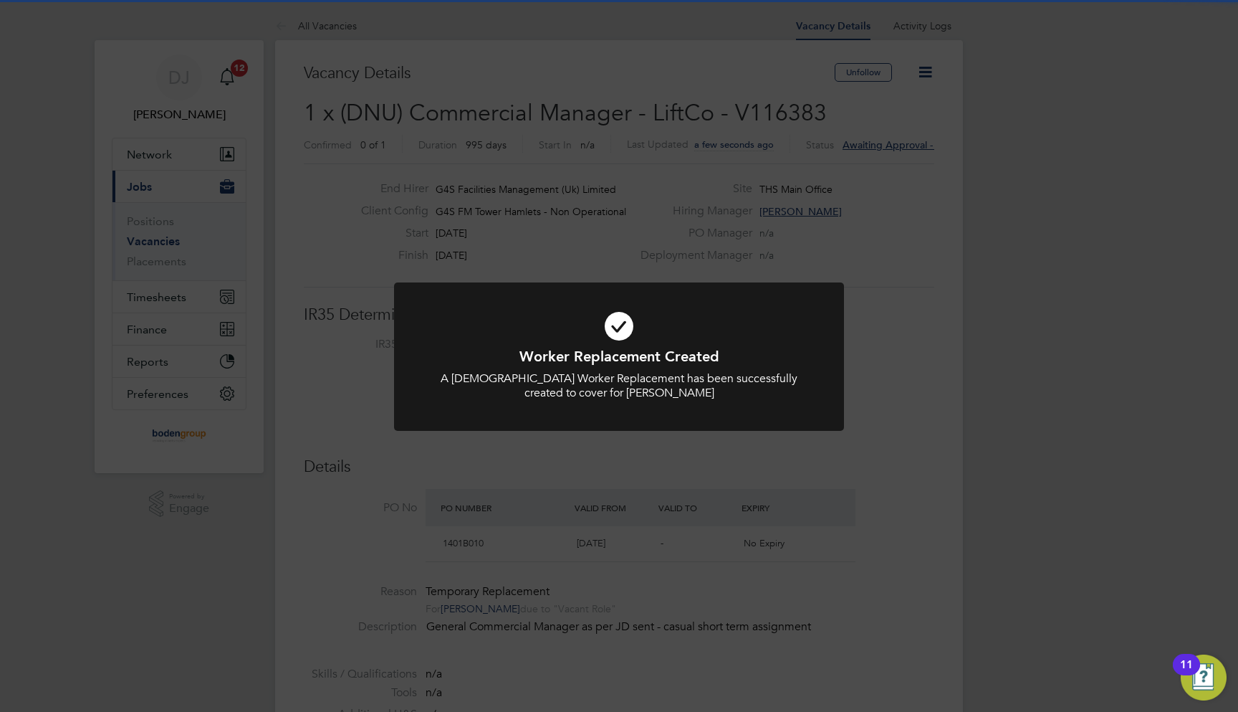
click at [661, 550] on div "Worker Replacement Created A Temporary Worker Replacement has been successfully…" at bounding box center [619, 356] width 1238 height 712
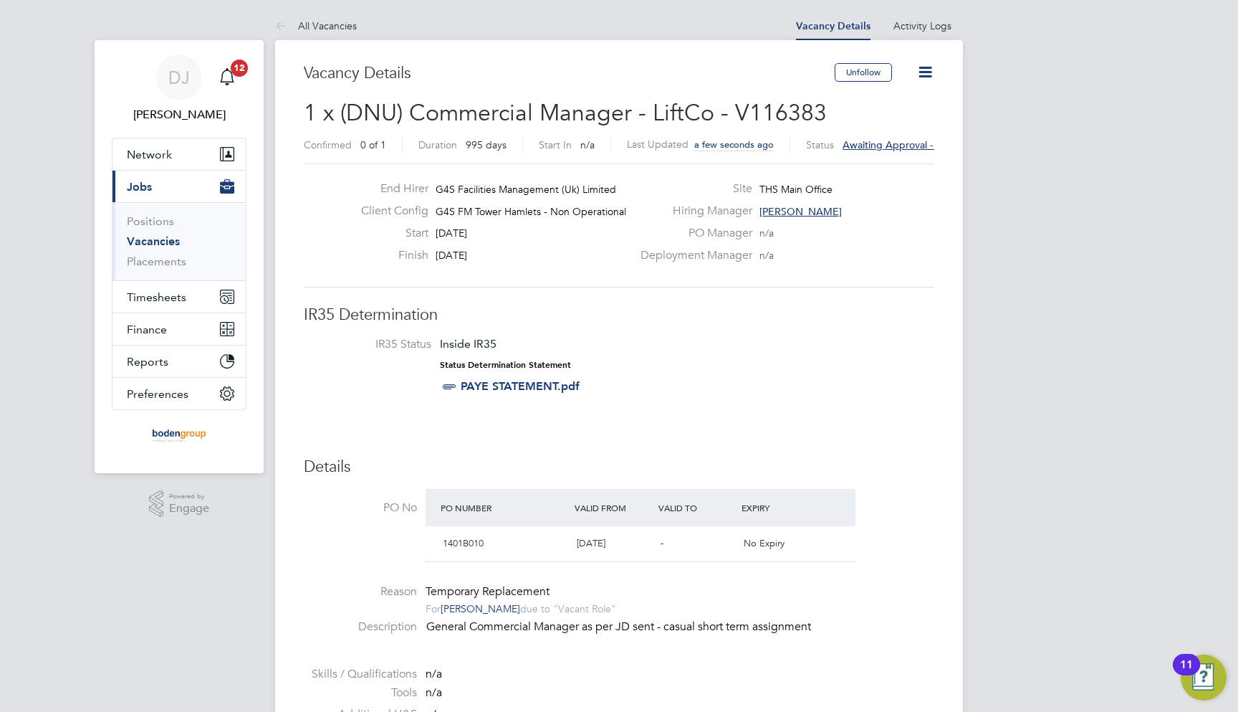
click at [782, 105] on span "1 x (DNU) Commercial Manager - LiftCo - V116383" at bounding box center [565, 113] width 523 height 28
copy span "V116383"
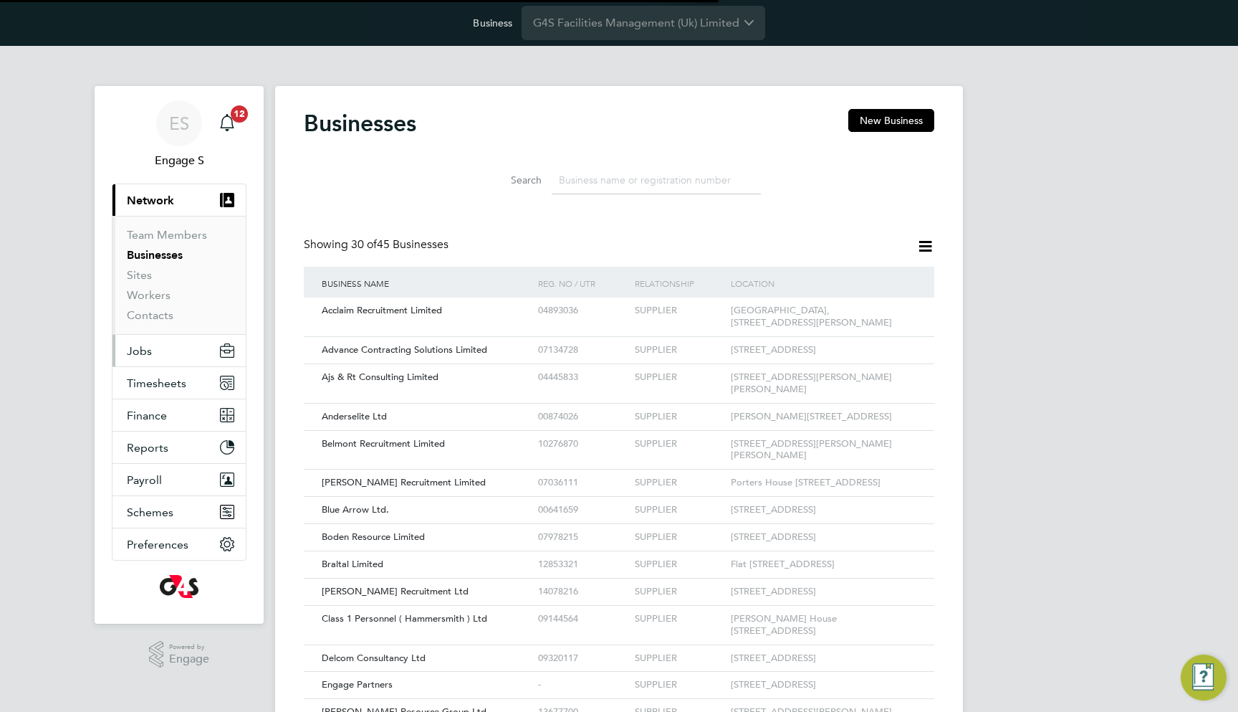
click at [186, 344] on button "Jobs" at bounding box center [179, 351] width 133 height 32
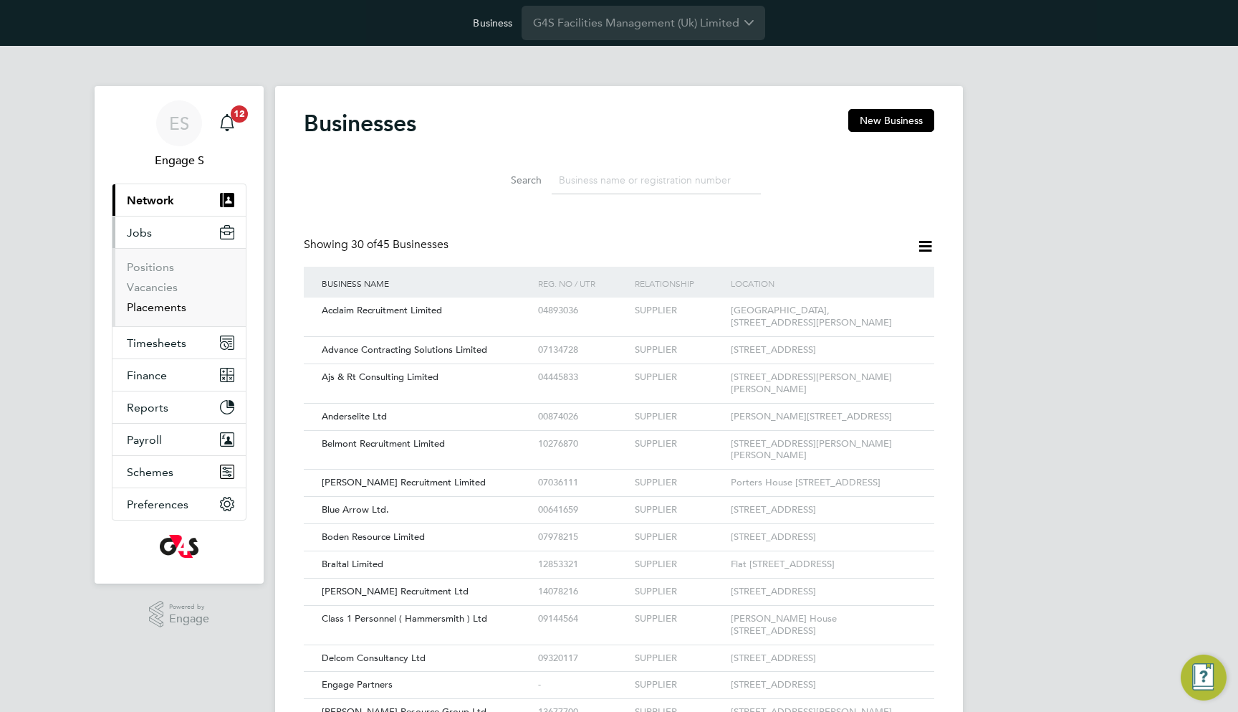
click at [172, 309] on link "Placements" at bounding box center [156, 307] width 59 height 14
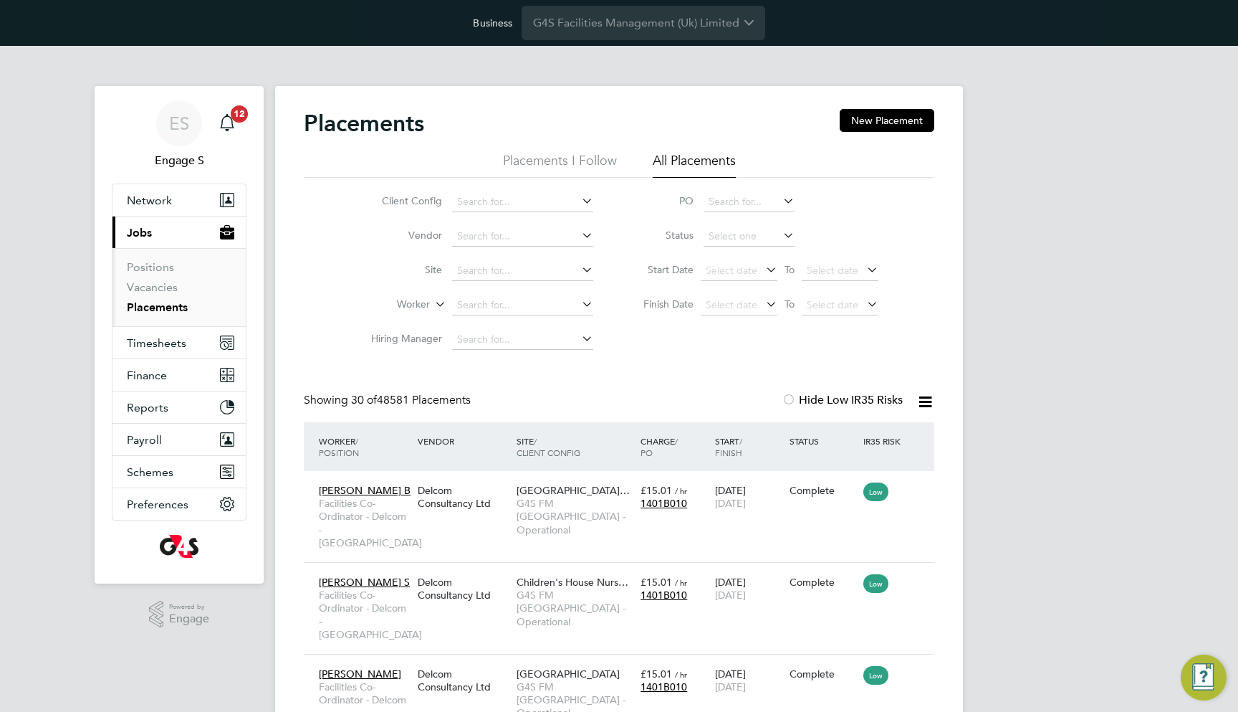
click at [163, 277] on li "Positions" at bounding box center [180, 270] width 107 height 20
click at [164, 282] on link "Vacancies" at bounding box center [152, 287] width 51 height 14
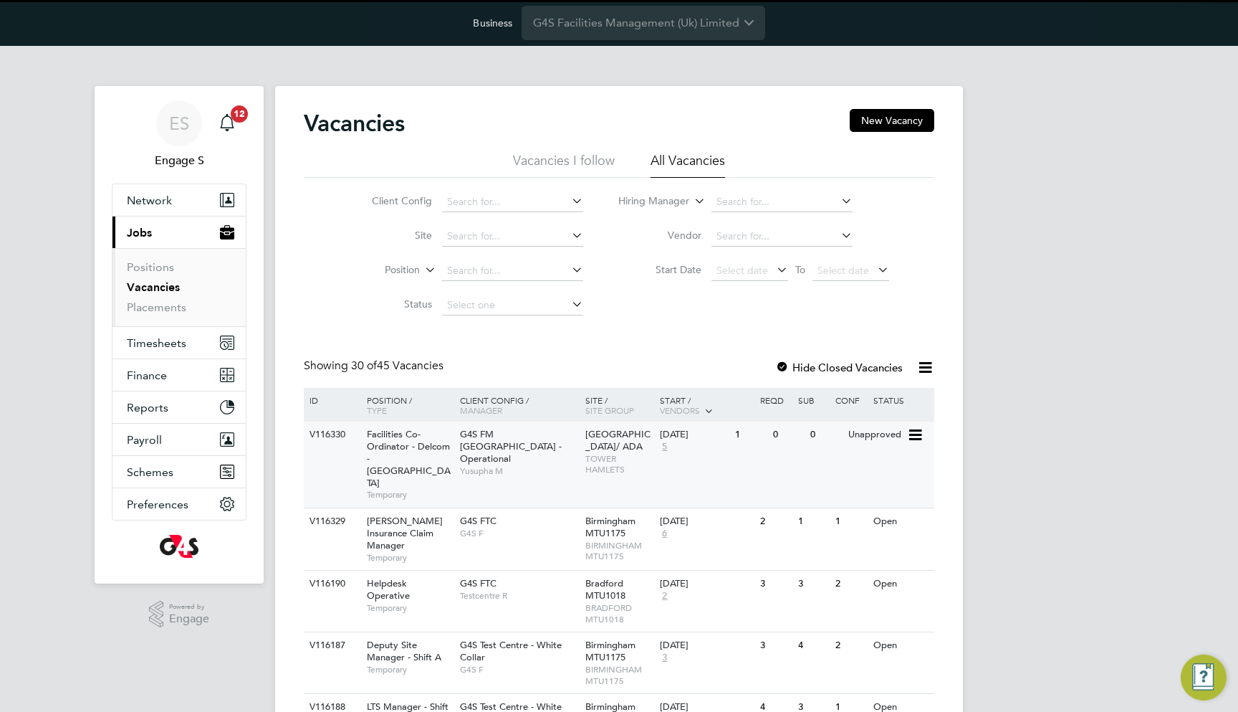
click at [489, 429] on span "G4S FM Tower Hamlets - Operational" at bounding box center [511, 446] width 102 height 37
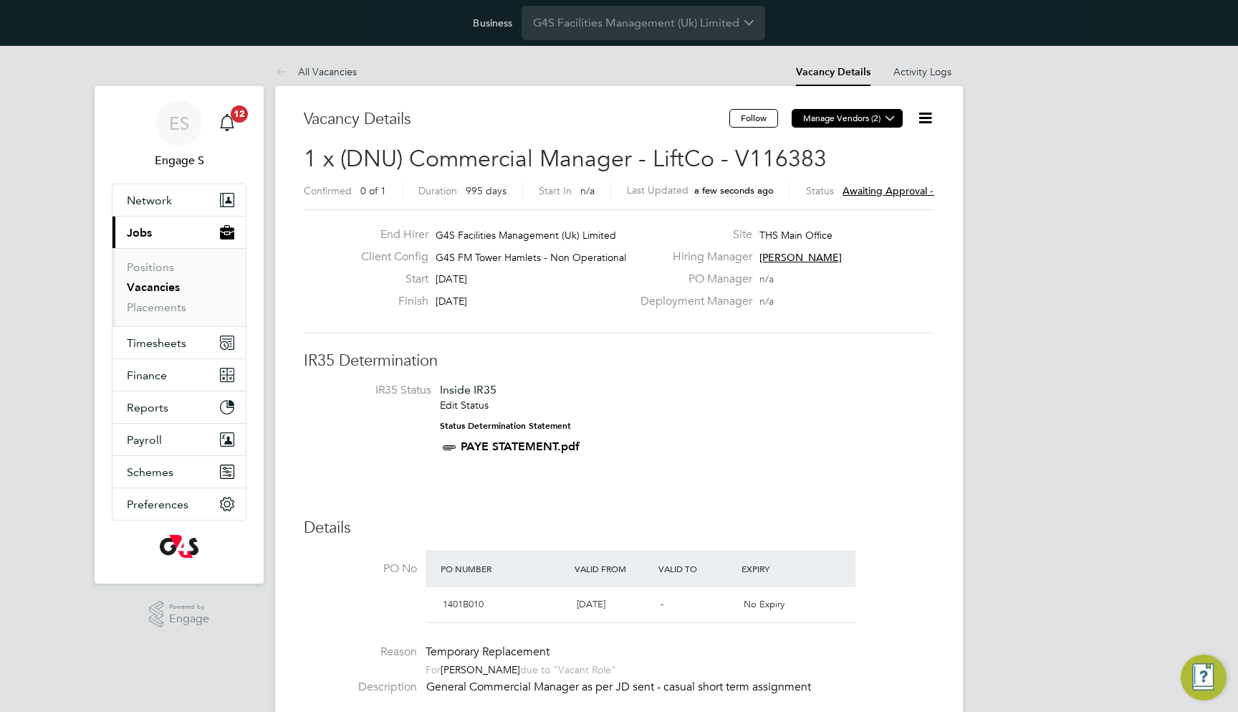
click at [844, 120] on button "Manage Vendors (2)" at bounding box center [847, 118] width 111 height 19
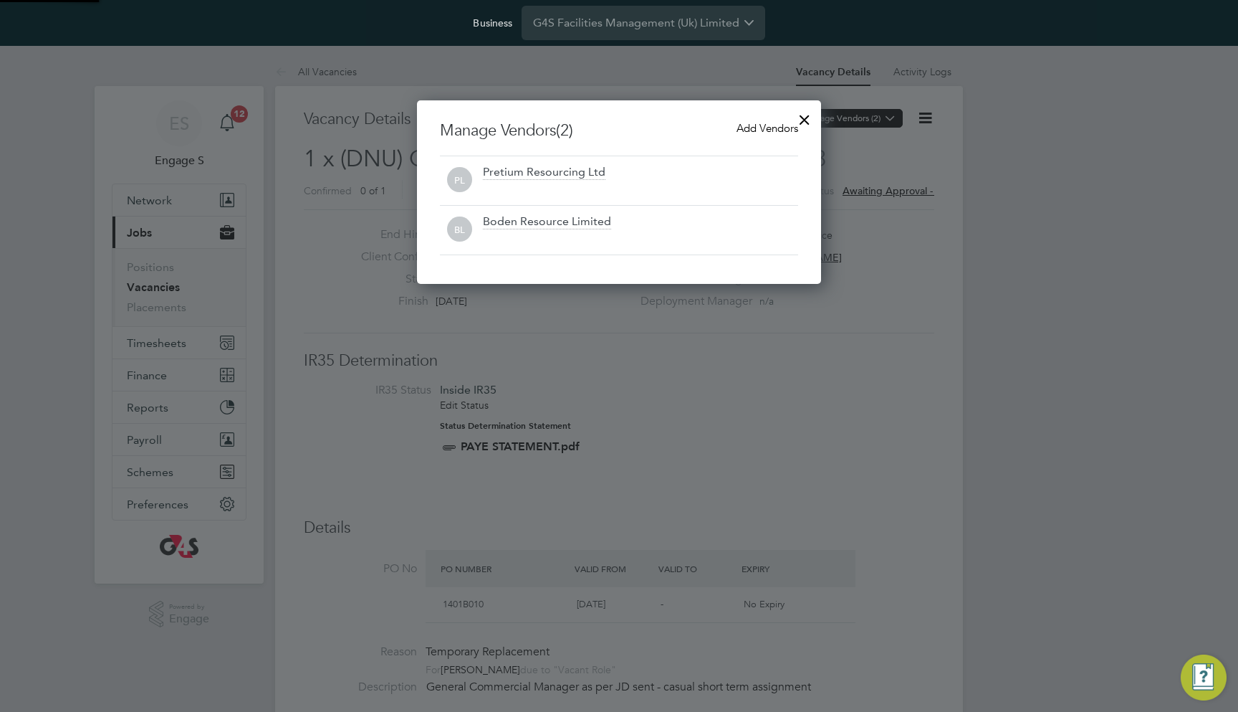
scroll to position [183, 405]
click at [803, 117] on div at bounding box center [805, 116] width 26 height 26
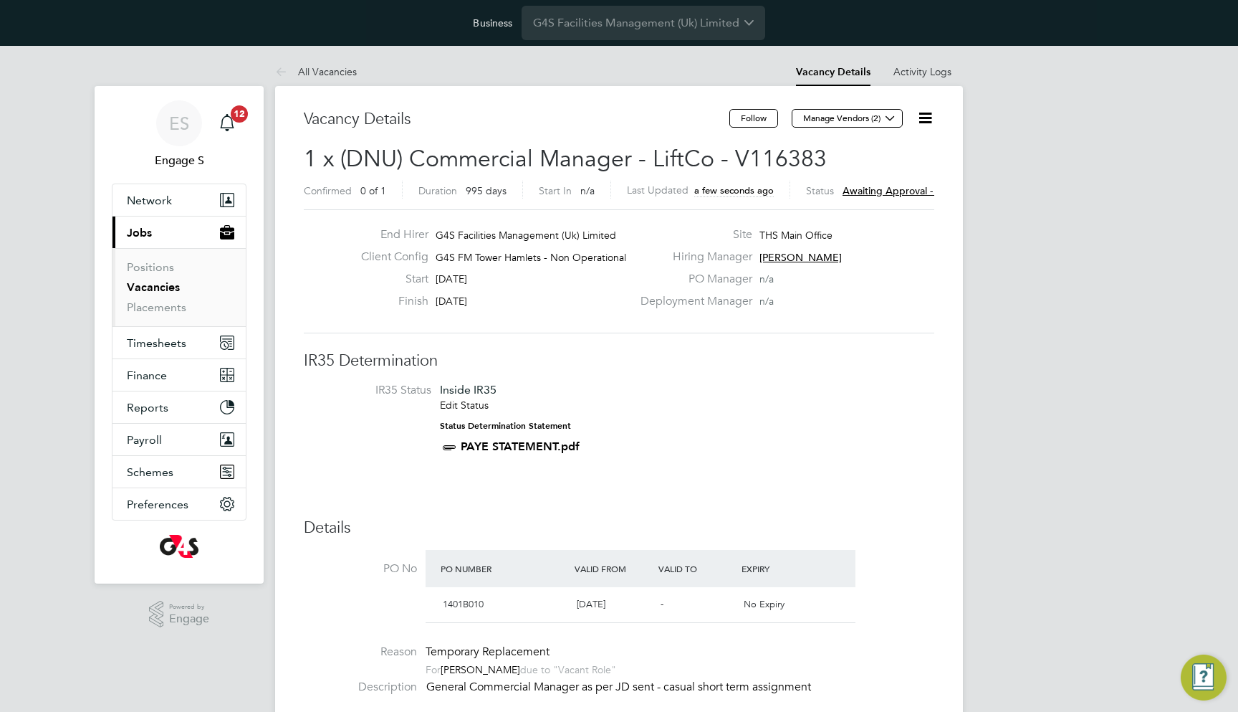
click at [831, 286] on div "PO Manager n/a" at bounding box center [786, 283] width 308 height 22
click at [924, 68] on link "Activity Logs" at bounding box center [923, 71] width 58 height 13
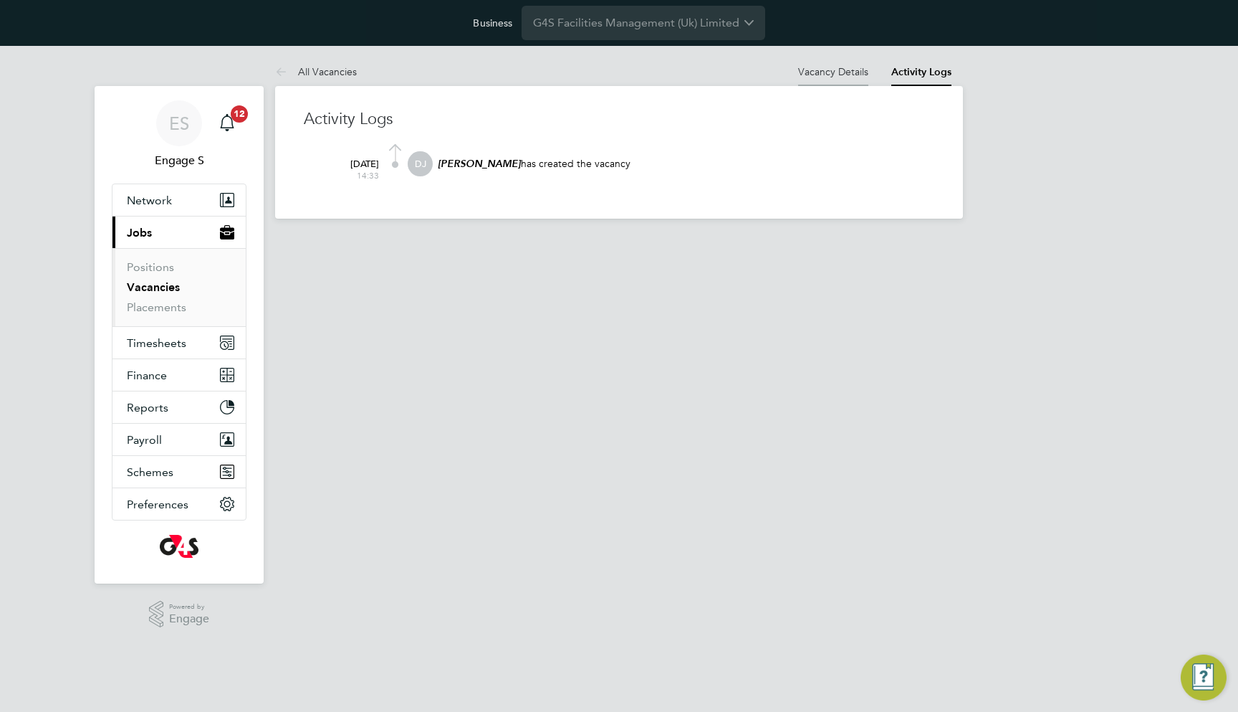
click at [841, 63] on li "Vacancy Details" at bounding box center [833, 71] width 70 height 29
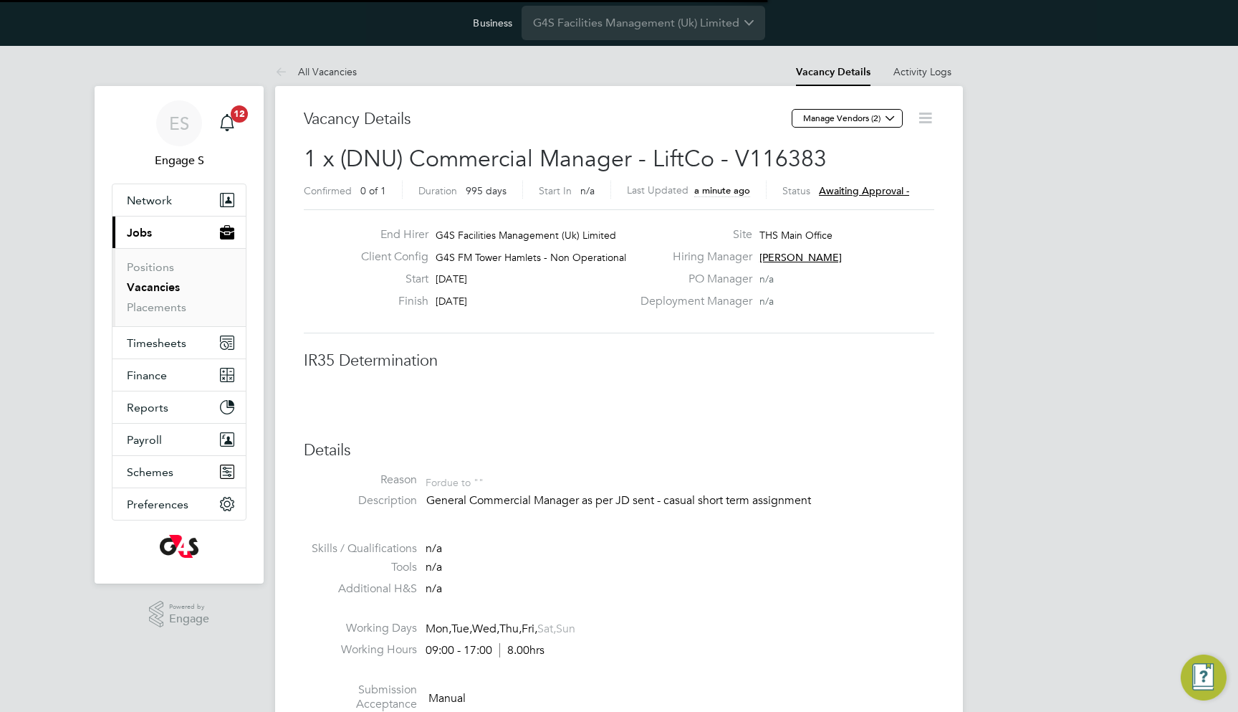
scroll to position [42, 125]
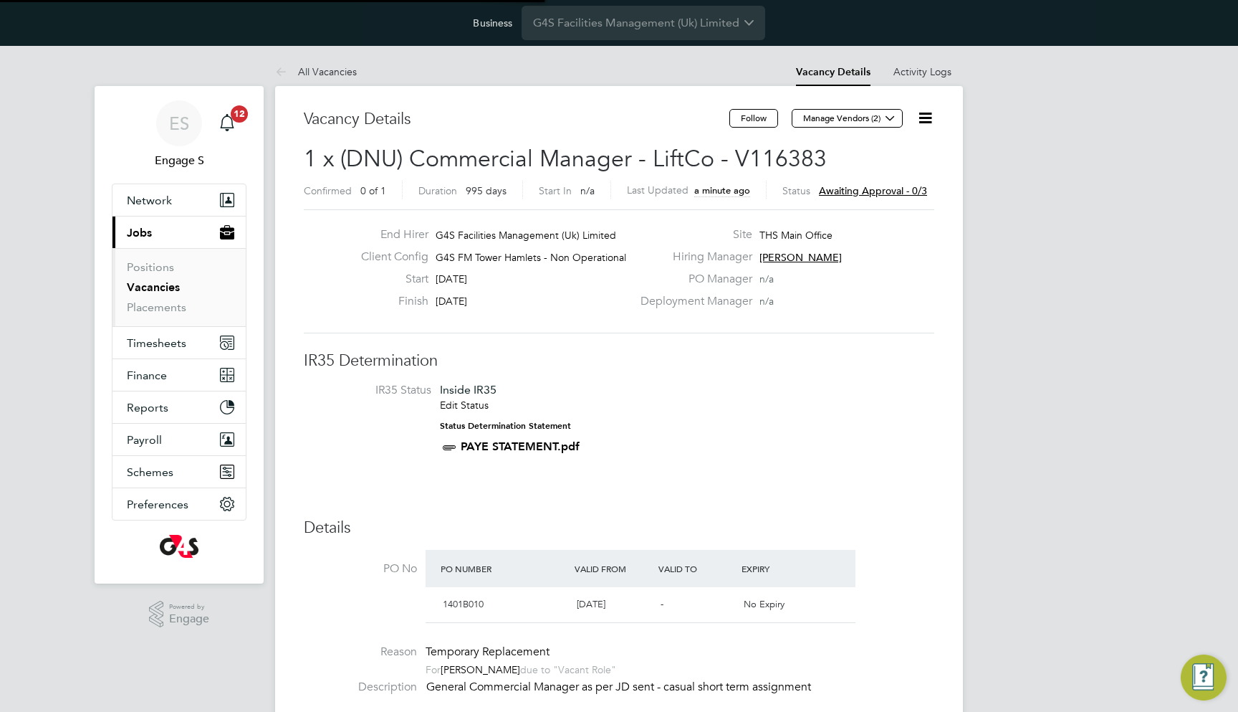
scroll to position [24, 135]
